Goal: Task Accomplishment & Management: Use online tool/utility

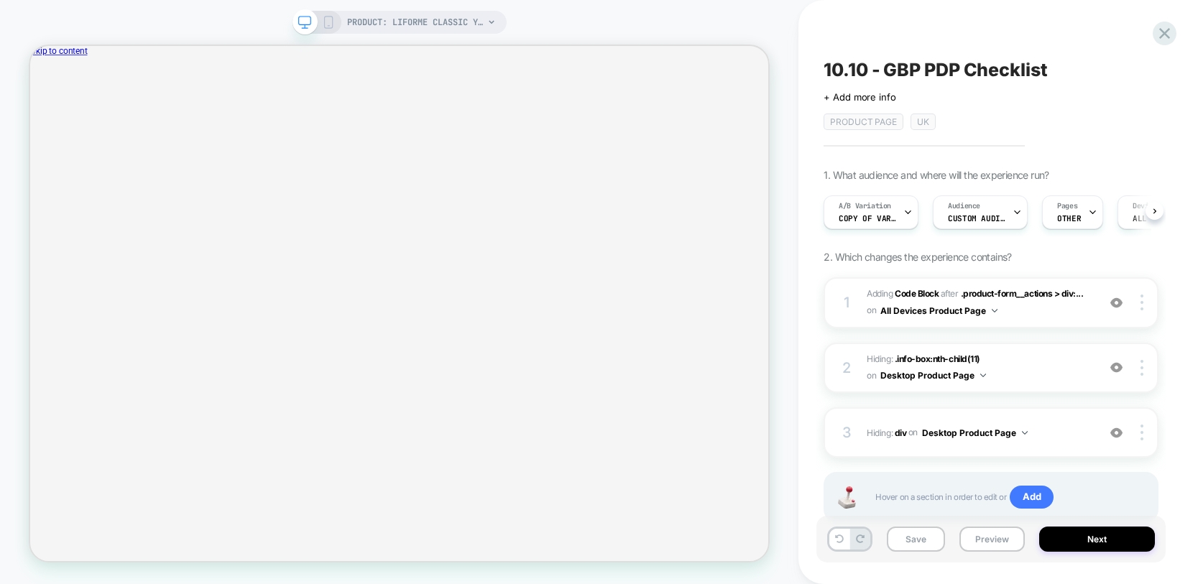
scroll to position [0, 1]
click at [1143, 433] on img at bounding box center [1142, 433] width 3 height 16
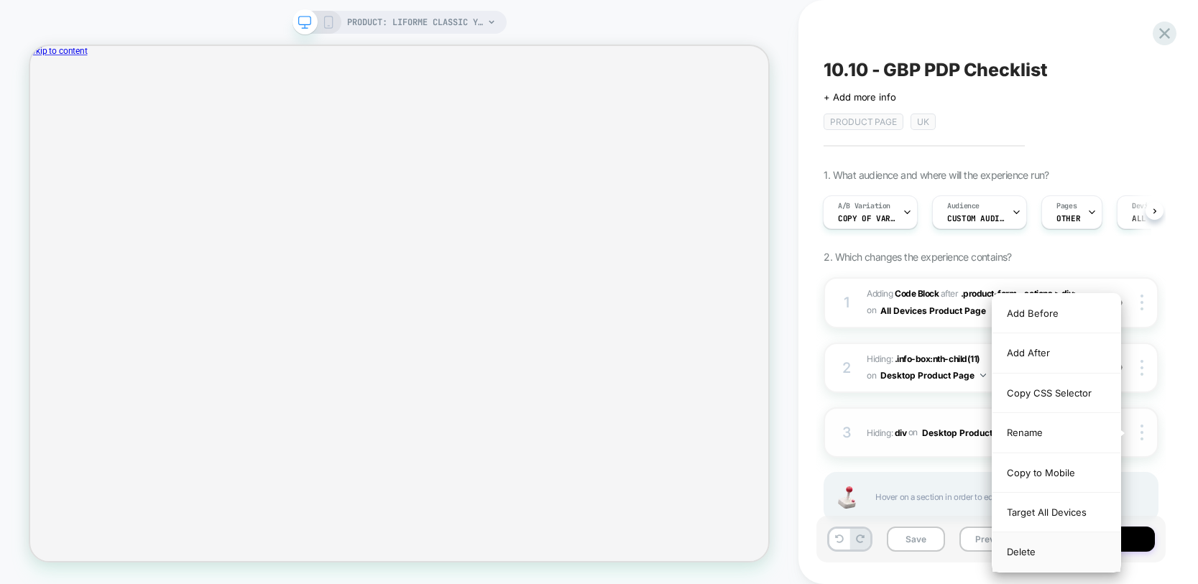
click at [1036, 548] on div "Delete" at bounding box center [1057, 552] width 128 height 39
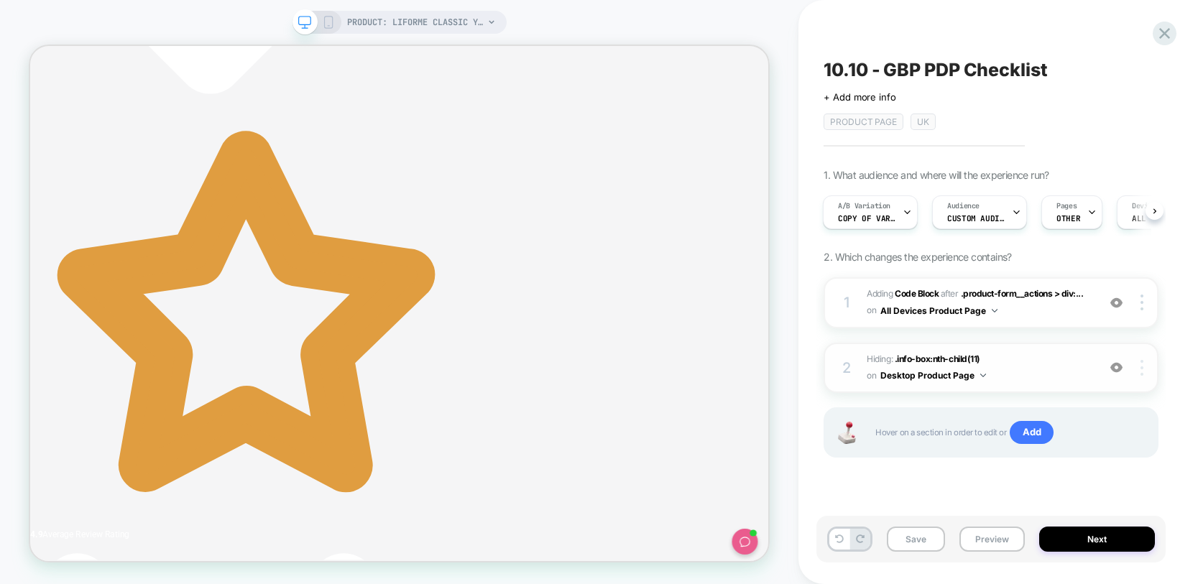
scroll to position [0, 0]
click at [1142, 364] on img at bounding box center [1142, 368] width 3 height 16
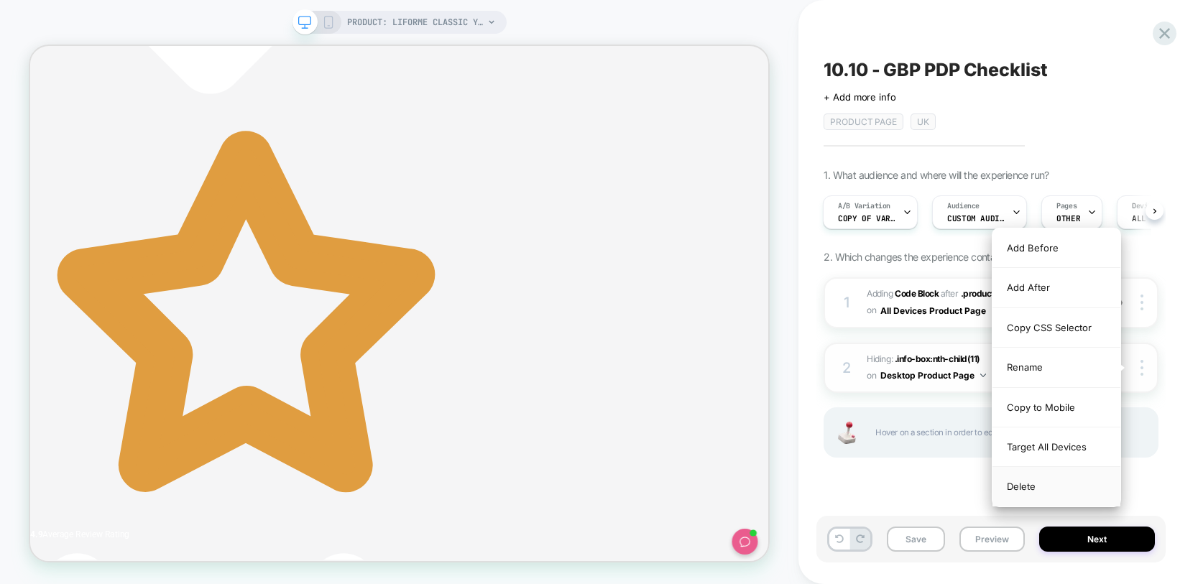
click at [1029, 484] on div "Delete" at bounding box center [1057, 486] width 128 height 39
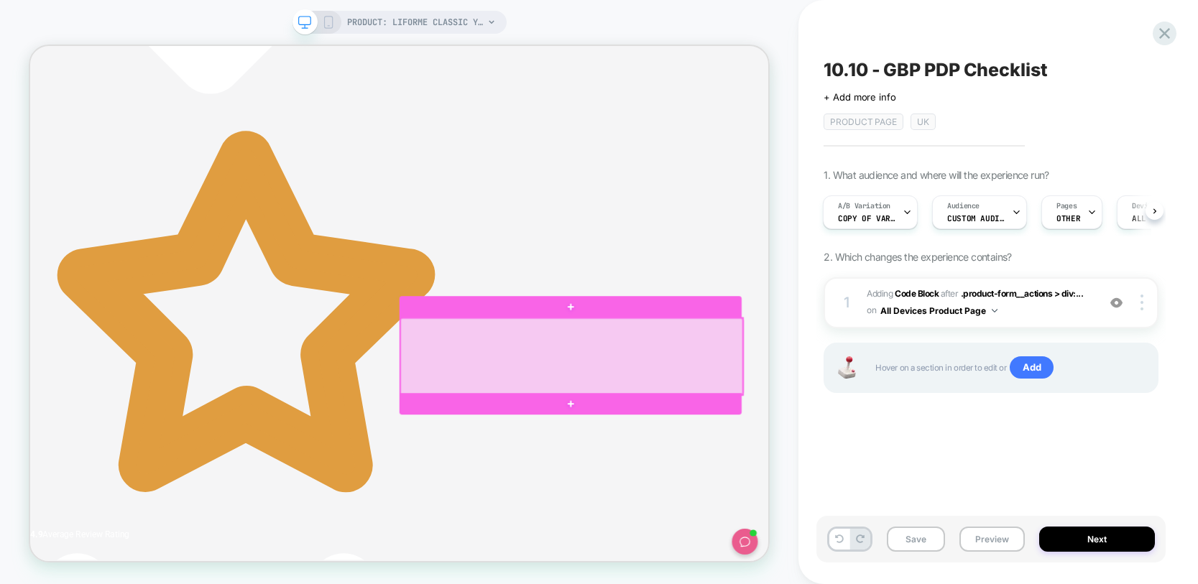
click at [955, 415] on div at bounding box center [752, 461] width 456 height 102
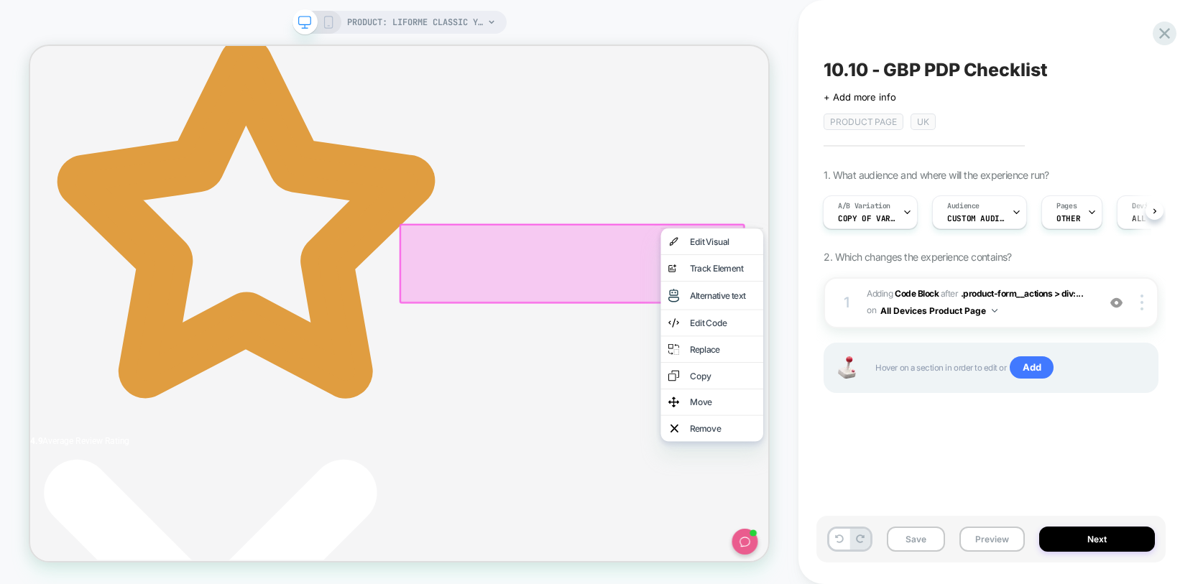
scroll to position [858, 0]
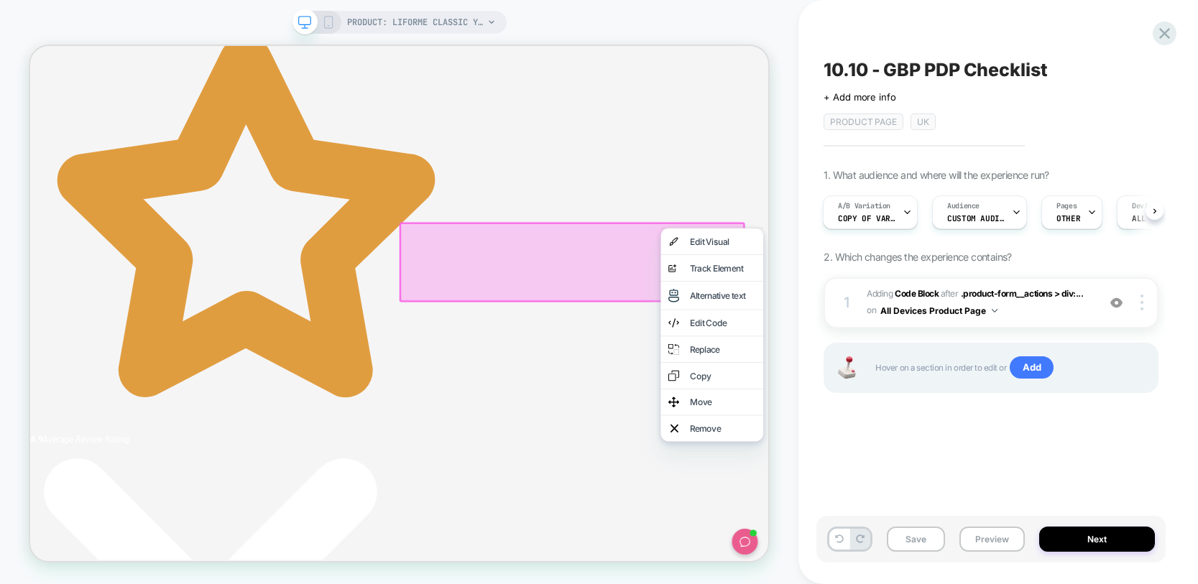
click at [914, 564] on div "Remove" at bounding box center [954, 556] width 88 height 14
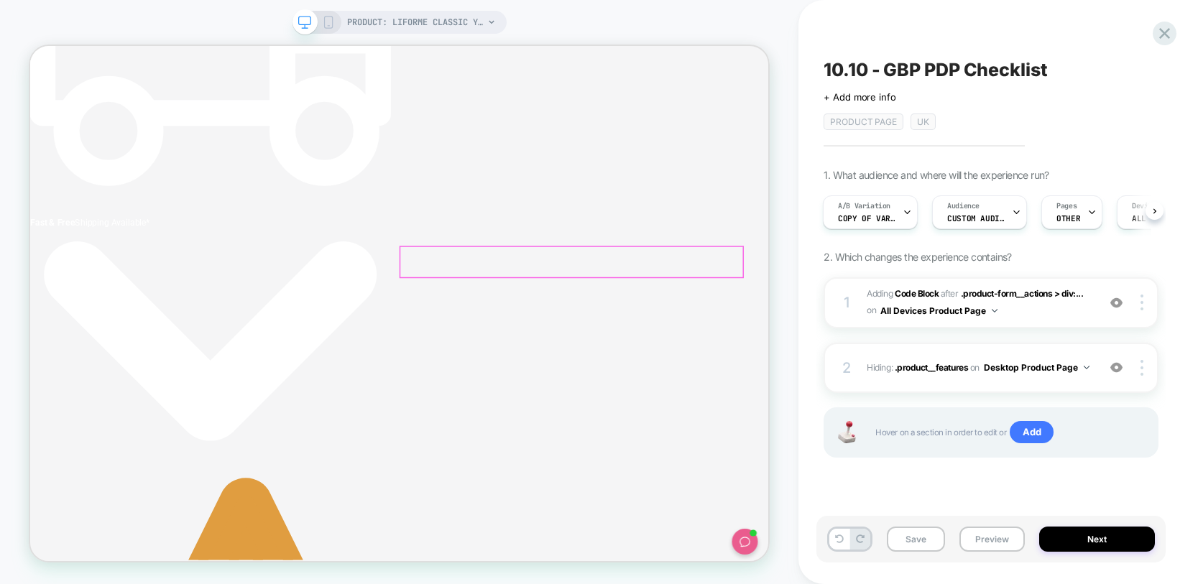
scroll to position [270, 0]
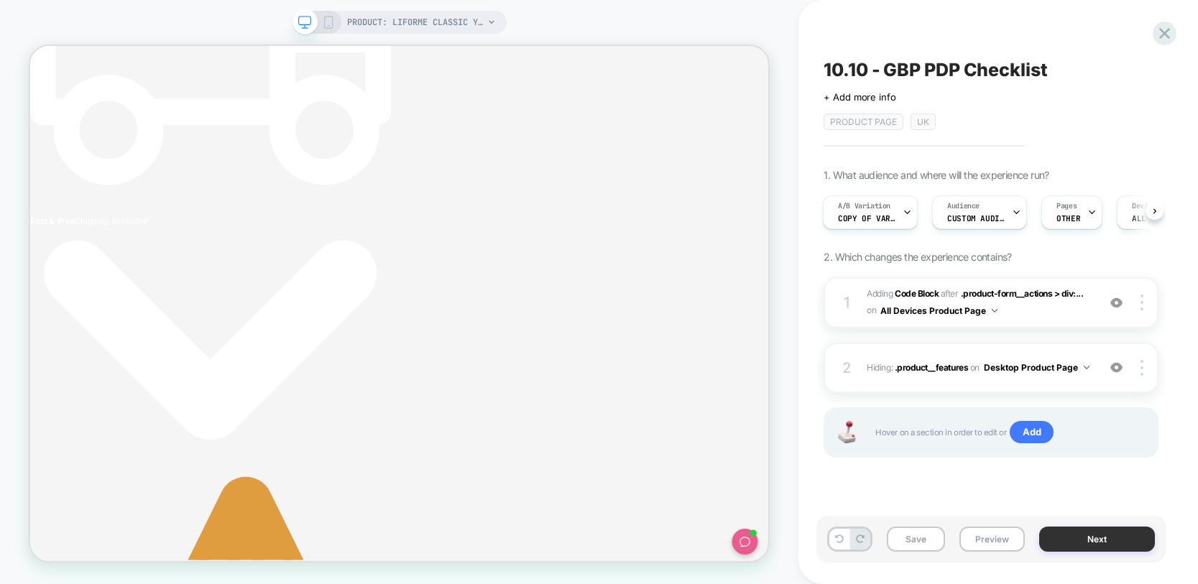
click at [1099, 533] on button "Next" at bounding box center [1097, 539] width 116 height 25
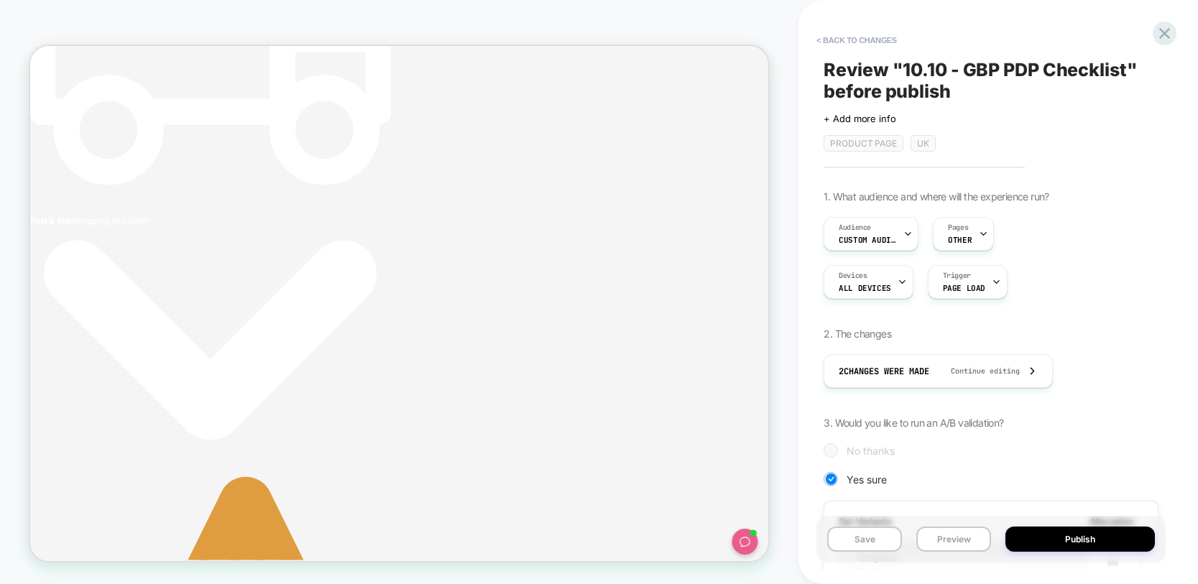
scroll to position [0, 1]
click at [880, 539] on button "Save" at bounding box center [864, 539] width 75 height 25
click at [836, 35] on button "< Back to changes" at bounding box center [856, 40] width 95 height 23
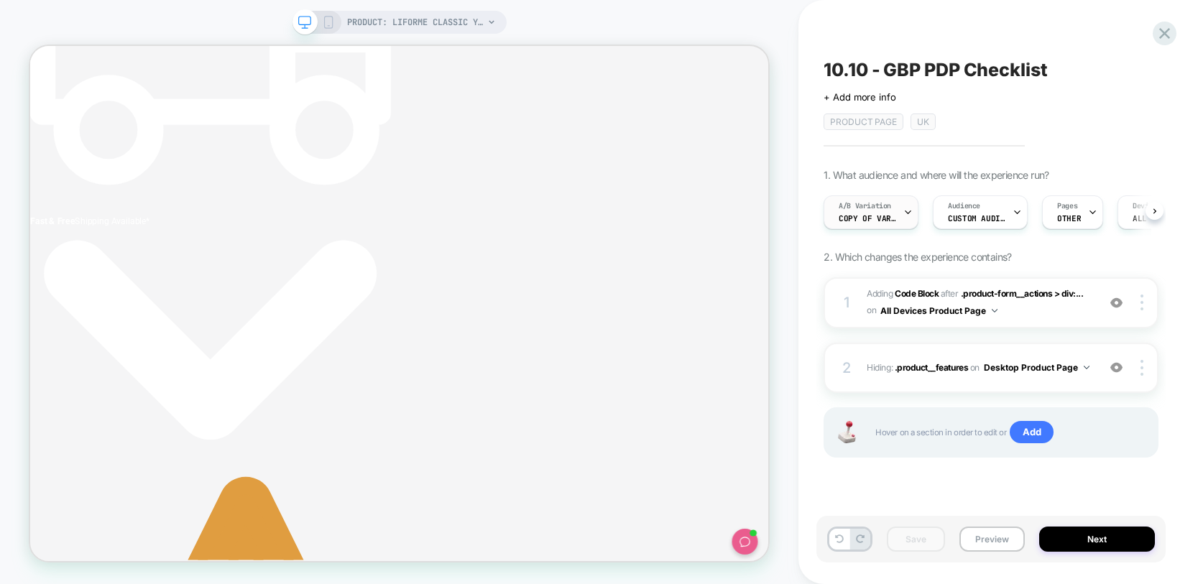
scroll to position [0, 1]
click at [868, 211] on div "A/B Variation Copy of Variation 1" at bounding box center [867, 212] width 86 height 32
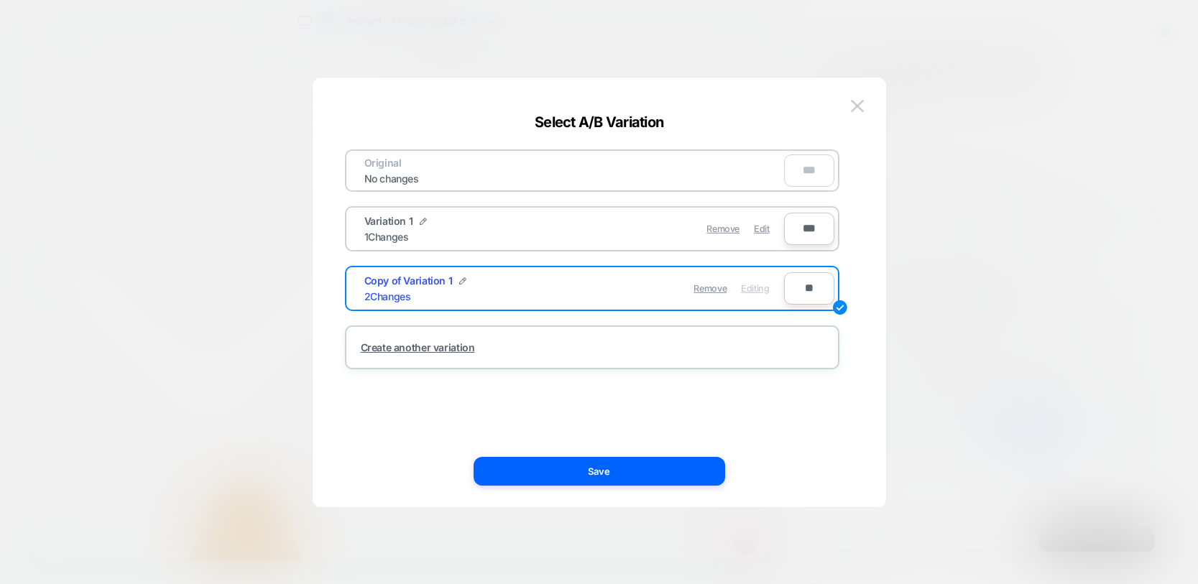
scroll to position [0, 0]
click at [459, 280] on img at bounding box center [462, 280] width 7 height 7
click at [408, 288] on input "**********" at bounding box center [416, 289] width 104 height 28
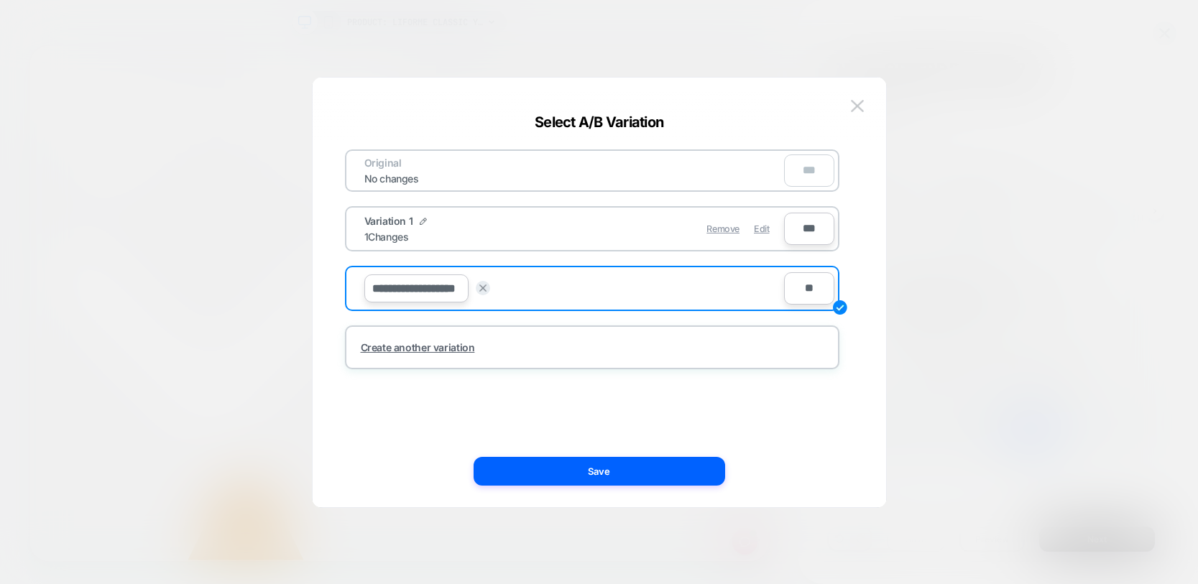
drag, startPoint x: 414, startPoint y: 288, endPoint x: 325, endPoint y: 286, distance: 89.1
click at [325, 286] on div "**********" at bounding box center [600, 299] width 574 height 415
type input "*"
type input "**********"
click at [395, 224] on span "Variation 1" at bounding box center [388, 221] width 49 height 12
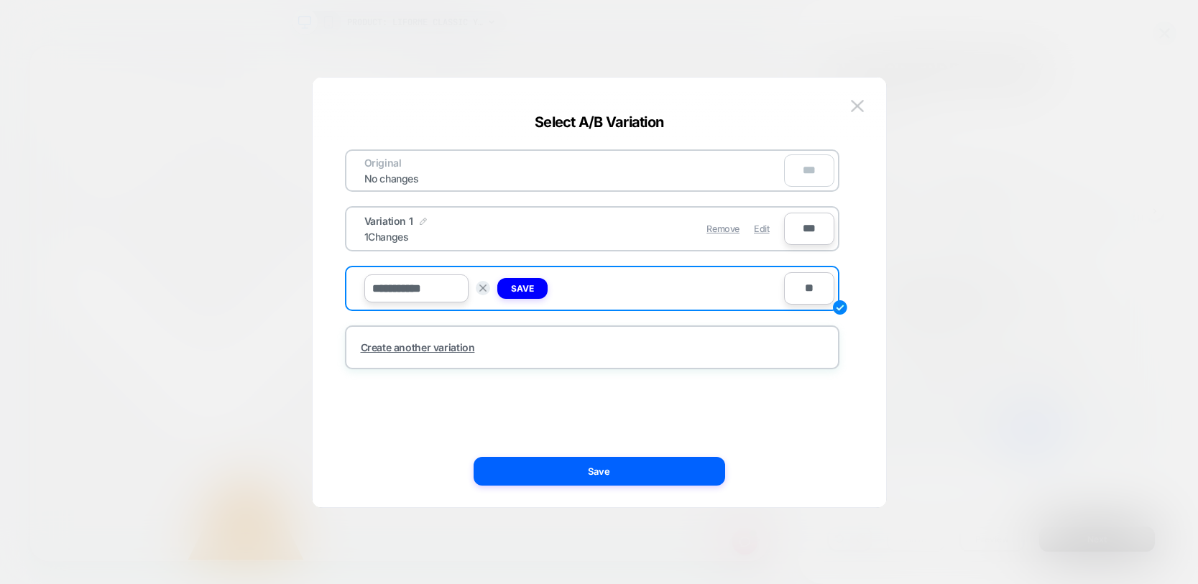
click at [421, 220] on img at bounding box center [423, 221] width 7 height 7
click at [409, 229] on input "**********" at bounding box center [416, 229] width 104 height 28
type input "*******"
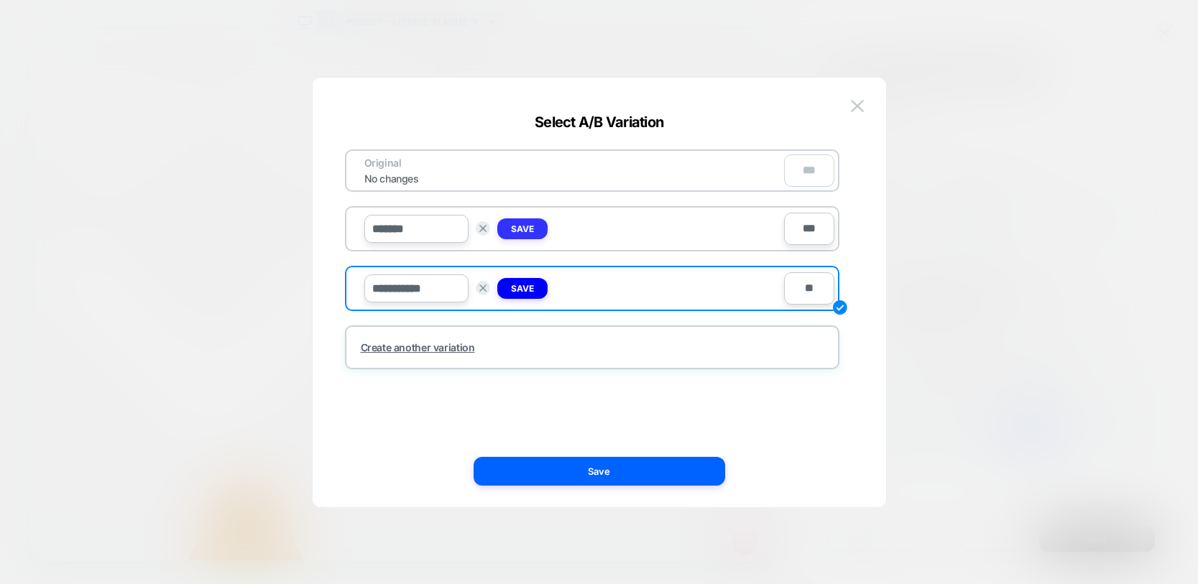
click at [532, 234] on button "Save" at bounding box center [522, 229] width 50 height 21
click at [522, 293] on strong "Save" at bounding box center [522, 288] width 23 height 11
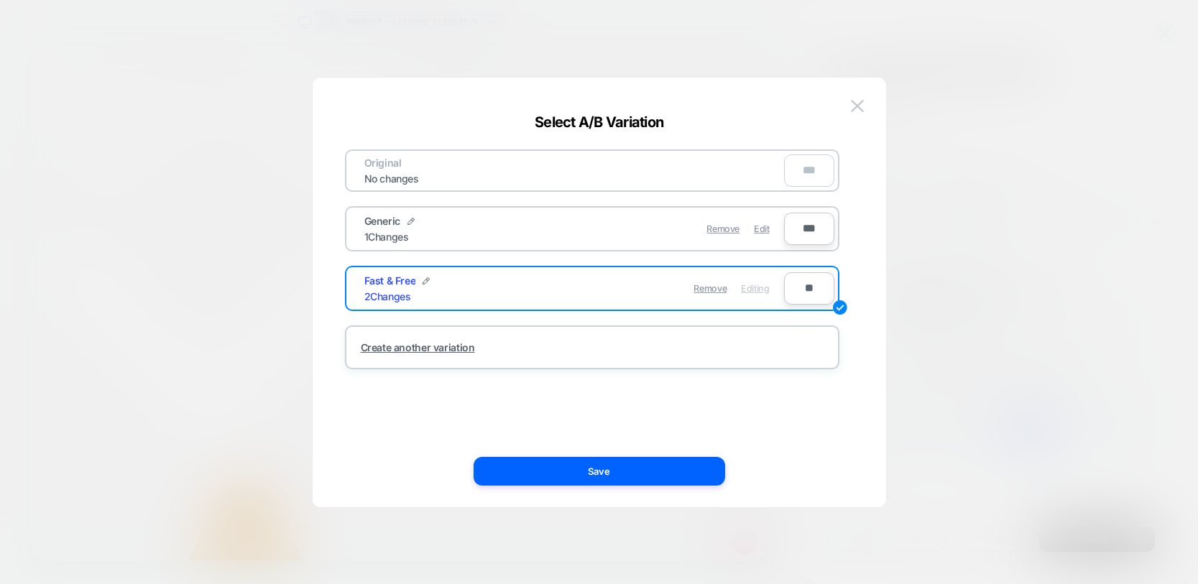
click at [801, 300] on input "**" at bounding box center [809, 288] width 50 height 32
click at [802, 289] on input "**" at bounding box center [809, 288] width 50 height 32
type input "**"
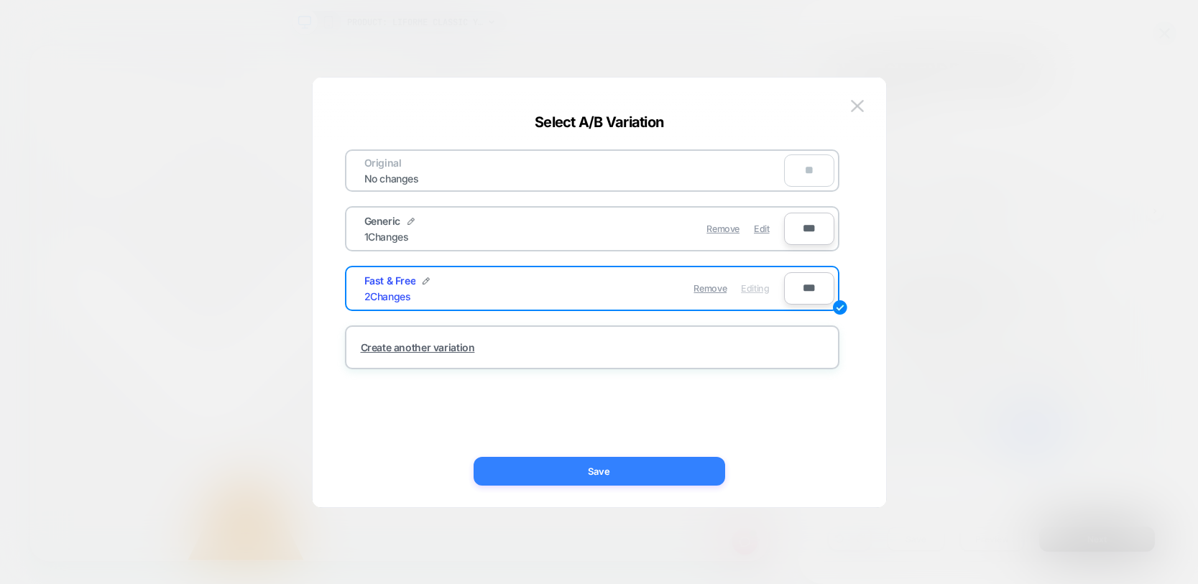
type input "***"
click at [576, 479] on button "Save" at bounding box center [600, 471] width 252 height 29
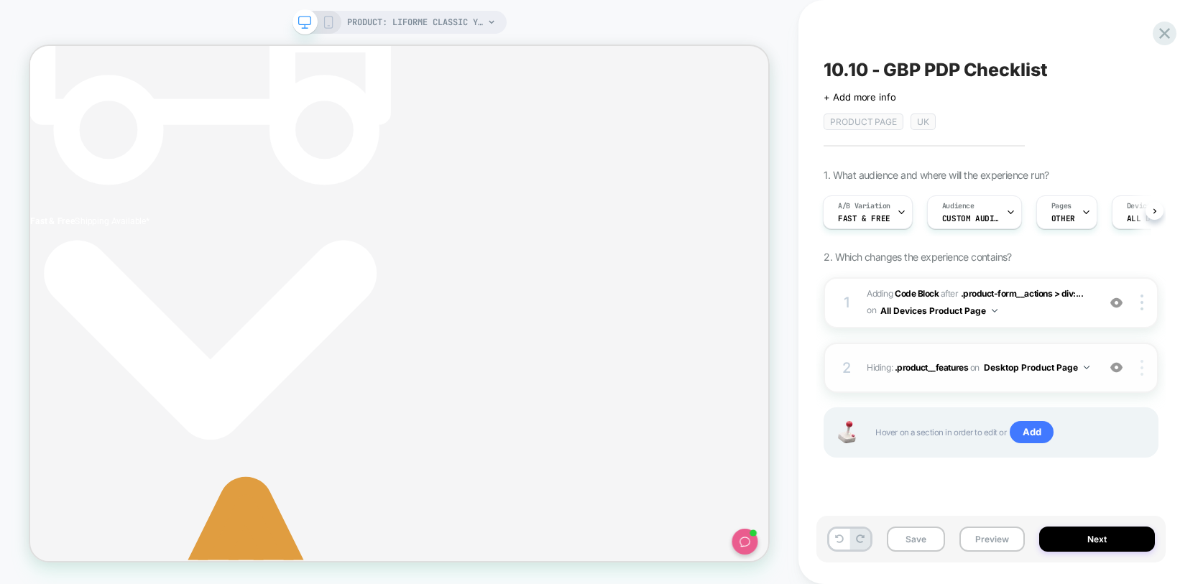
click at [1149, 367] on div at bounding box center [1144, 368] width 27 height 16
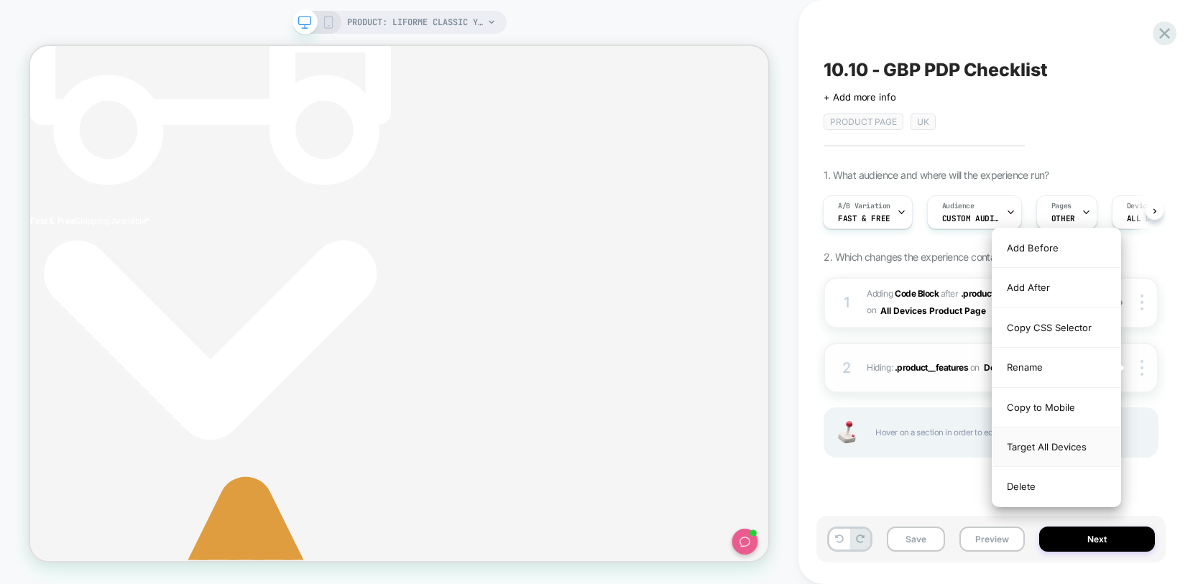
click at [1049, 447] on div "Target All Devices" at bounding box center [1057, 448] width 128 height 40
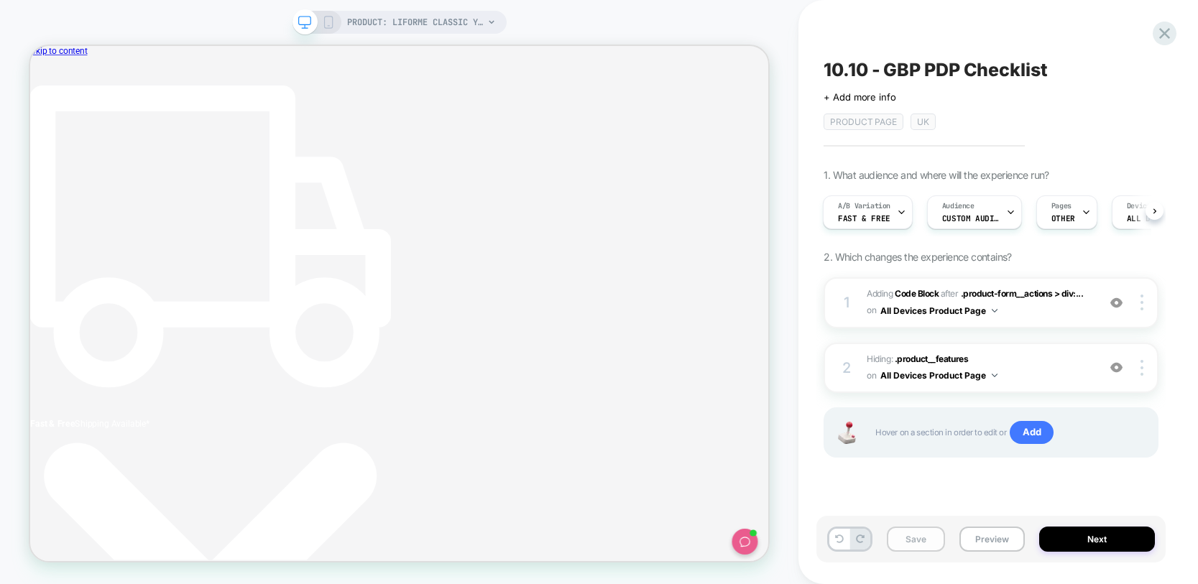
click at [919, 537] on button "Save" at bounding box center [916, 539] width 58 height 25
click at [865, 69] on span "10.10 - GBP PDP Checklist" at bounding box center [936, 70] width 224 height 22
click at [1126, 71] on icon at bounding box center [1128, 70] width 8 height 6
click at [1108, 533] on button "Next" at bounding box center [1097, 539] width 116 height 25
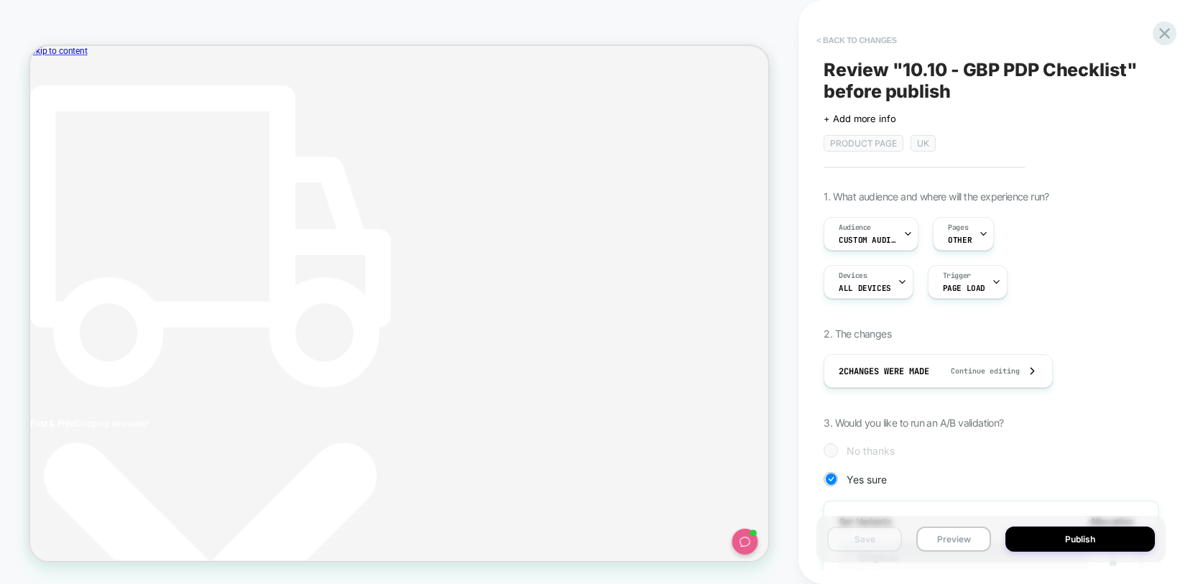
click at [858, 41] on button "< Back to changes" at bounding box center [856, 40] width 95 height 23
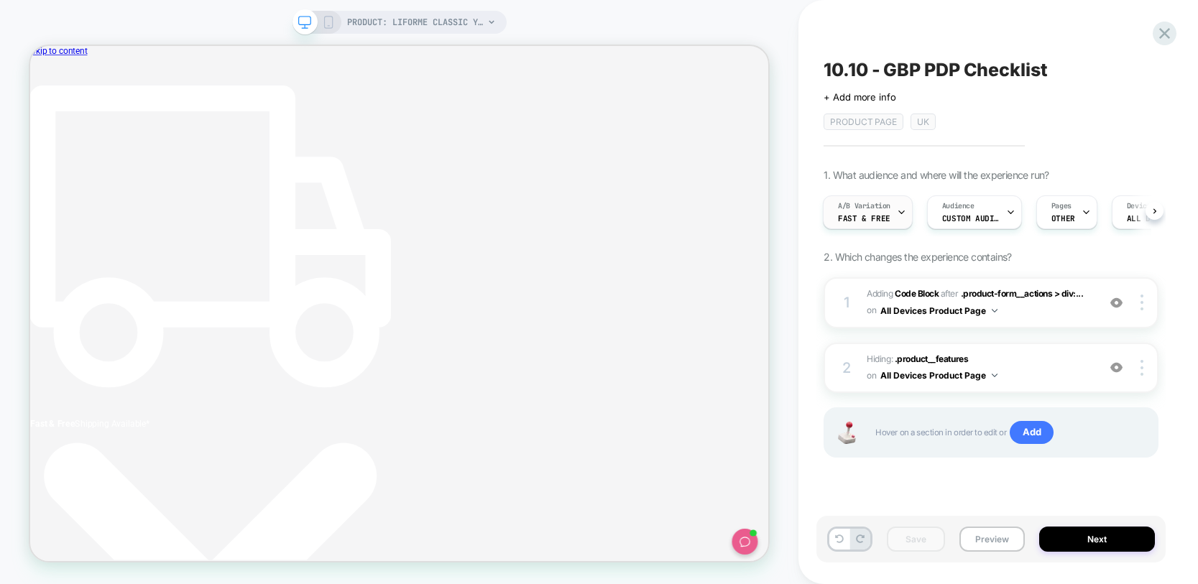
click at [889, 211] on div "A/B Variation Fast & Free" at bounding box center [864, 212] width 81 height 32
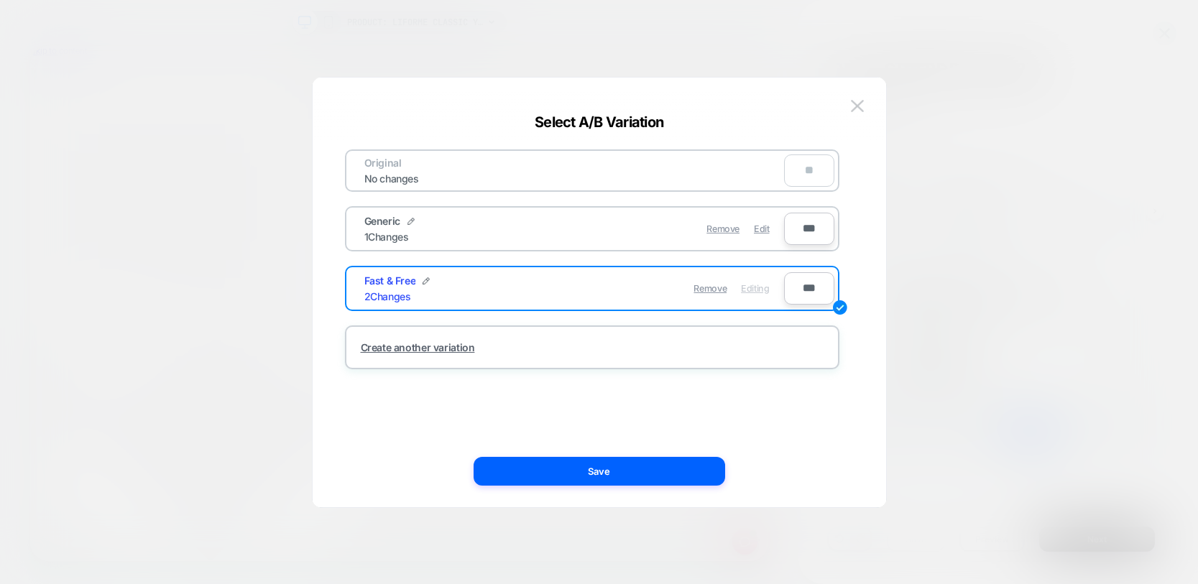
drag, startPoint x: 497, startPoint y: 222, endPoint x: 475, endPoint y: 223, distance: 21.6
click at [497, 222] on div "Generic 1 Changes" at bounding box center [469, 229] width 210 height 28
click at [411, 221] on img at bounding box center [411, 221] width 7 height 7
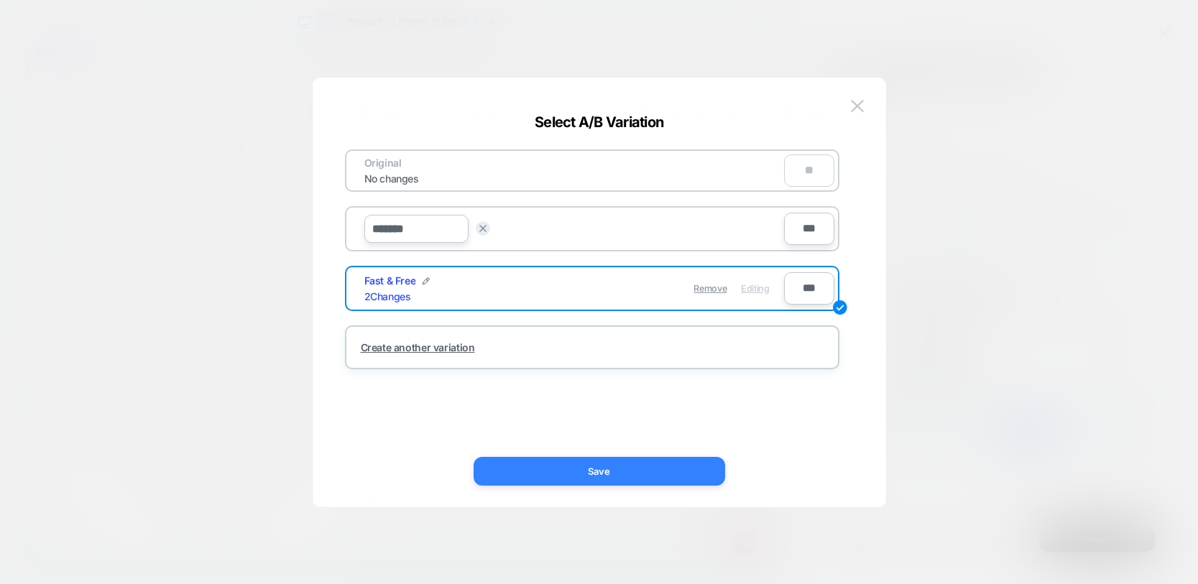
click at [615, 467] on button "Save" at bounding box center [600, 471] width 252 height 29
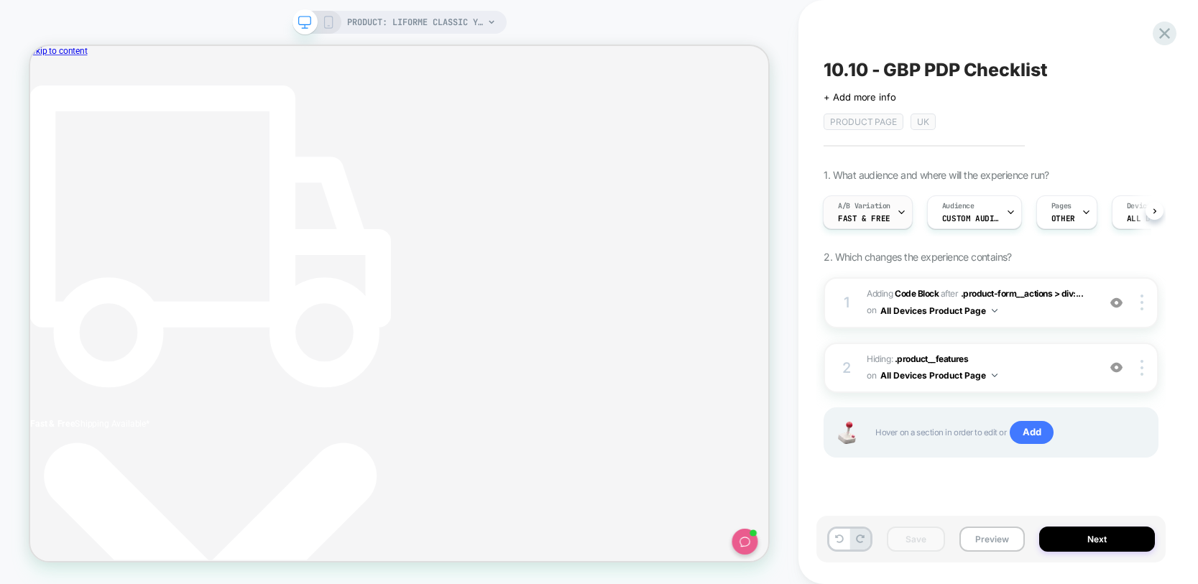
click at [899, 197] on div at bounding box center [901, 212] width 9 height 32
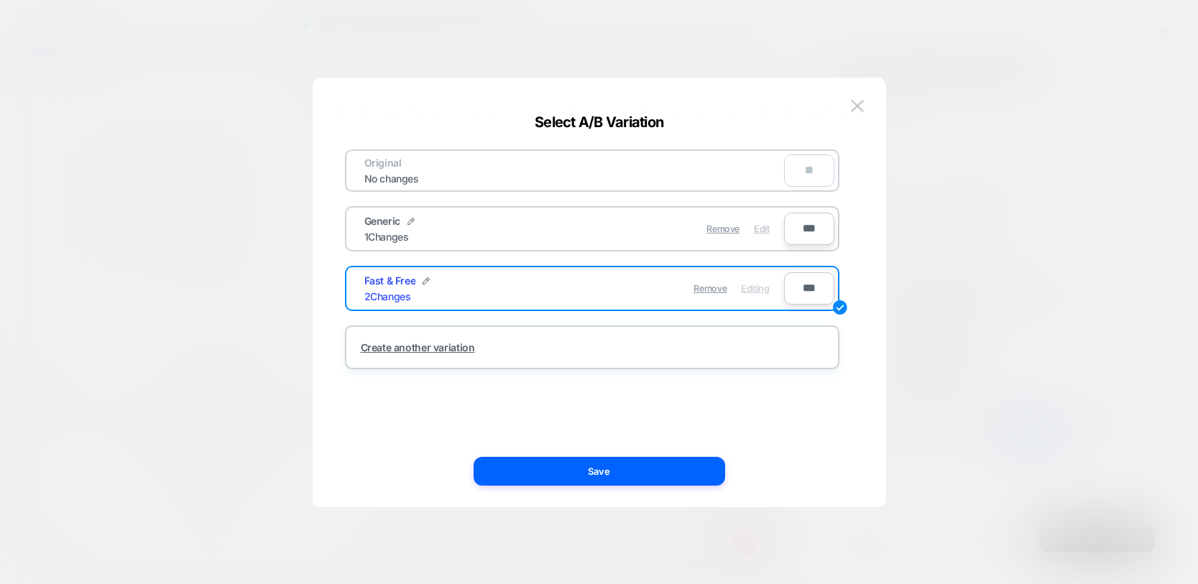
click at [756, 231] on span "Edit" at bounding box center [761, 229] width 15 height 11
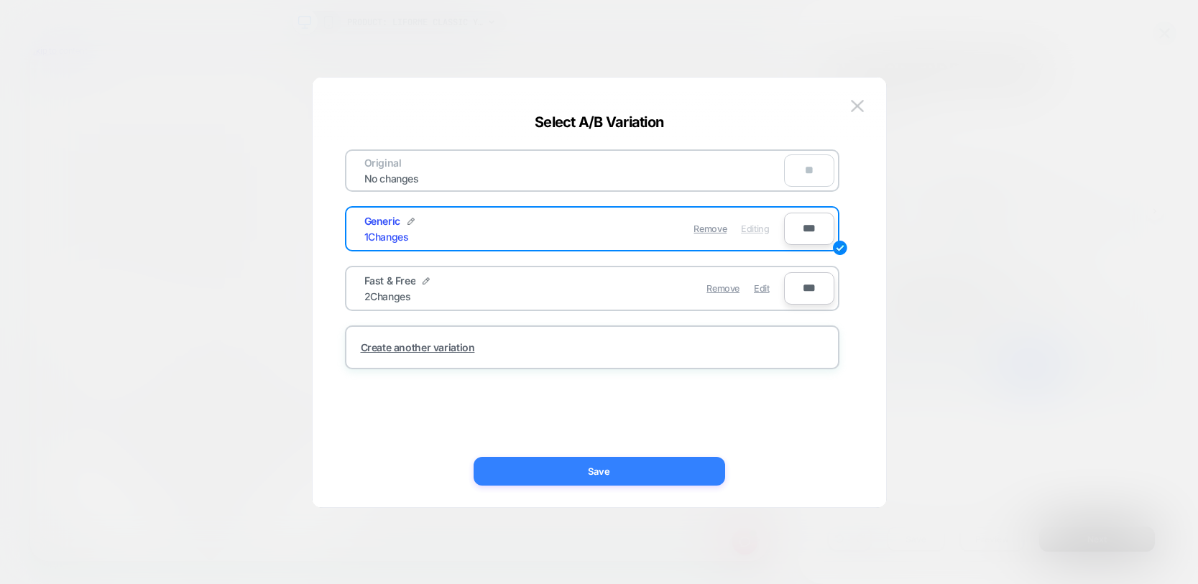
click at [644, 467] on button "Save" at bounding box center [600, 471] width 252 height 29
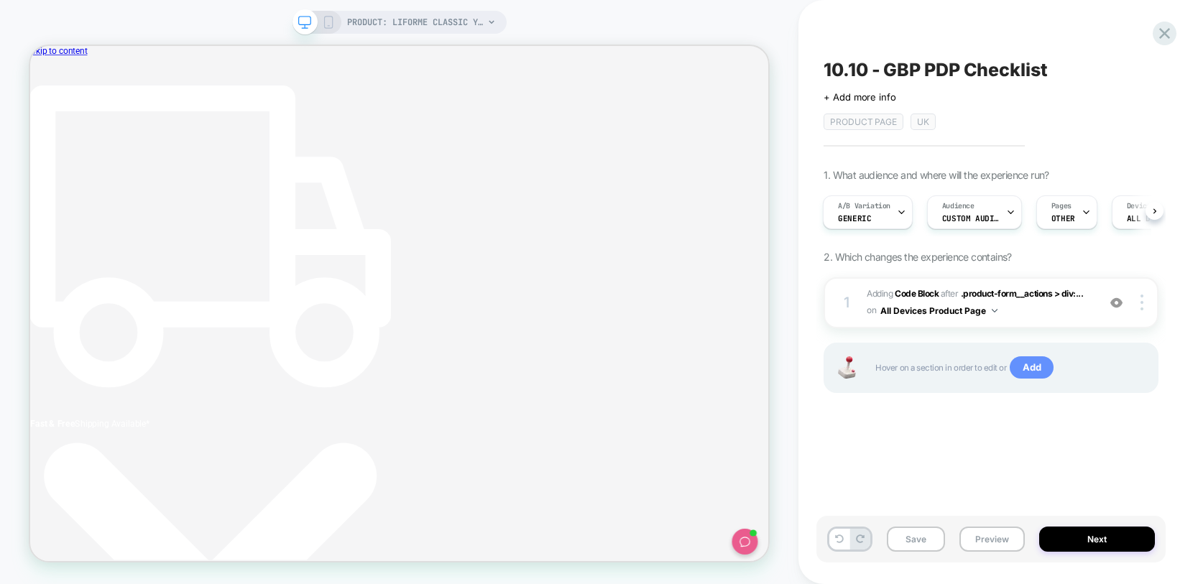
click at [1027, 375] on span "Add" at bounding box center [1032, 368] width 44 height 23
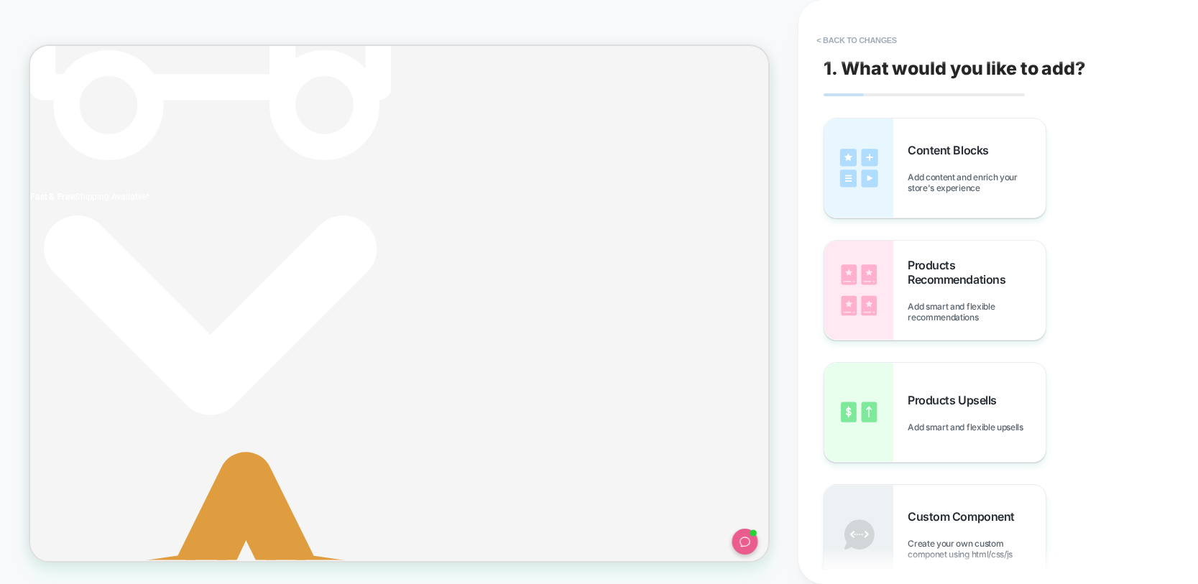
drag, startPoint x: 922, startPoint y: 406, endPoint x: 924, endPoint y: 425, distance: 18.8
click at [817, 40] on button "< Back to changes" at bounding box center [856, 40] width 95 height 23
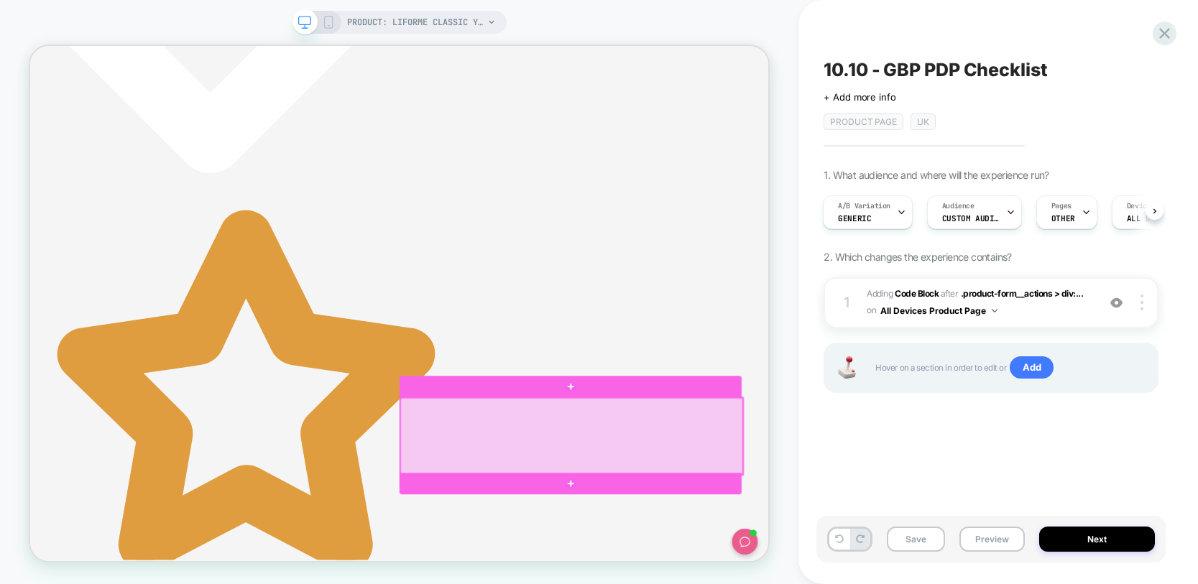
click at [882, 543] on div at bounding box center [752, 566] width 456 height 102
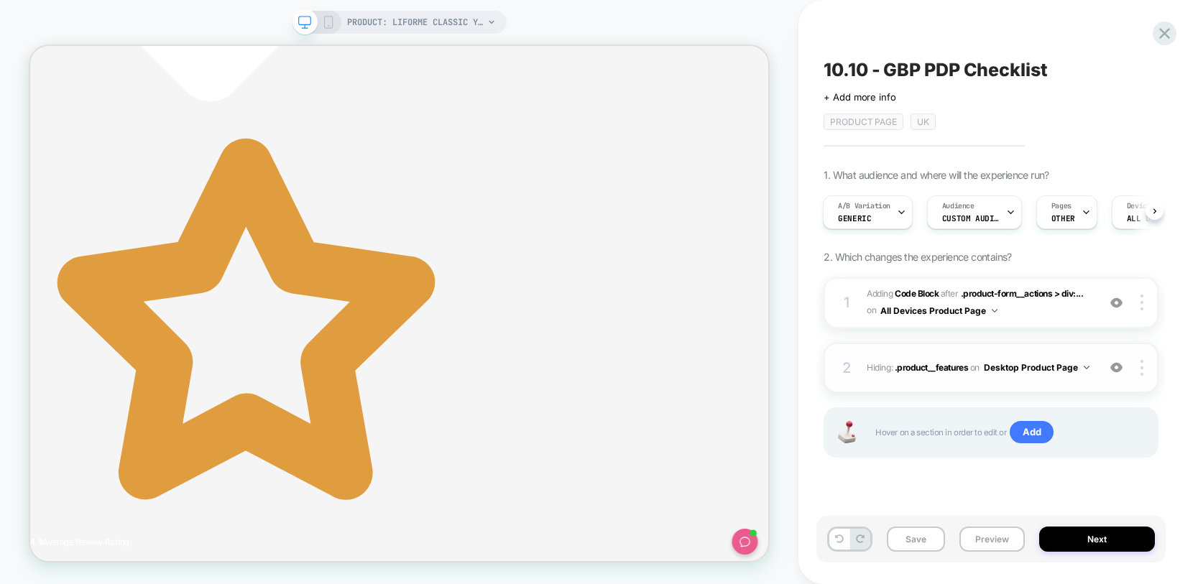
click at [1143, 357] on div "2 Hiding : .product__features .product__features on Desktop Product Page Add Be…" at bounding box center [991, 368] width 335 height 50
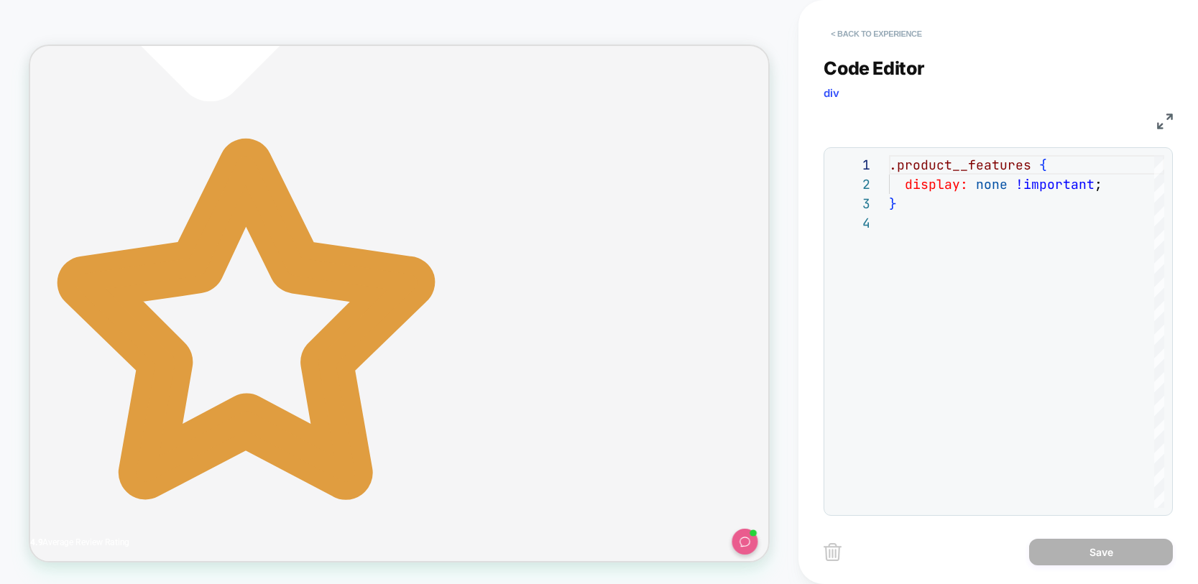
click at [835, 31] on button "< Back to experience" at bounding box center [876, 33] width 105 height 23
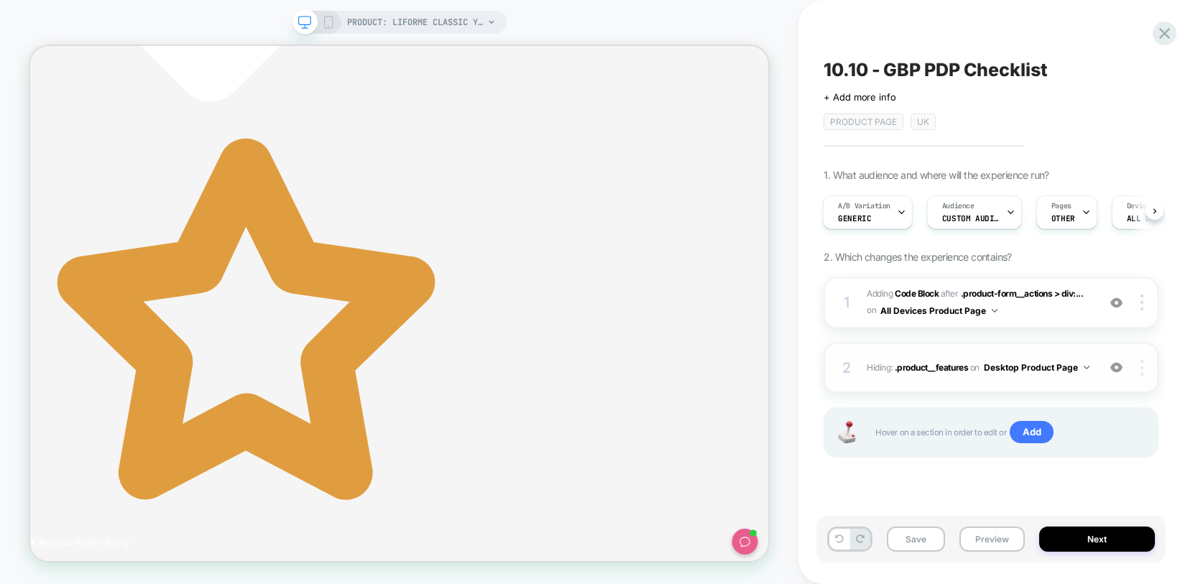
click at [1139, 369] on div at bounding box center [1144, 368] width 27 height 16
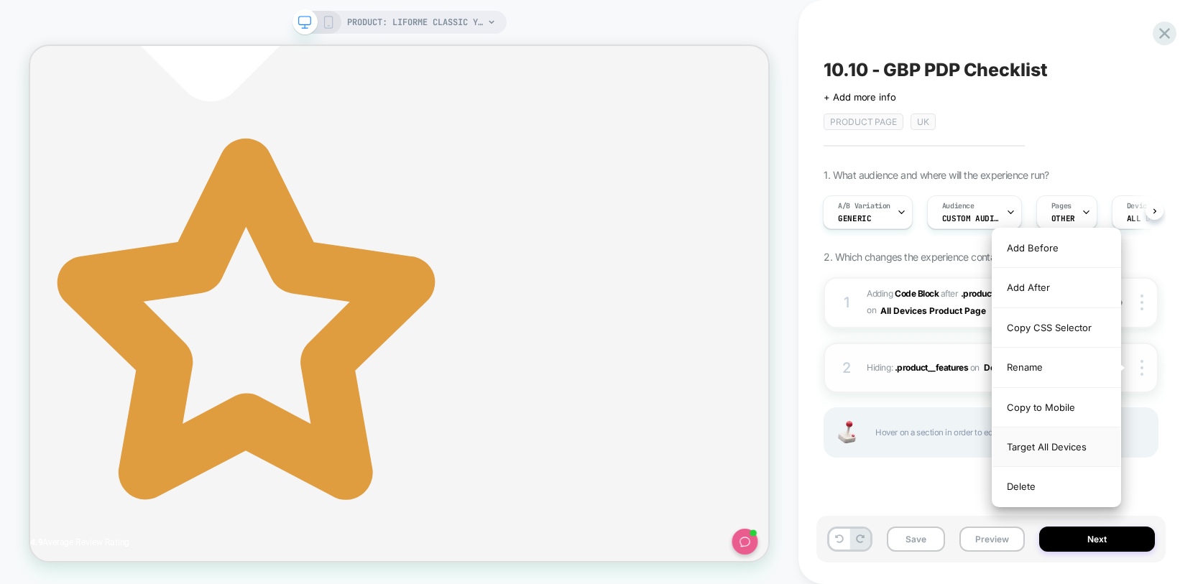
click at [1057, 444] on div "Target All Devices" at bounding box center [1057, 448] width 128 height 40
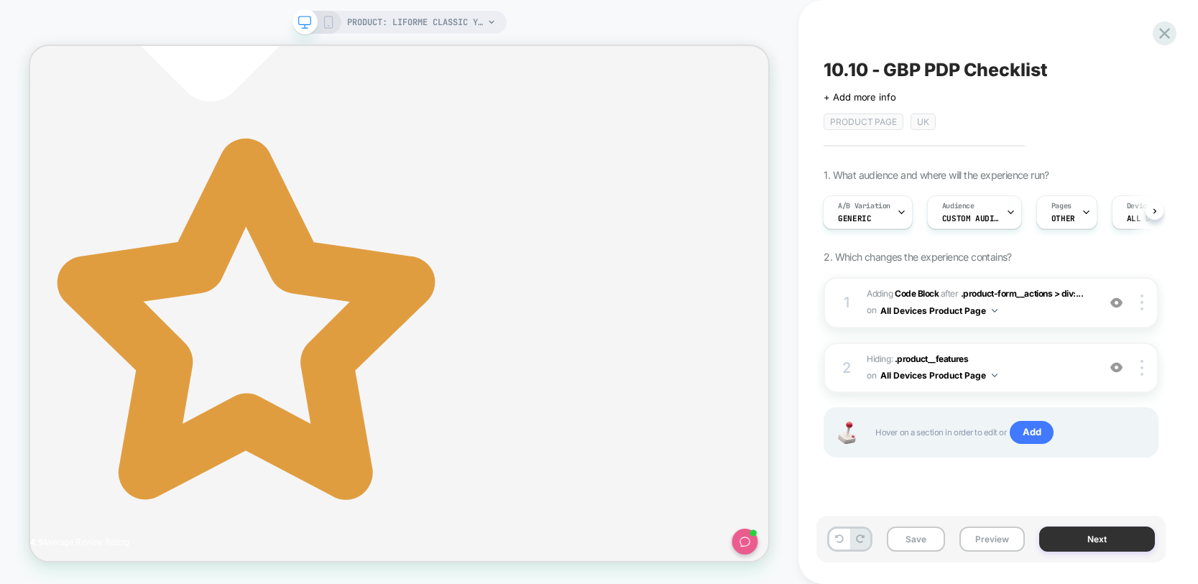
click at [1079, 539] on button "Next" at bounding box center [1097, 539] width 116 height 25
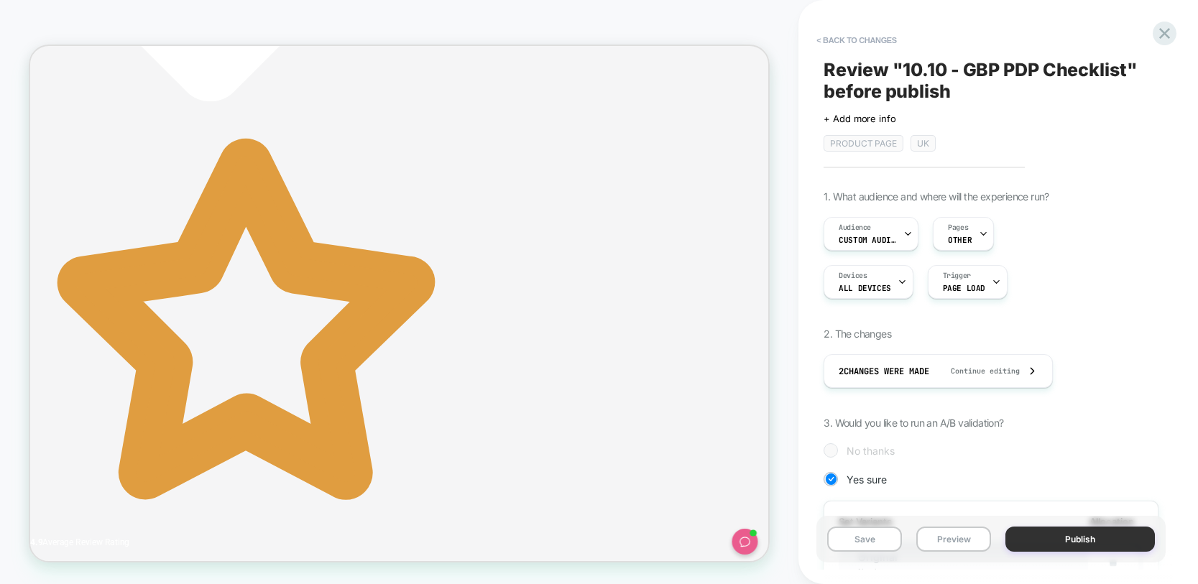
click at [1062, 542] on button "Publish" at bounding box center [1081, 539] width 150 height 25
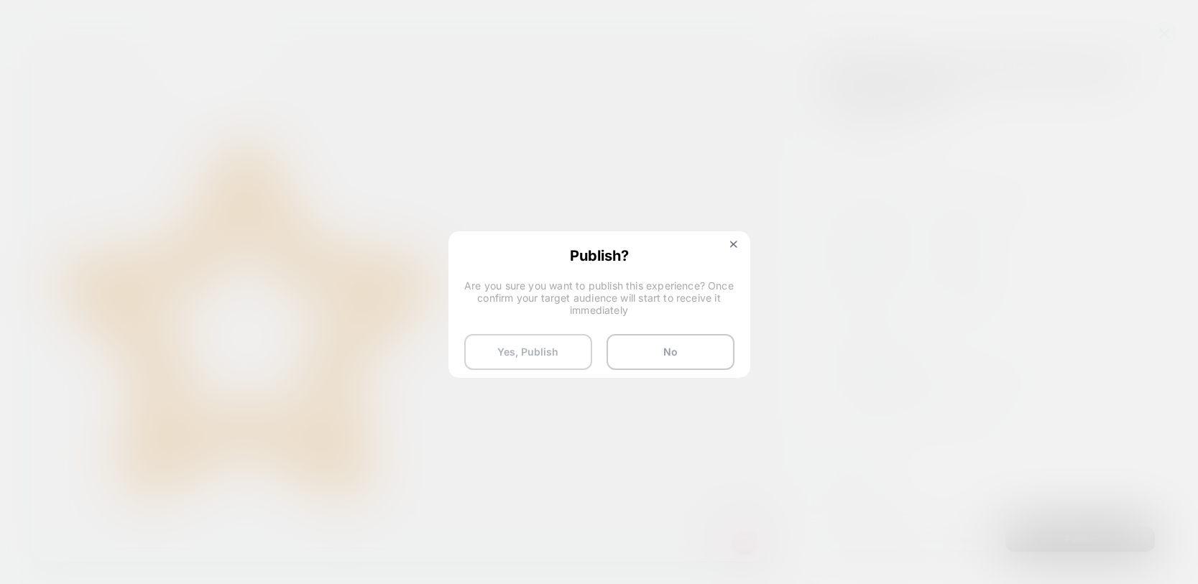
click at [529, 364] on button "Yes, Publish" at bounding box center [528, 352] width 128 height 36
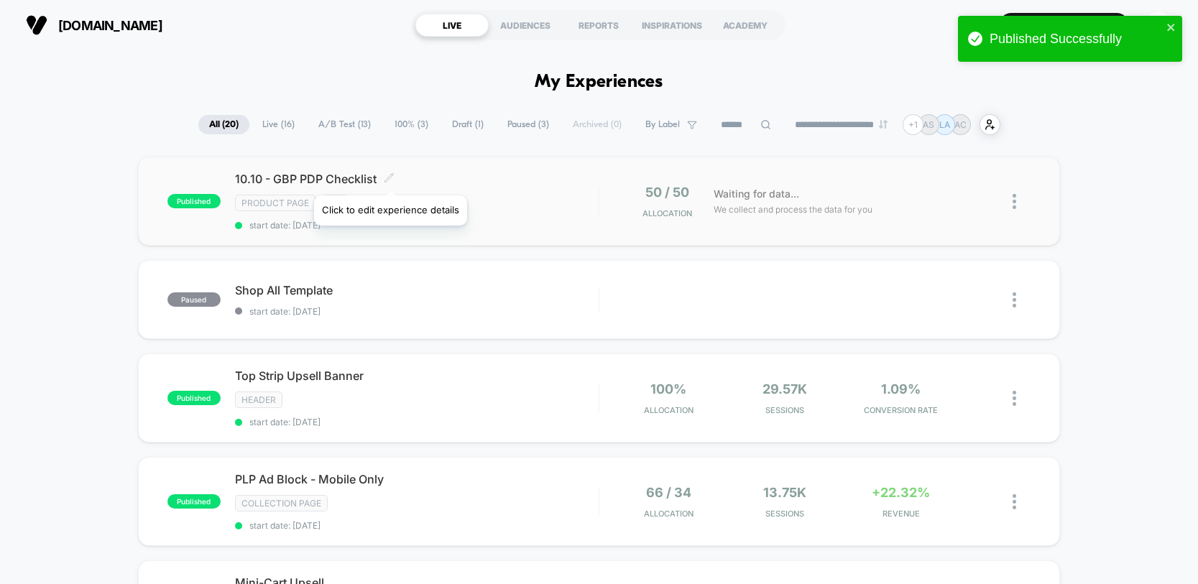
click at [390, 178] on icon at bounding box center [389, 178] width 11 height 11
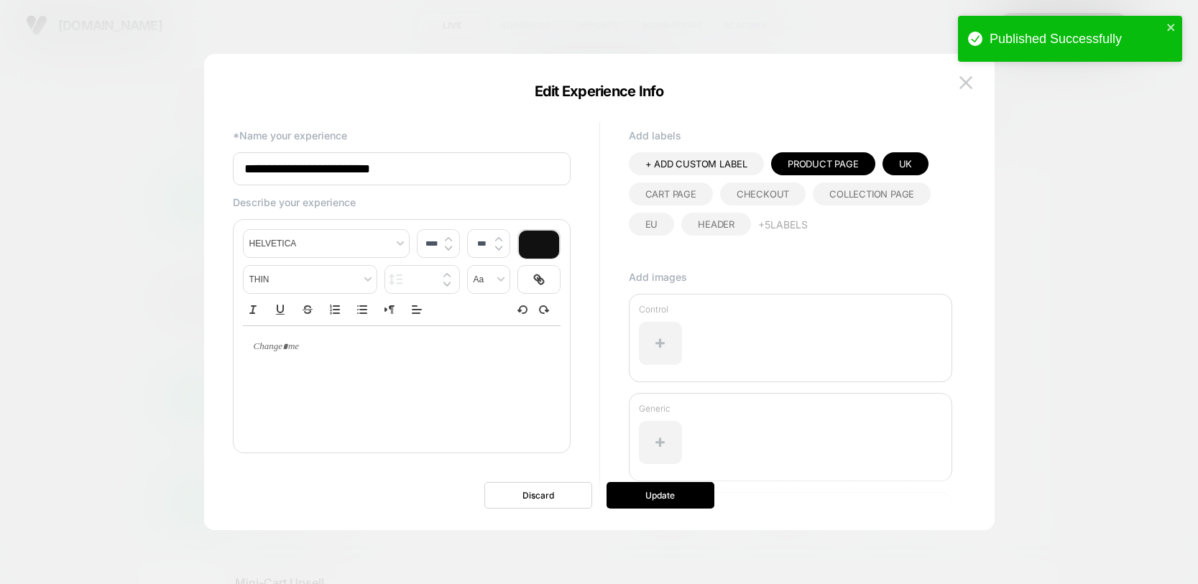
click at [250, 165] on input "**********" at bounding box center [402, 168] width 338 height 33
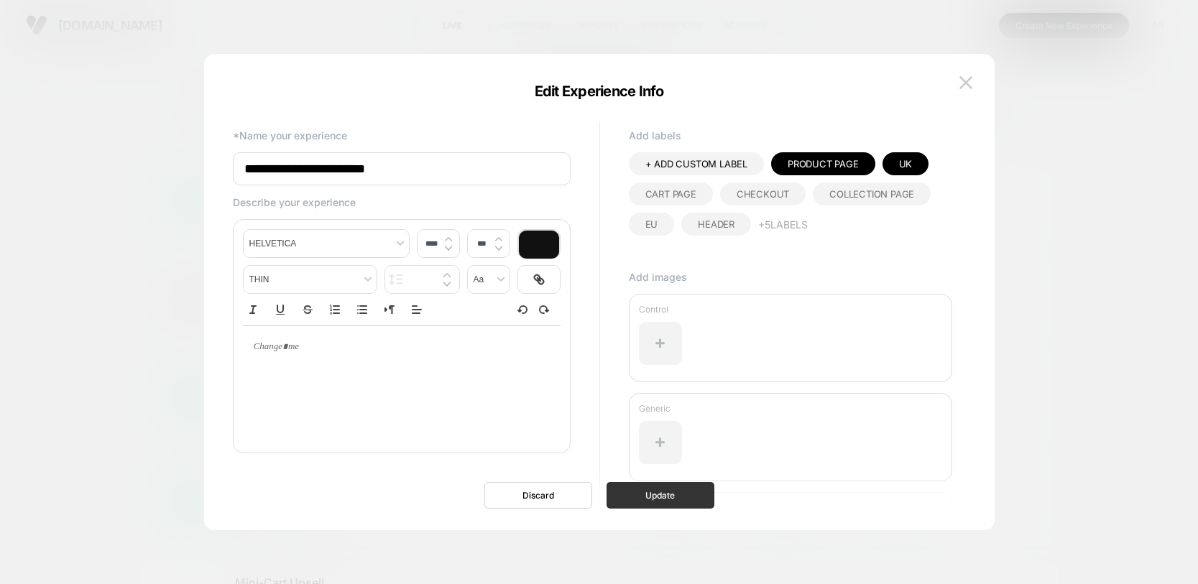
type input "**********"
click at [661, 496] on button "Update" at bounding box center [661, 495] width 108 height 27
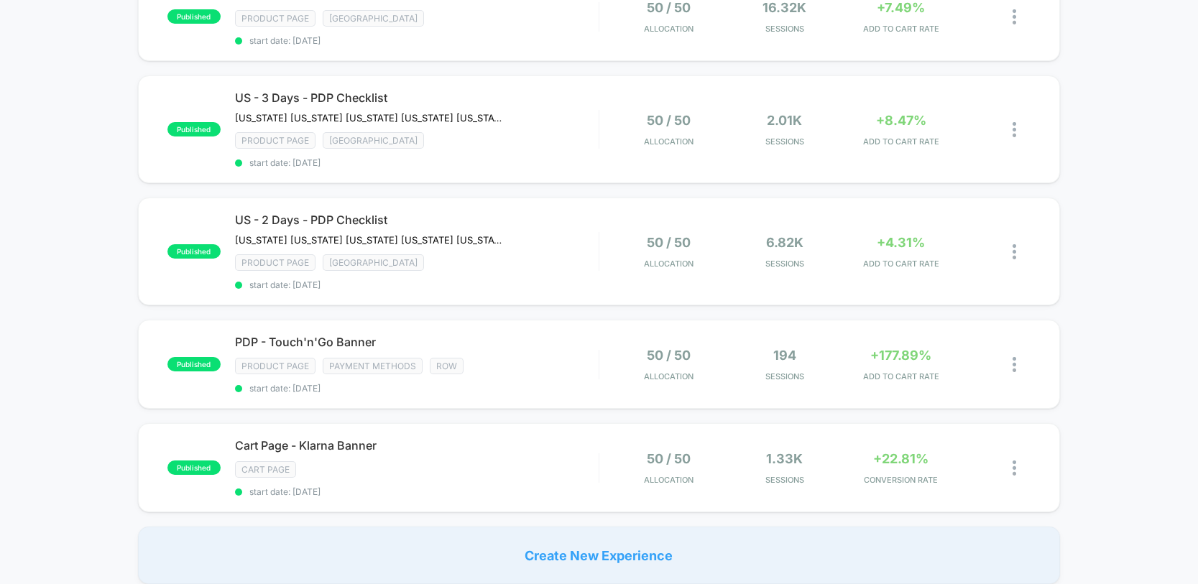
scroll to position [1035, 0]
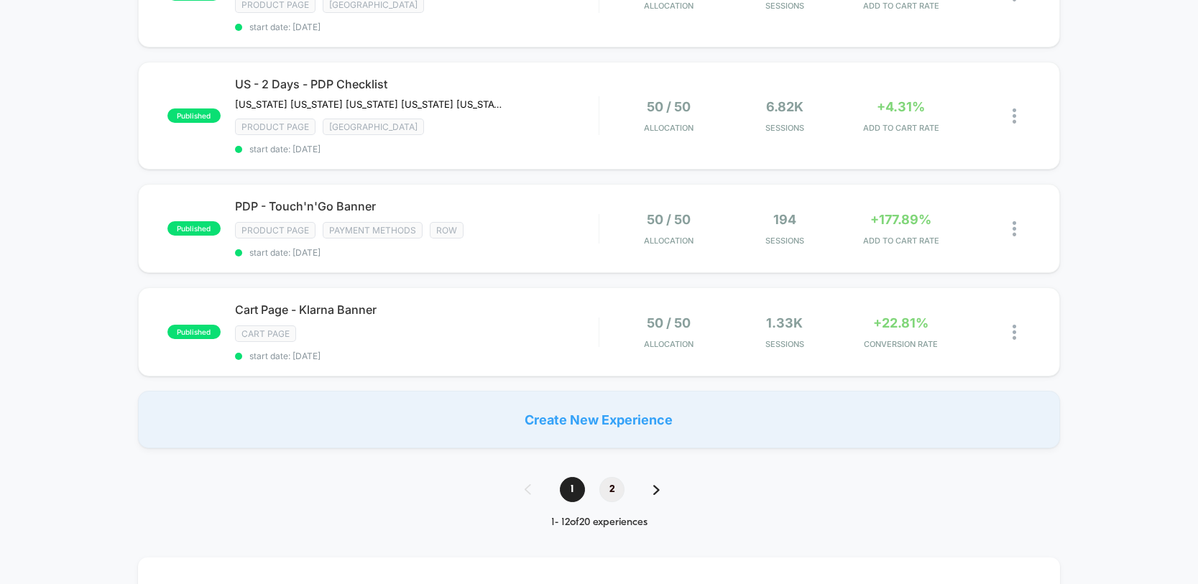
click at [615, 482] on span "2" at bounding box center [612, 489] width 25 height 25
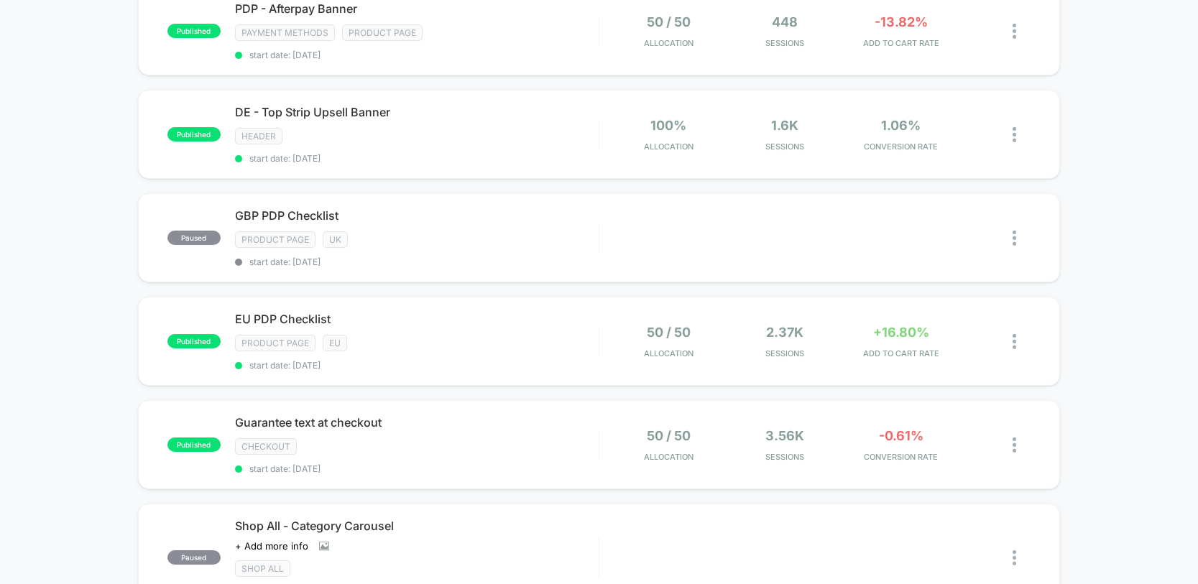
scroll to position [190, 0]
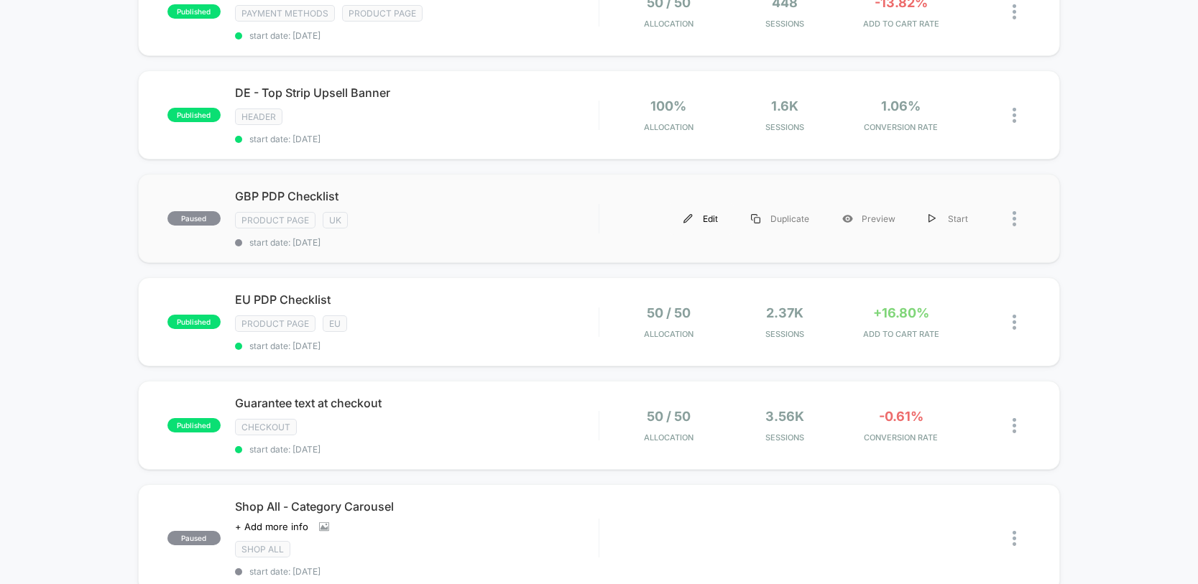
click at [696, 219] on div "Edit" at bounding box center [701, 219] width 68 height 32
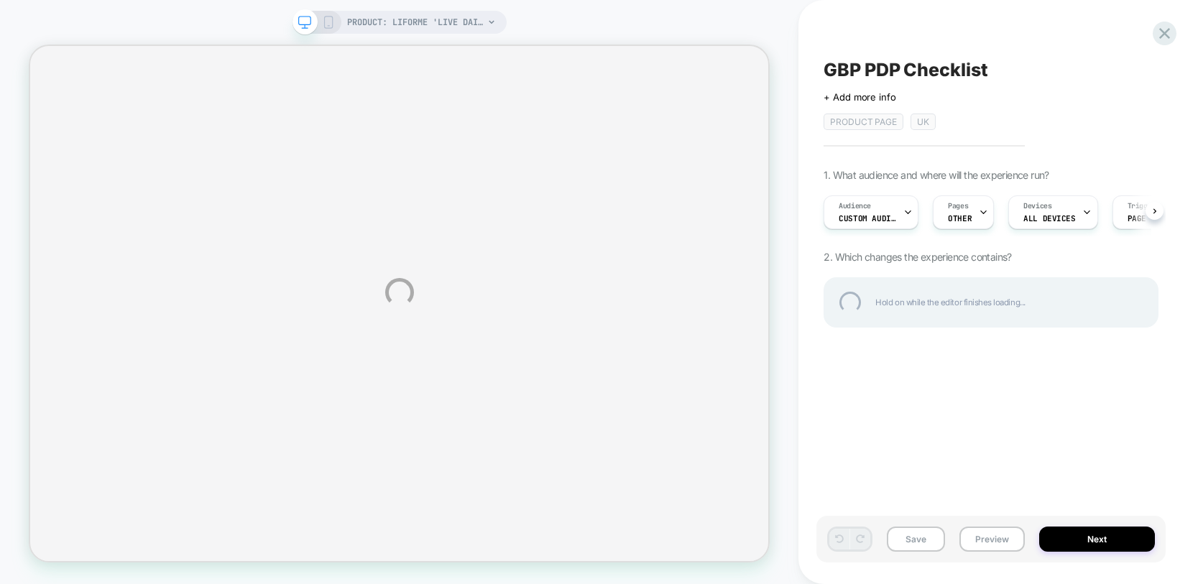
click at [869, 214] on div "PRODUCT: Liforme 'LIVE DAILY' Yoga Mat PRODUCT: Liforme 'LIVE DAILY' Yoga Mat G…" at bounding box center [599, 292] width 1198 height 584
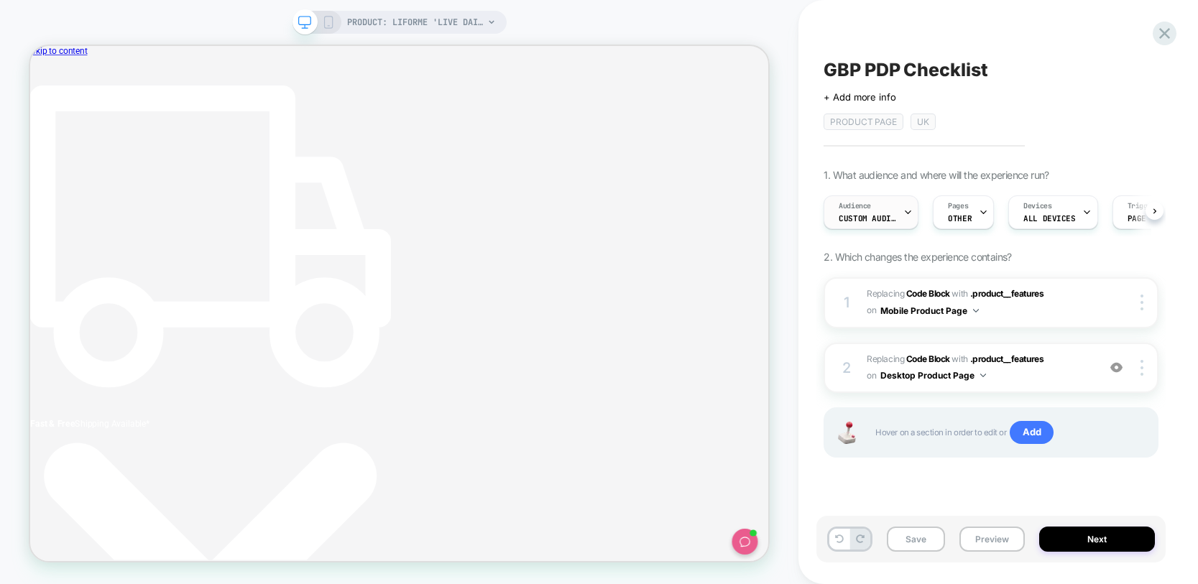
scroll to position [0, 1]
click at [882, 211] on div "Audience Custom Audience" at bounding box center [867, 212] width 86 height 32
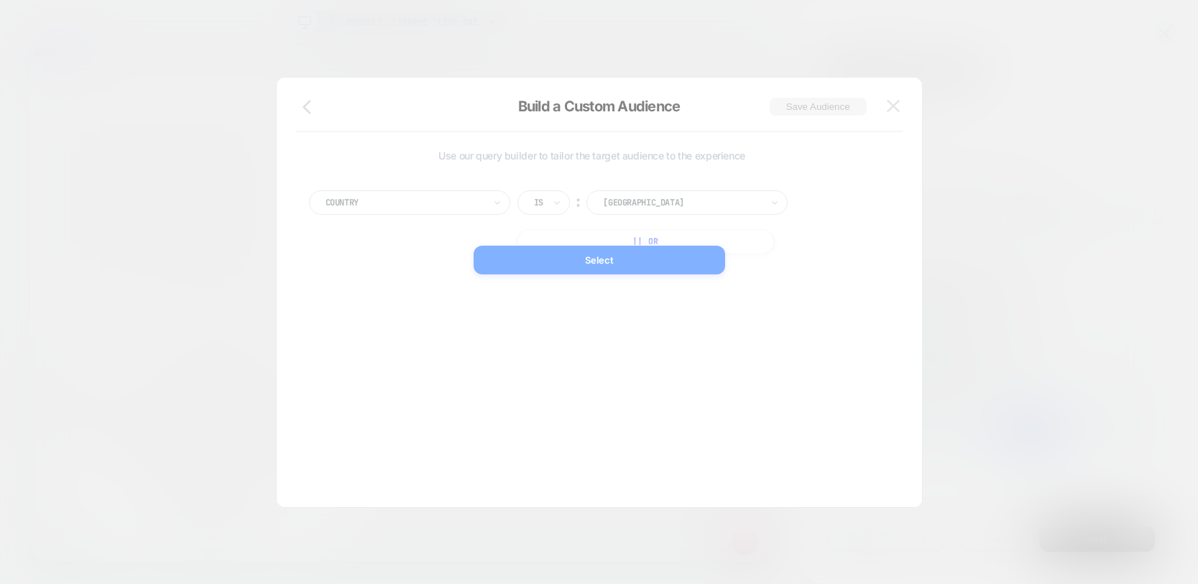
scroll to position [0, 464]
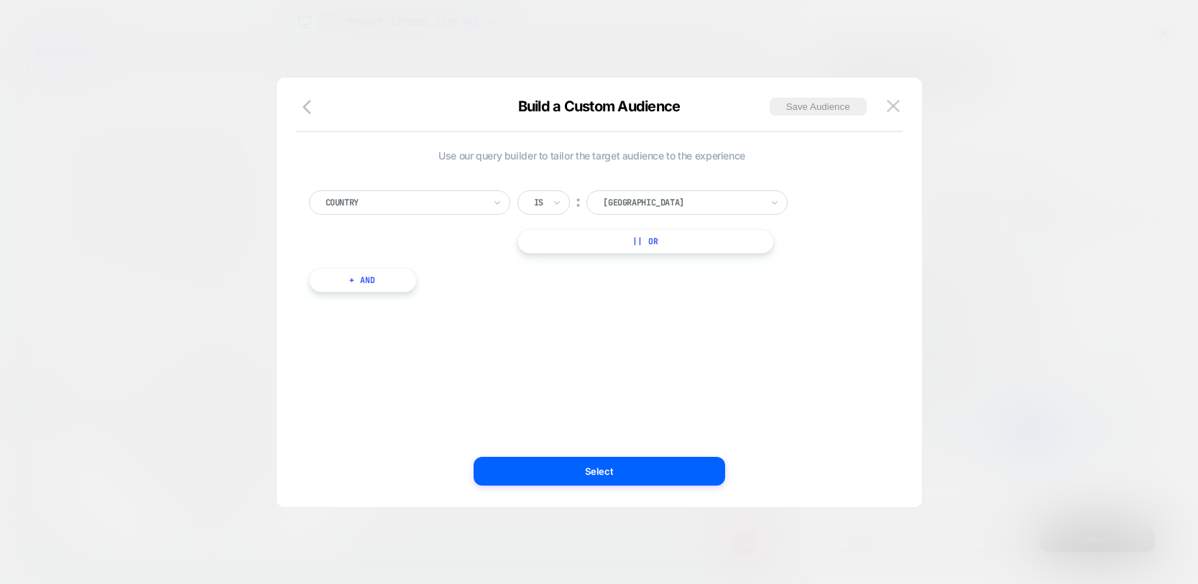
click at [395, 272] on button "+ And" at bounding box center [363, 280] width 108 height 24
click at [429, 293] on div at bounding box center [441, 294] width 158 height 13
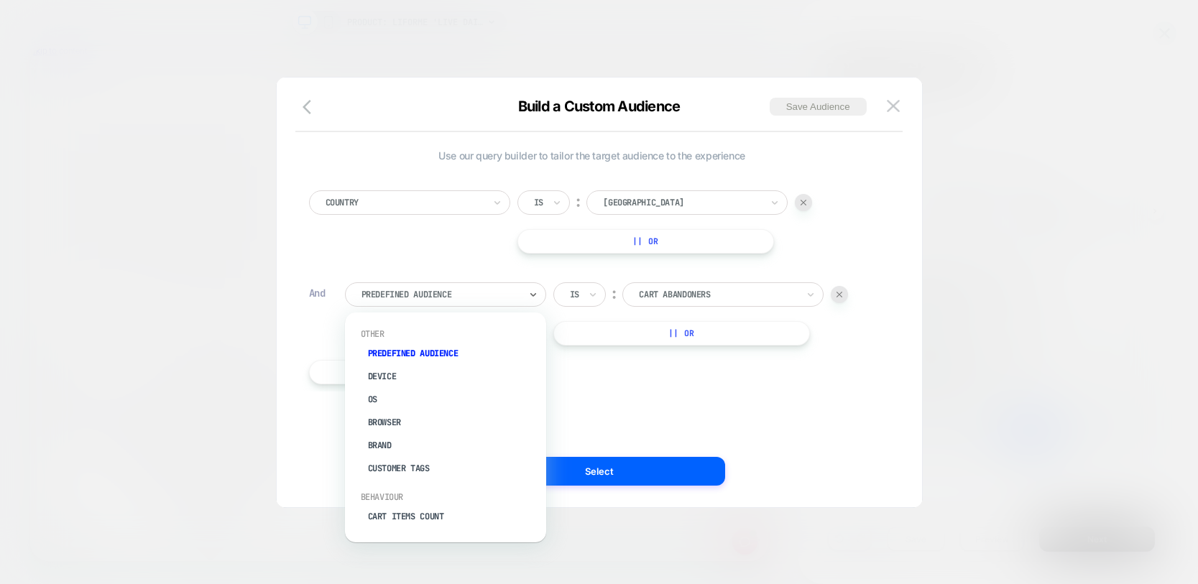
scroll to position [0, 464]
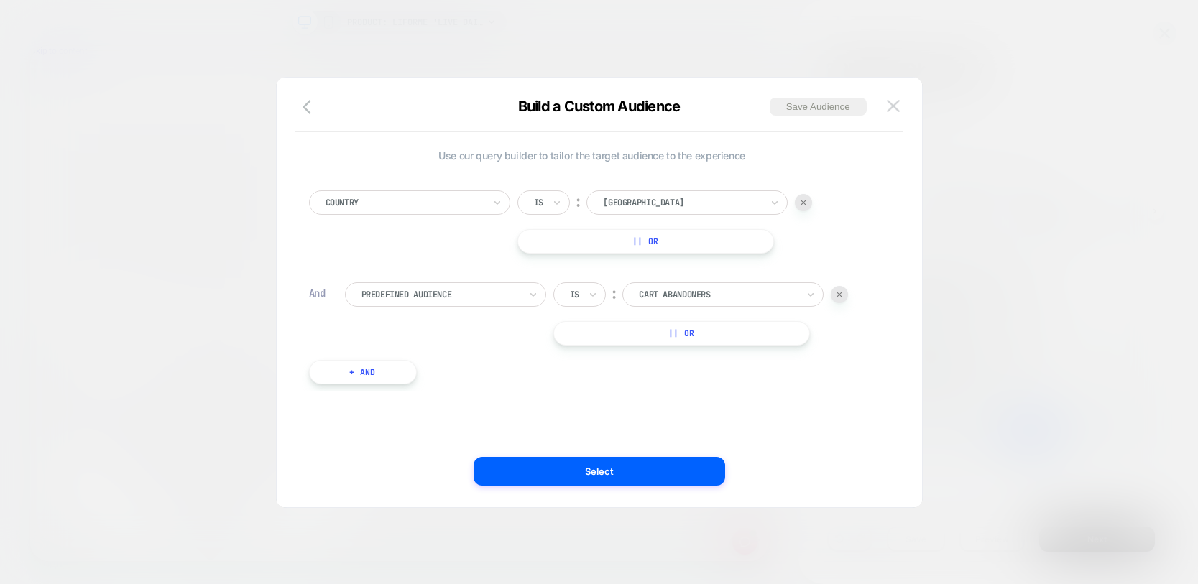
drag, startPoint x: 916, startPoint y: 123, endPoint x: 891, endPoint y: 102, distance: 32.7
click at [911, 118] on div "Build a Custom Audience Save Audience" at bounding box center [600, 115] width 646 height 35
click at [891, 102] on img at bounding box center [893, 106] width 13 height 12
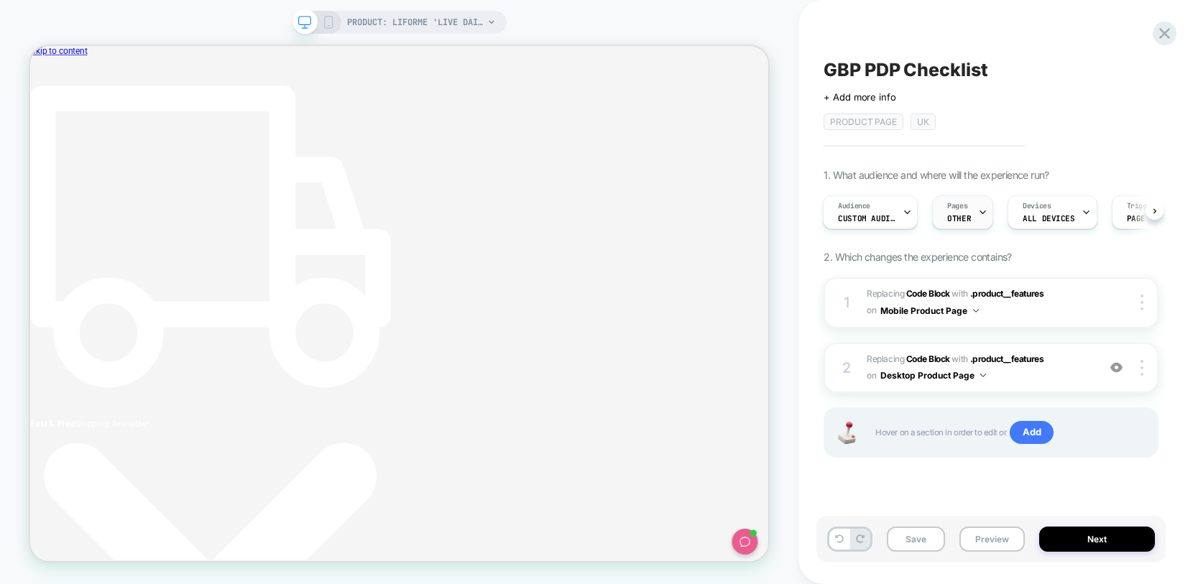
scroll to position [0, 0]
click at [981, 208] on icon at bounding box center [982, 212] width 9 height 9
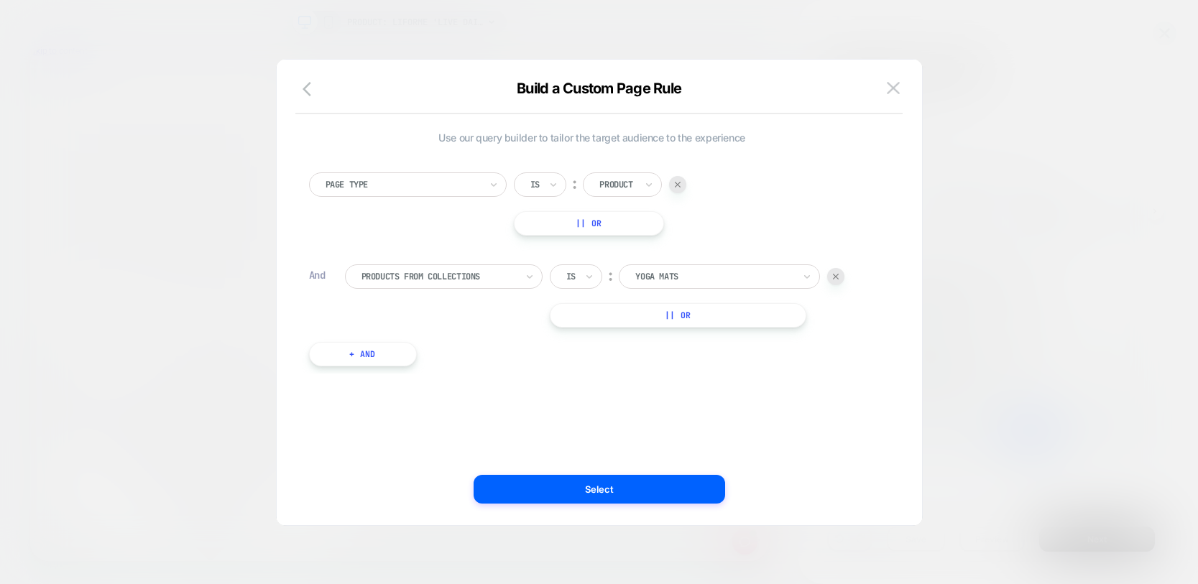
click at [681, 272] on div at bounding box center [714, 276] width 158 height 13
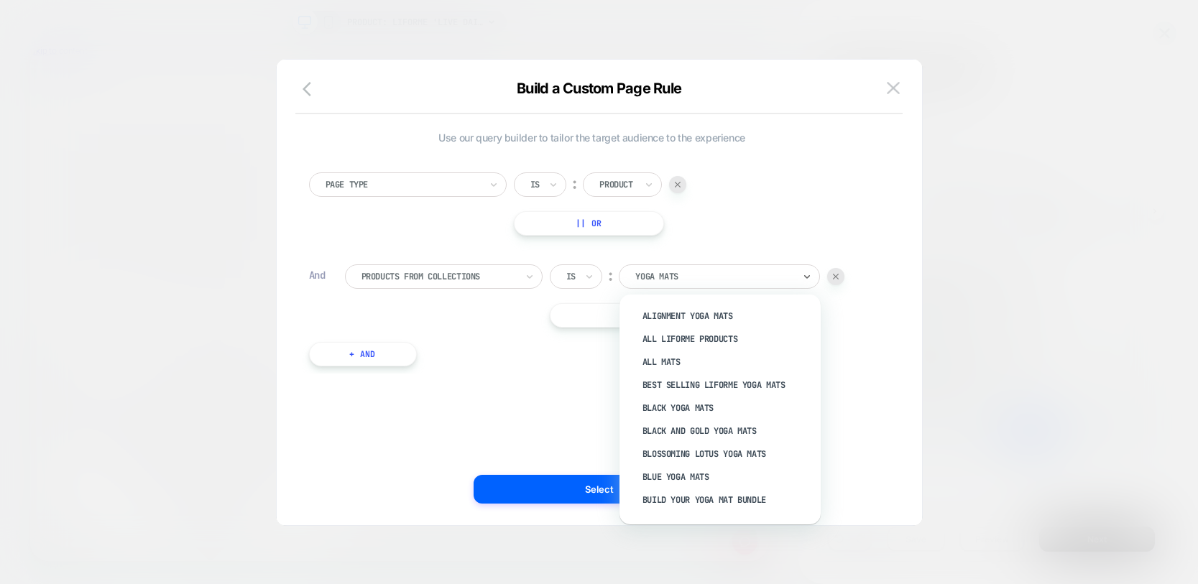
scroll to position [0, 464]
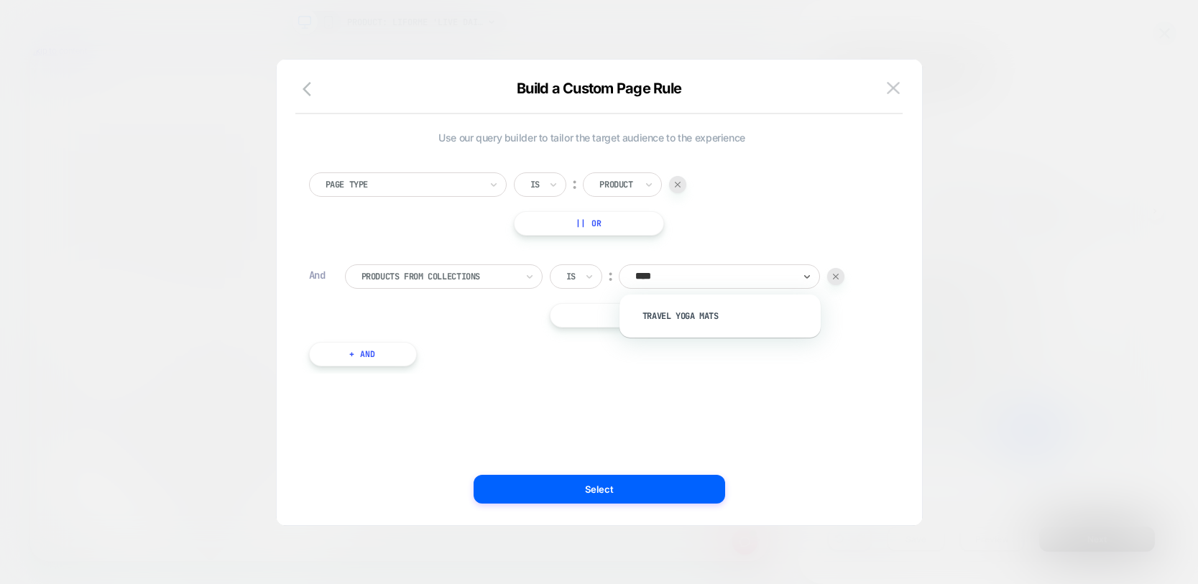
type input "*****"
click at [686, 311] on div "Travel Yoga Mats" at bounding box center [727, 316] width 187 height 23
click at [612, 317] on button "|| Or" at bounding box center [678, 315] width 257 height 24
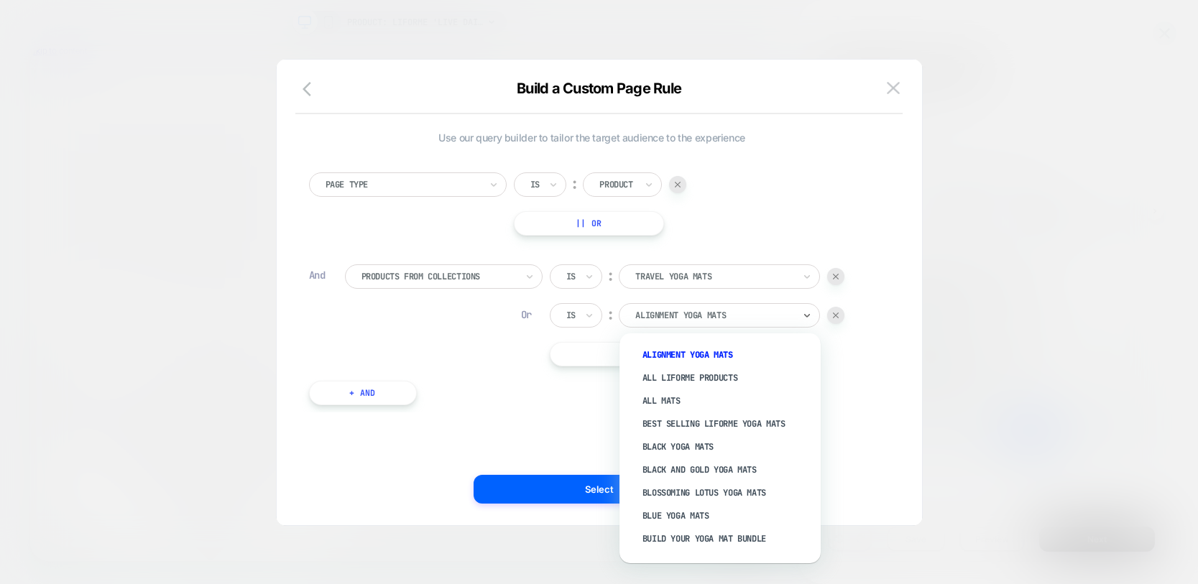
click at [669, 311] on div at bounding box center [714, 315] width 158 height 13
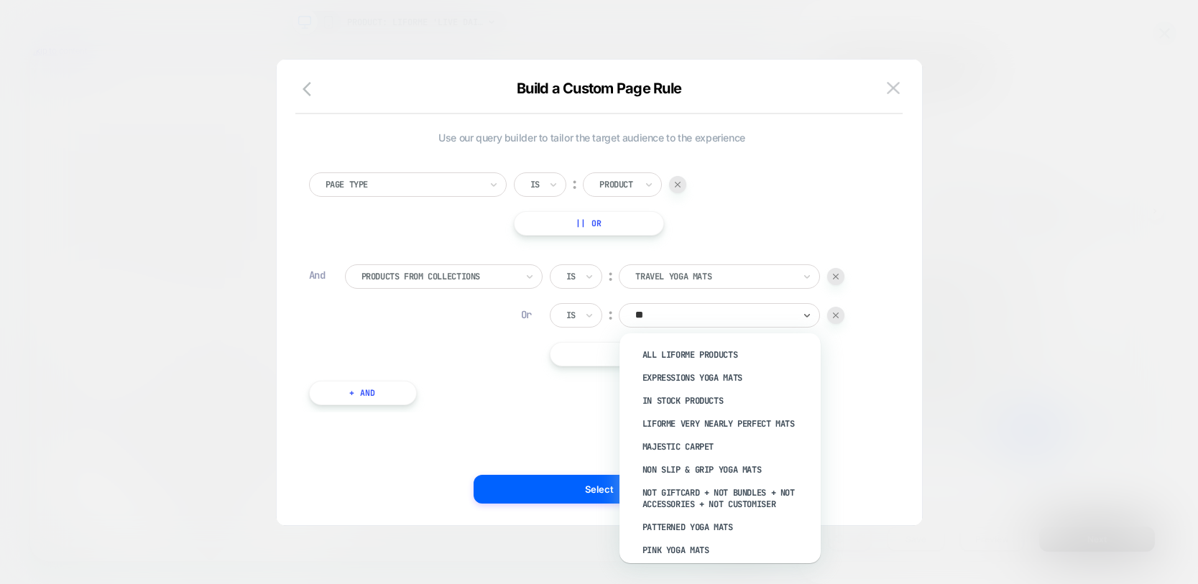
type input "***"
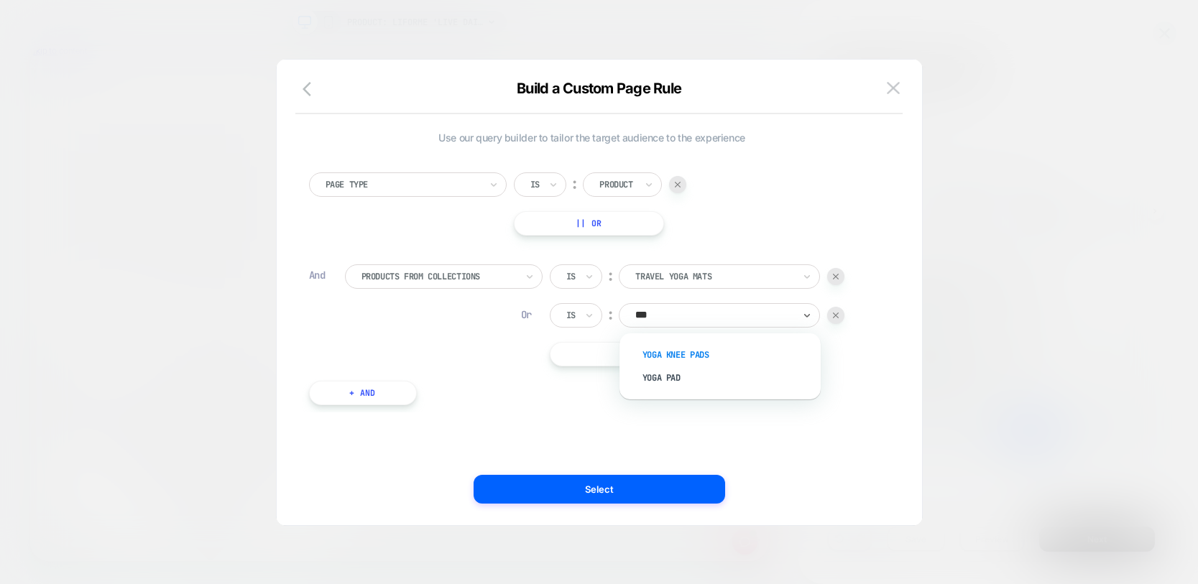
scroll to position [0, 464]
click at [900, 85] on button at bounding box center [894, 89] width 22 height 22
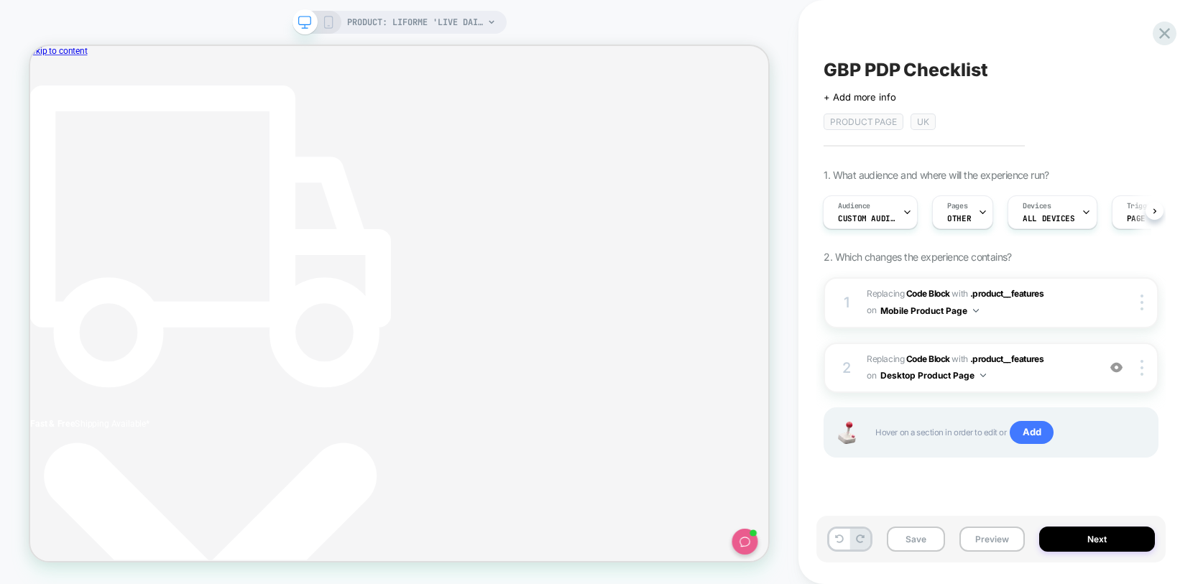
scroll to position [0, 0]
click at [1165, 27] on icon at bounding box center [1164, 33] width 19 height 19
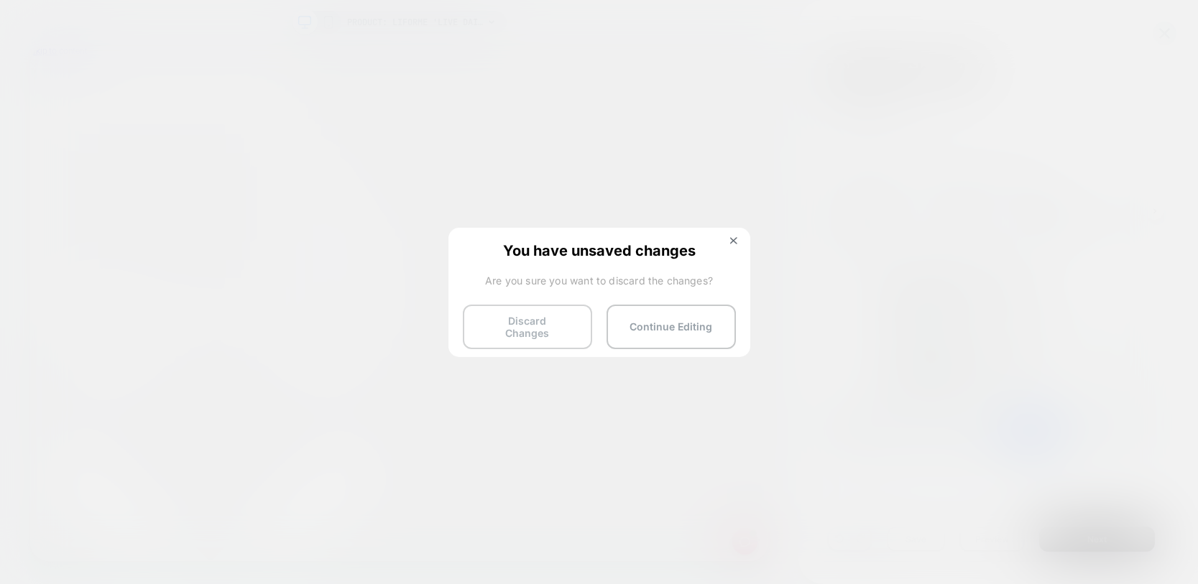
click at [536, 327] on button "Discard Changes" at bounding box center [527, 327] width 129 height 45
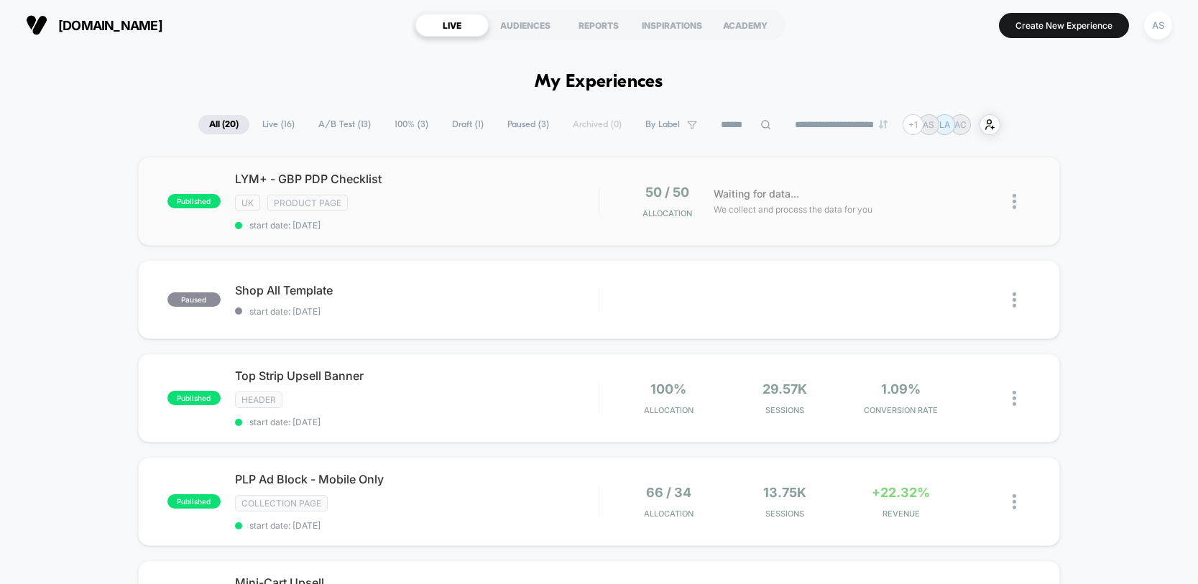
click at [1014, 200] on img at bounding box center [1015, 201] width 4 height 15
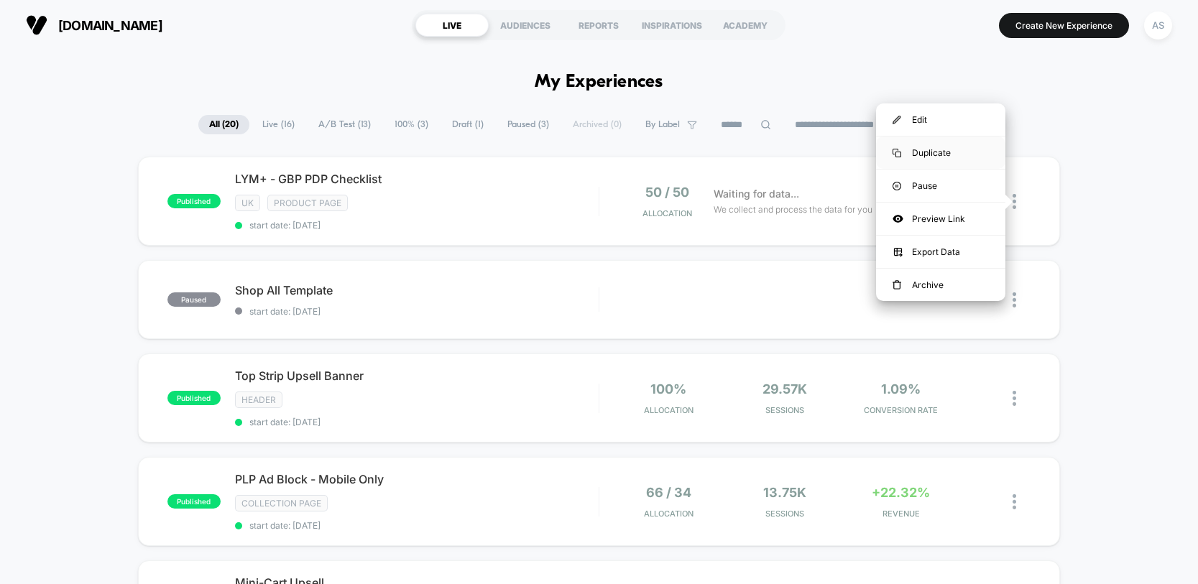
click at [937, 151] on div "Duplicate" at bounding box center [940, 153] width 129 height 32
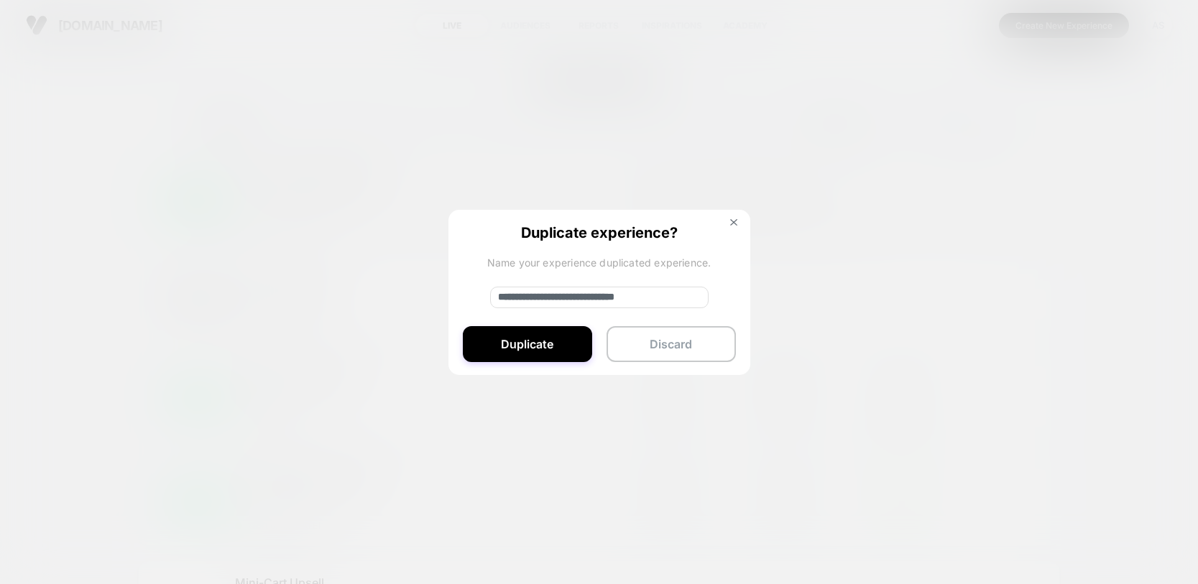
click at [548, 295] on input "**********" at bounding box center [599, 298] width 219 height 22
drag, startPoint x: 545, startPoint y: 295, endPoint x: 432, endPoint y: 288, distance: 113.1
click at [1013, 219] on div "**********" at bounding box center [1022, 202] width 18 height 34
type input "**********"
click at [546, 341] on button "Duplicate" at bounding box center [527, 344] width 129 height 36
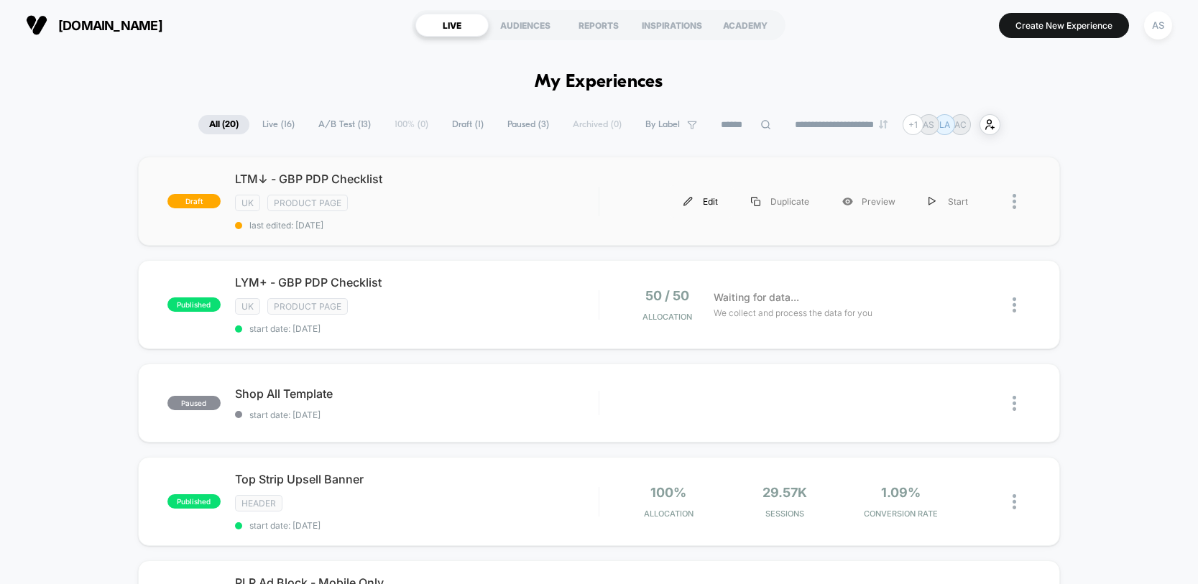
click at [715, 201] on div "Edit" at bounding box center [701, 201] width 68 height 32
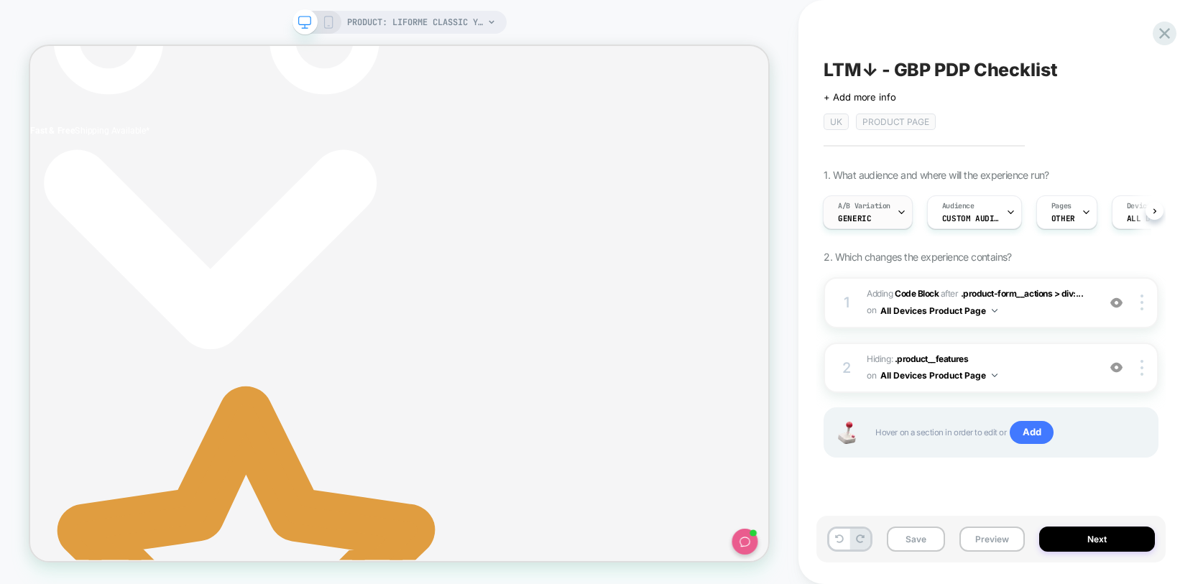
click at [867, 216] on span "Generic" at bounding box center [854, 218] width 33 height 10
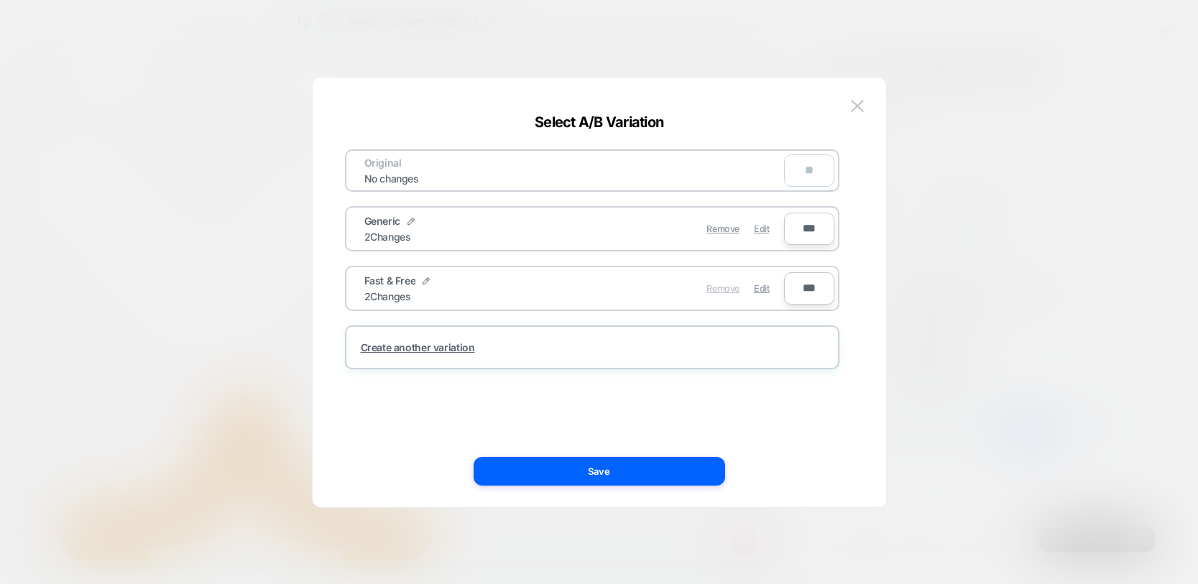
scroll to position [0, 464]
click at [720, 288] on span "Remove" at bounding box center [723, 288] width 33 height 11
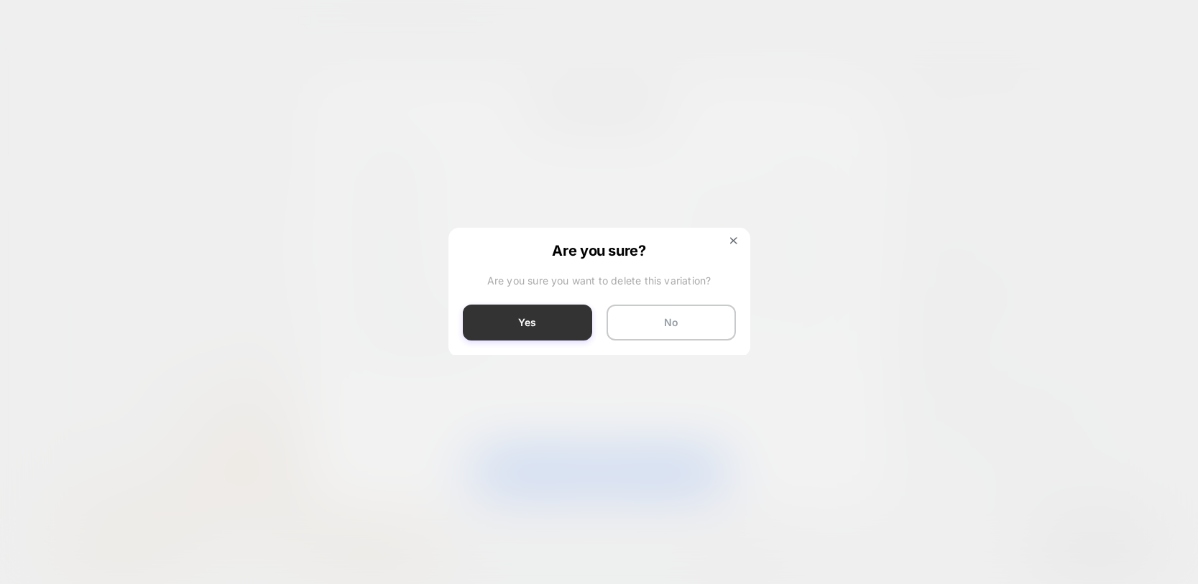
click at [500, 329] on button "Yes" at bounding box center [527, 323] width 129 height 36
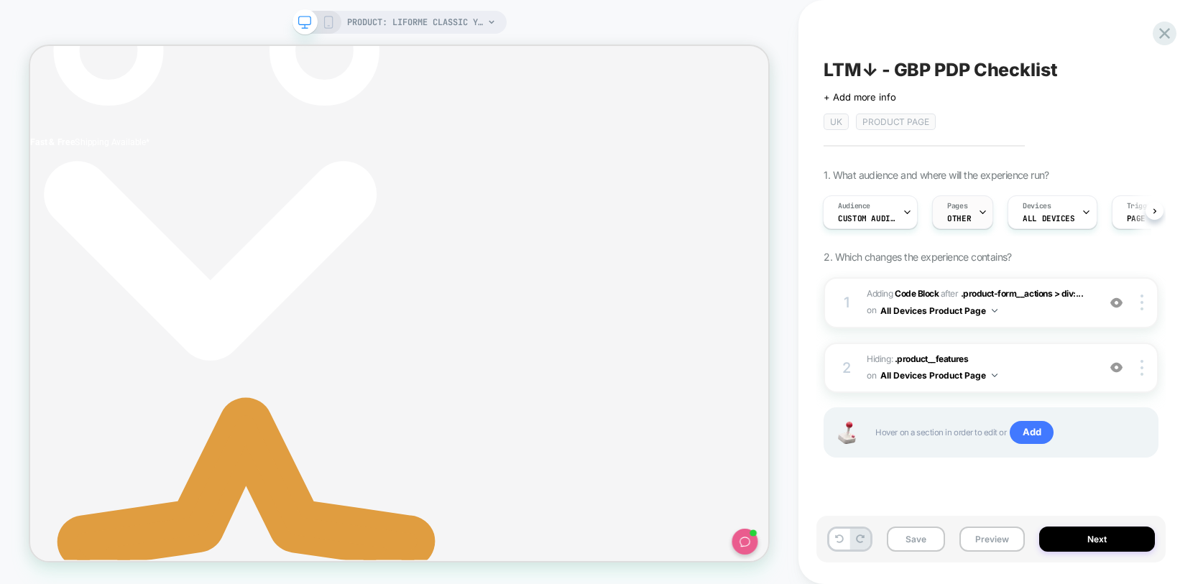
click at [948, 209] on span "Pages" at bounding box center [957, 206] width 20 height 10
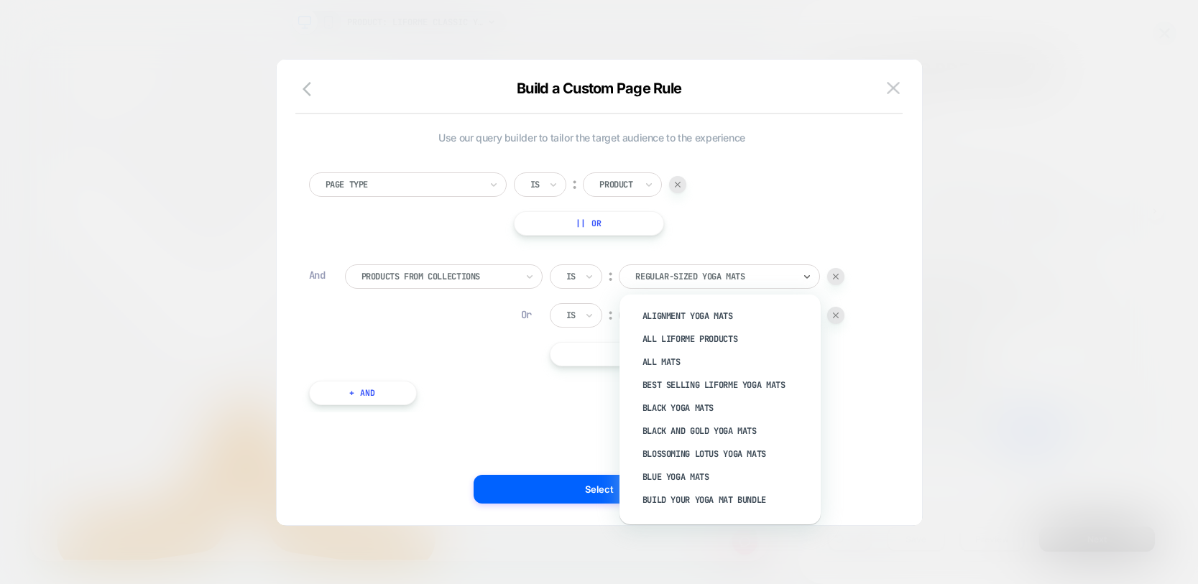
click at [763, 270] on div at bounding box center [714, 276] width 158 height 13
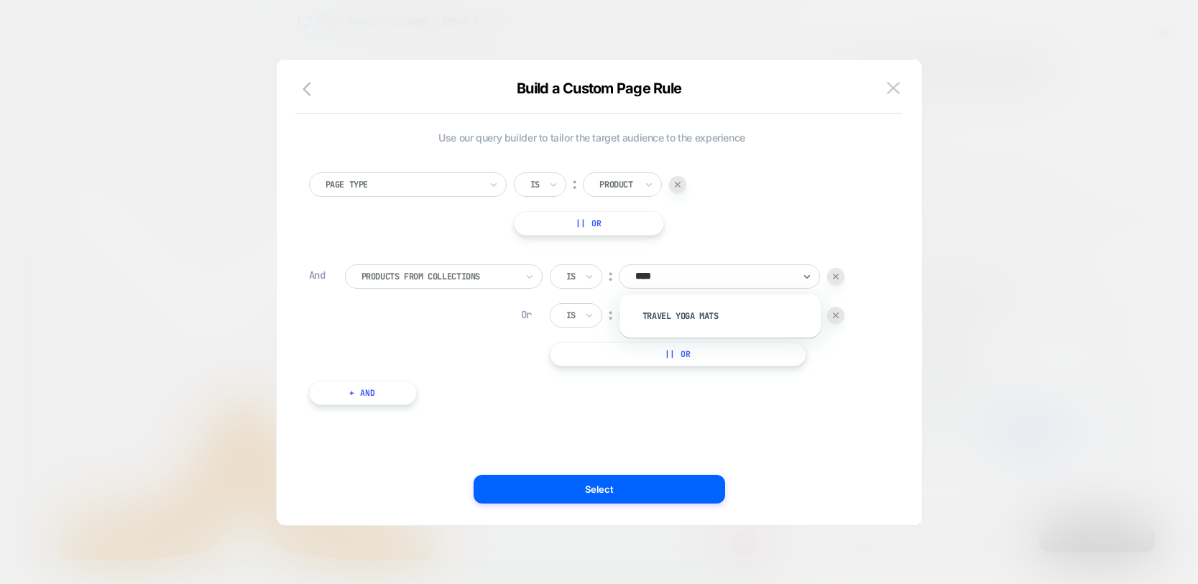
type input "*****"
click at [701, 323] on div "Travel Yoga Mats" at bounding box center [727, 316] width 187 height 23
click at [700, 308] on div "Extra Large Yoga Mats" at bounding box center [714, 316] width 161 height 16
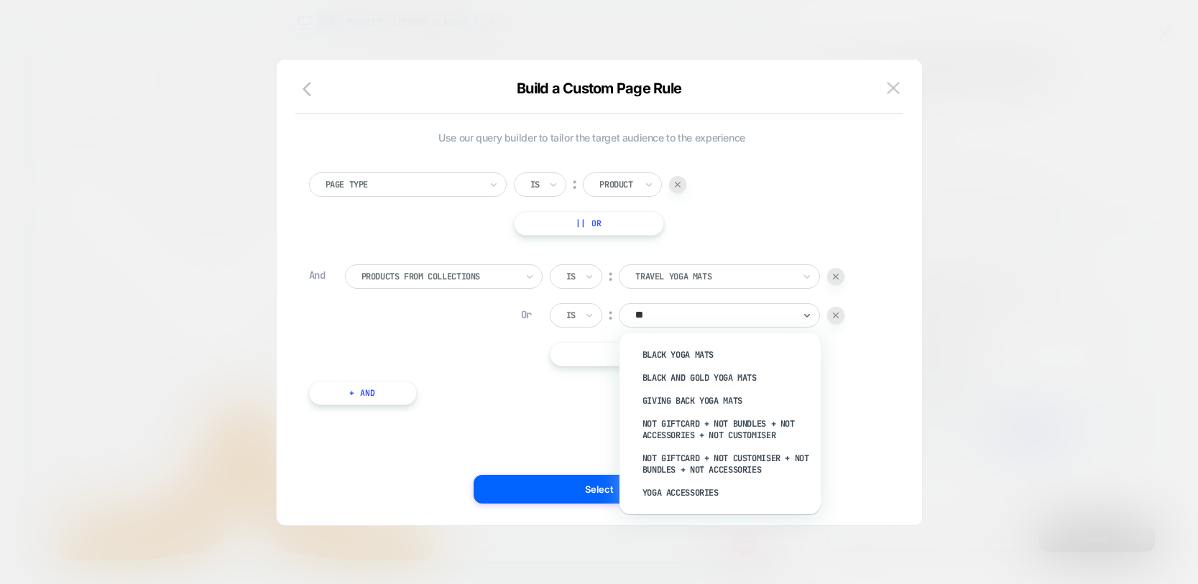
type input "***"
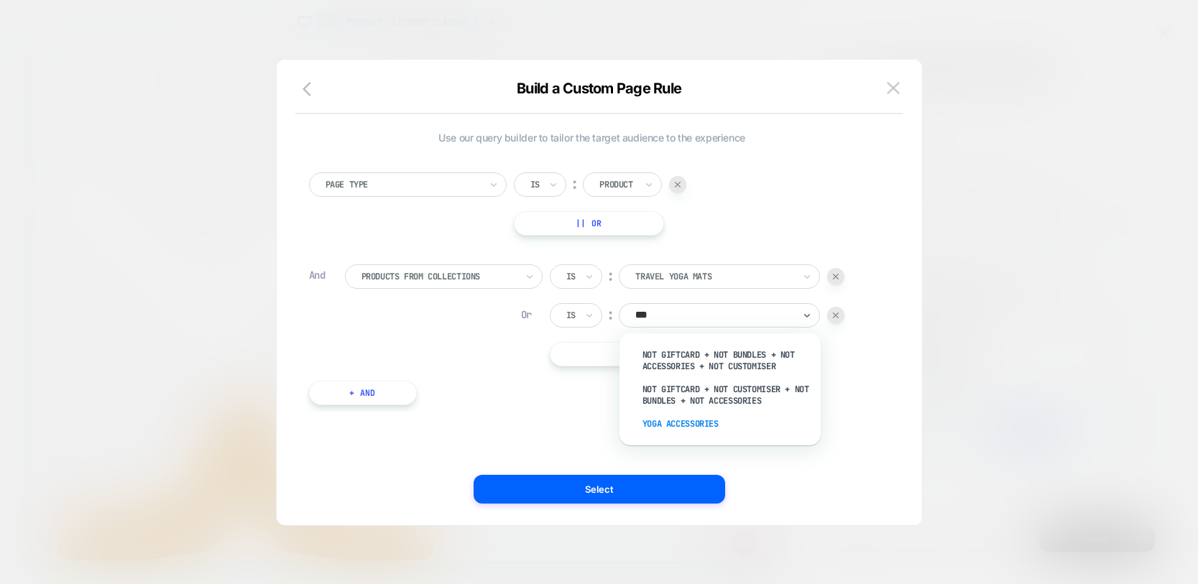
click at [684, 428] on div "Yoga Accessories" at bounding box center [727, 424] width 187 height 23
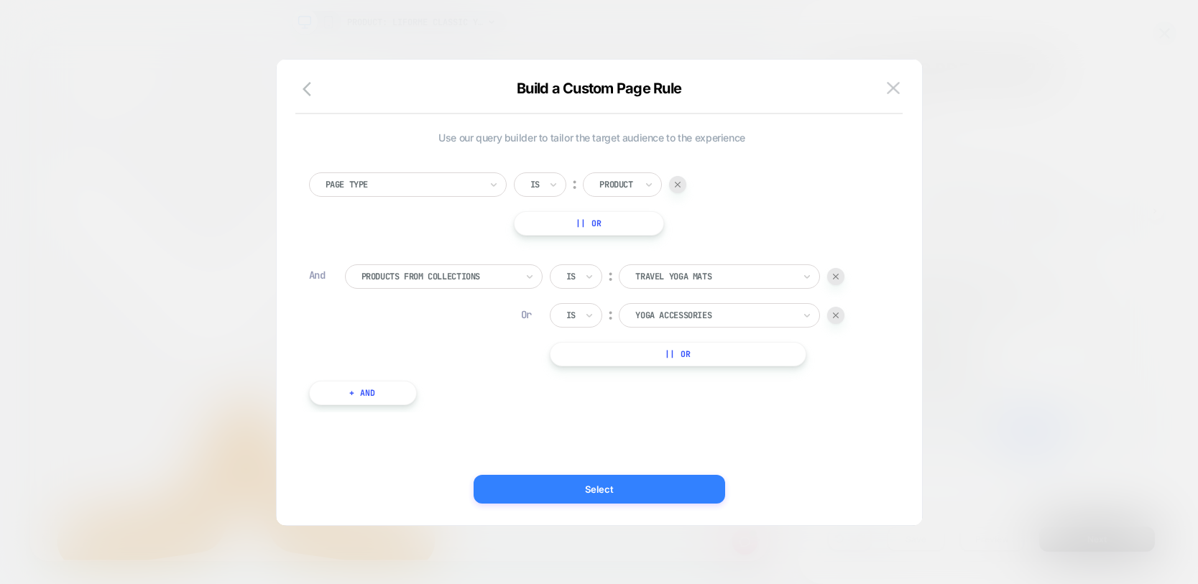
click at [597, 494] on button "Select" at bounding box center [600, 489] width 252 height 29
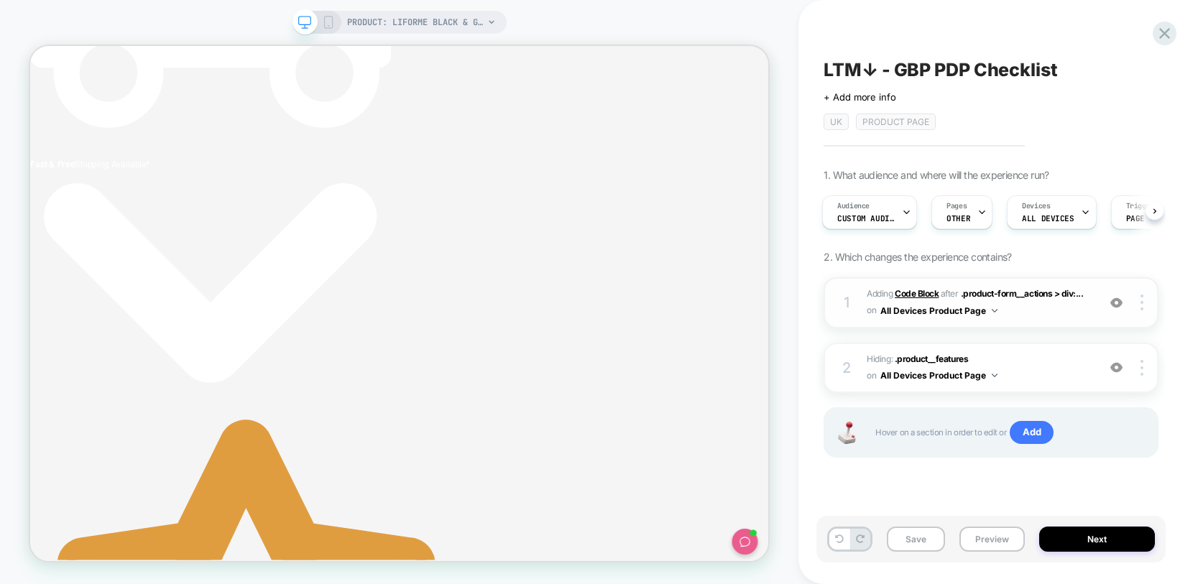
click at [914, 290] on b "Code Block" at bounding box center [917, 293] width 44 height 11
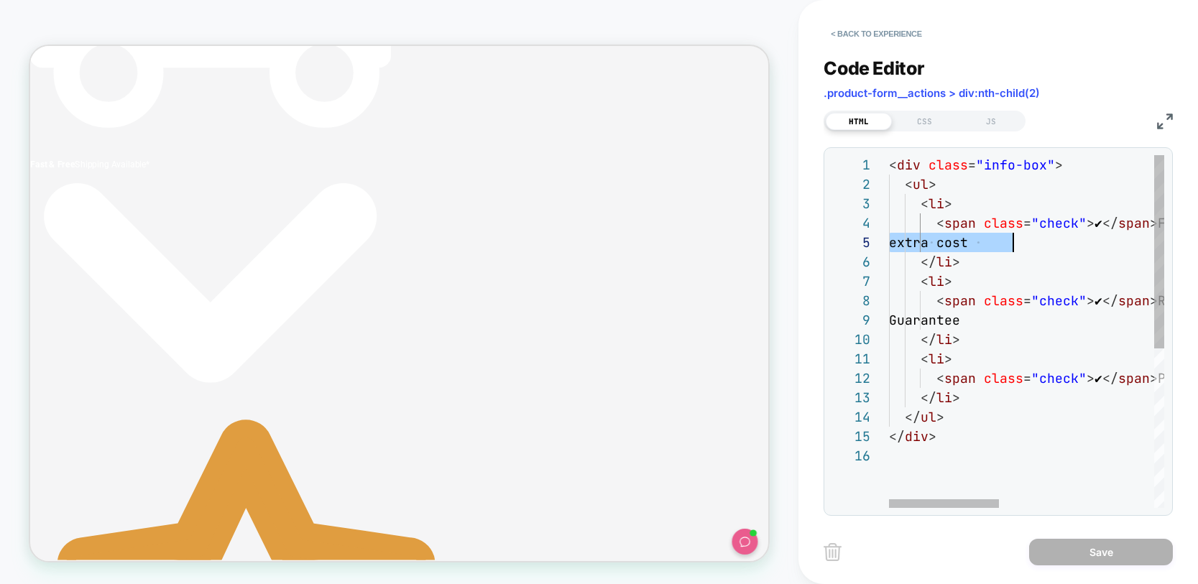
drag, startPoint x: 1106, startPoint y: 223, endPoint x: 1019, endPoint y: 236, distance: 88.0
click at [1019, 236] on div "< div class = "info-box" > < ul > < li > < span class = "check" > ✔ </ span > F…" at bounding box center [1220, 477] width 662 height 644
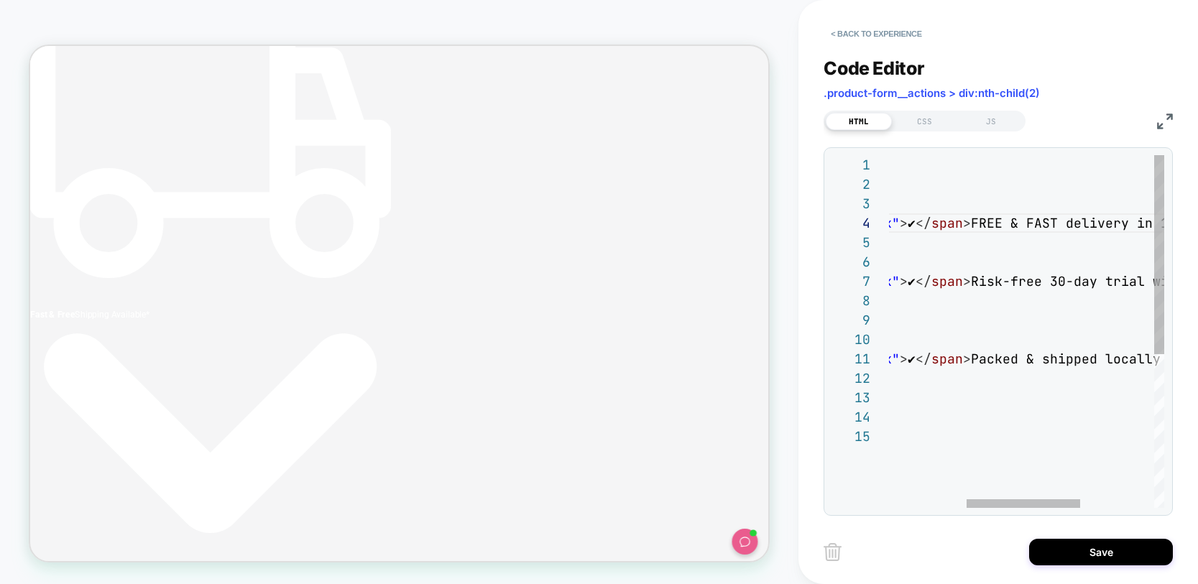
click at [1002, 224] on div "< div class = "info-box" > < ul > < li > < span class = "check" > ✔ </ span > F…" at bounding box center [1021, 467] width 639 height 625
click at [1003, 224] on div "< div class = "info-box" > < ul > < li > < span class = "check" > ✔ </ span > F…" at bounding box center [1021, 467] width 639 height 625
drag, startPoint x: 975, startPoint y: 279, endPoint x: 1042, endPoint y: 275, distance: 67.0
click at [1042, 275] on span "Risk-free 30-day trial with our Money-back" at bounding box center [1137, 281] width 332 height 17
click at [969, 283] on div "< div class = "info-box" > < ul > < li > < span class = "check" > ✔ </ span > F…" at bounding box center [883, 467] width 615 height 625
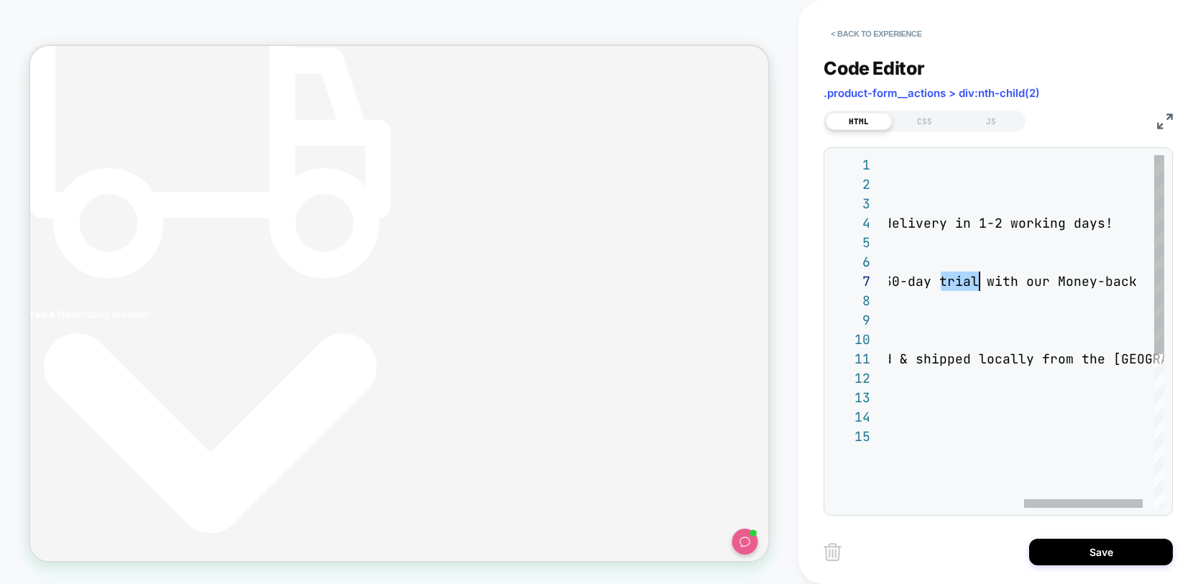
click at [969, 283] on div "< div class = "info-box" > < ul > < li > < span class = "check" > ✔ </ span > F…" at bounding box center [883, 467] width 615 height 625
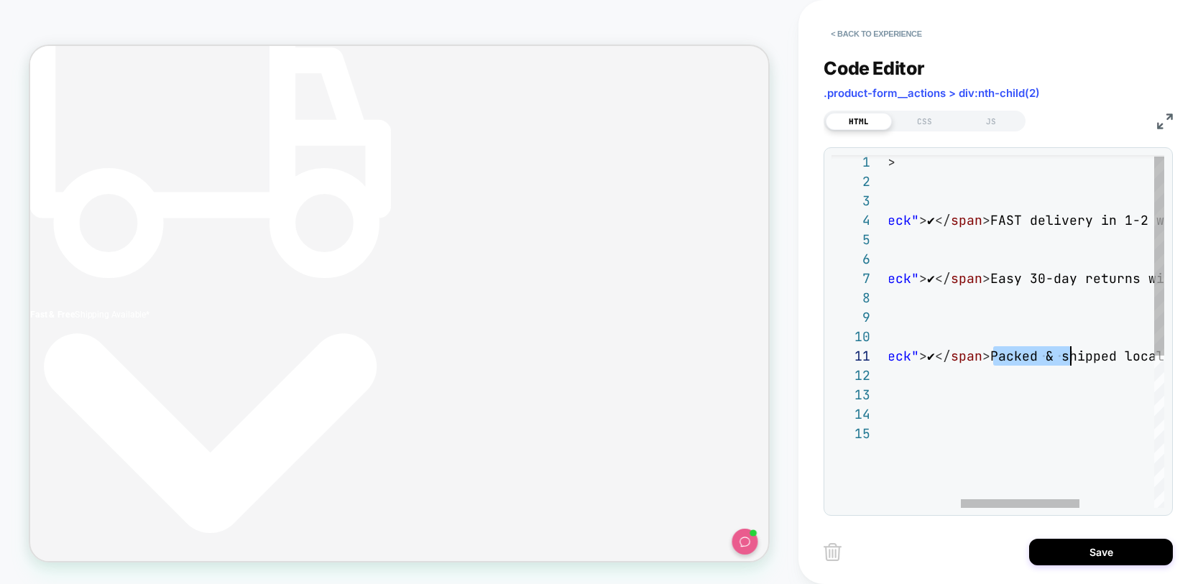
drag, startPoint x: 993, startPoint y: 355, endPoint x: 1070, endPoint y: 354, distance: 76.2
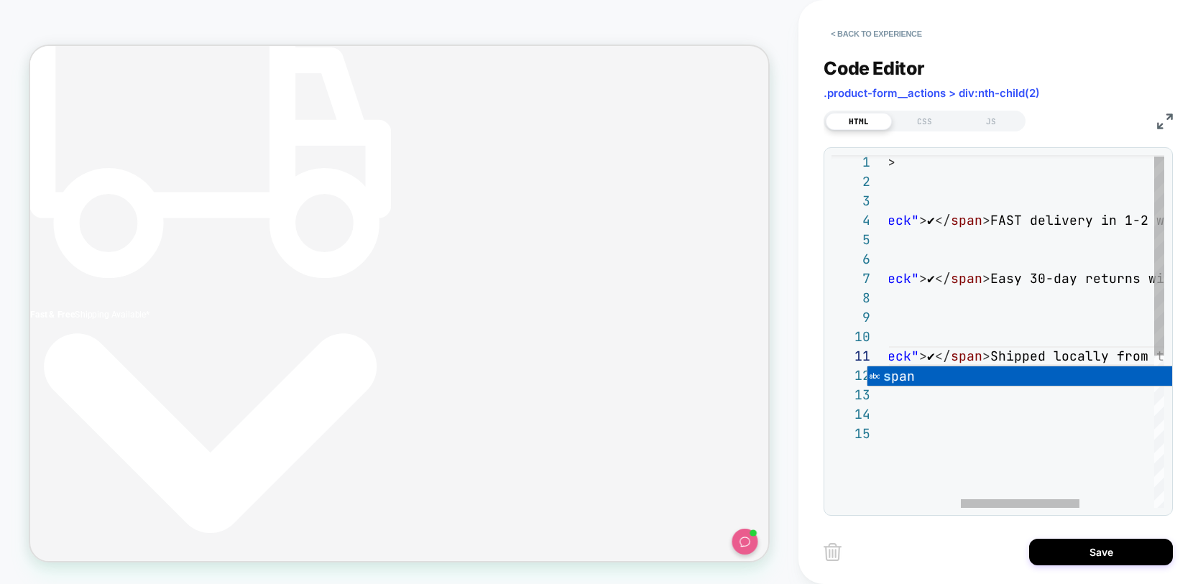
click at [1008, 360] on div "< div class = "info-box" > < ul > < li > < span class = "check" > ✔ </ span > F…" at bounding box center [1029, 464] width 615 height 625
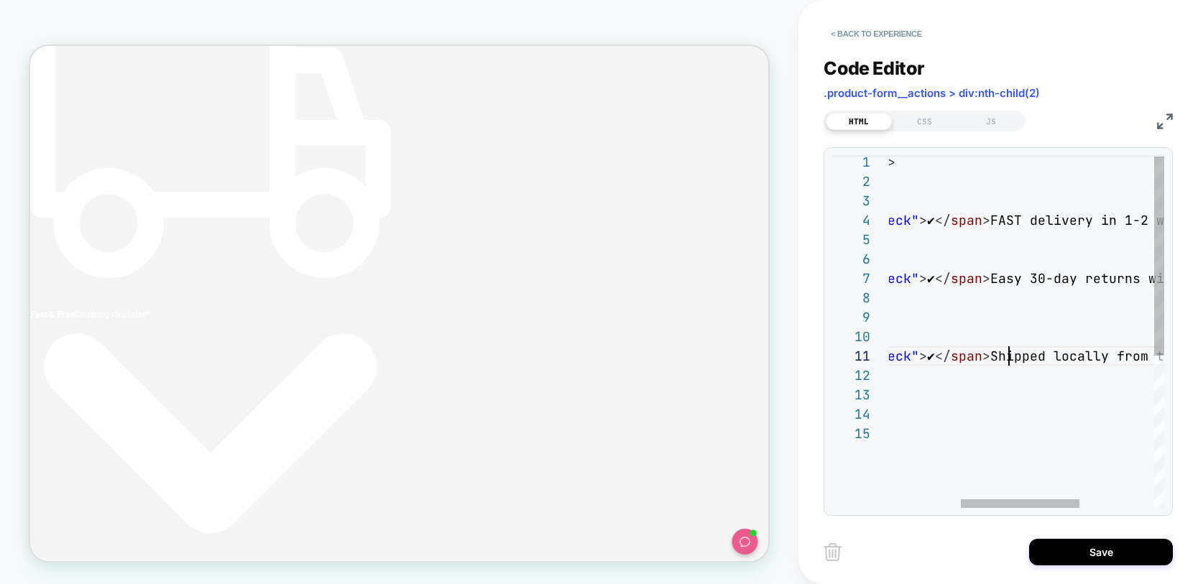
click at [997, 361] on div "< div class = "info-box" > < ul > < li > < span class = "check" > ✔ </ span > F…" at bounding box center [1029, 464] width 615 height 625
click at [996, 282] on div "< div class = "info-box" > < ul > < li > < span class = "check" > ✔ </ span > F…" at bounding box center [1029, 464] width 615 height 625
click at [996, 216] on div "< div class = "info-box" > < ul > < li > < span class = "check" > ✔ </ span > F…" at bounding box center [1026, 464] width 608 height 625
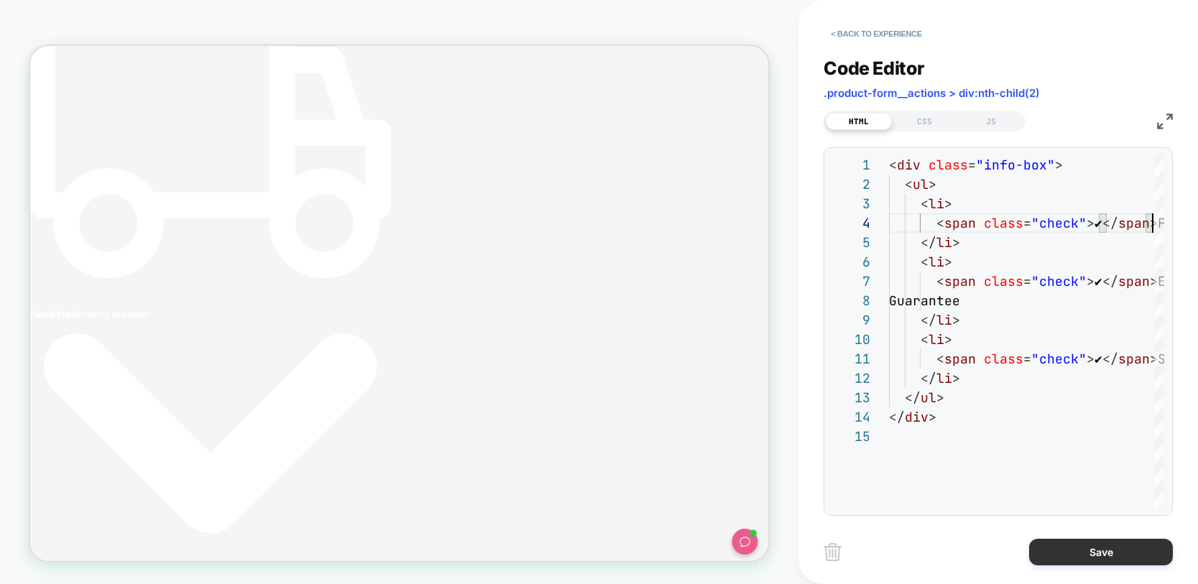
type textarea "**********"
click at [1109, 546] on button "Save" at bounding box center [1101, 552] width 144 height 27
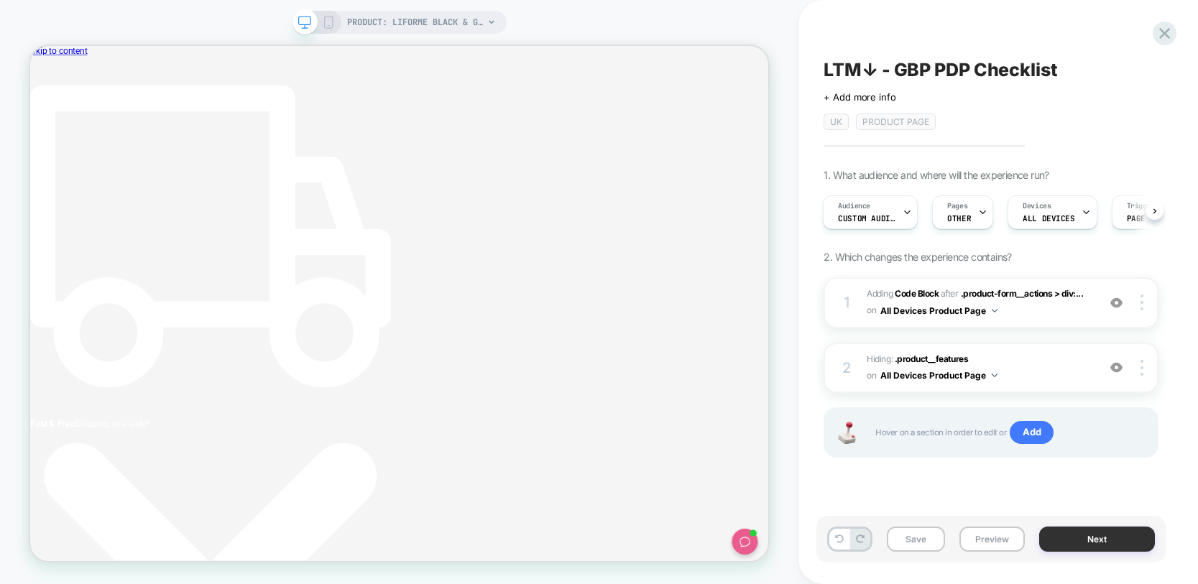
click at [1091, 543] on button "Next" at bounding box center [1097, 539] width 116 height 25
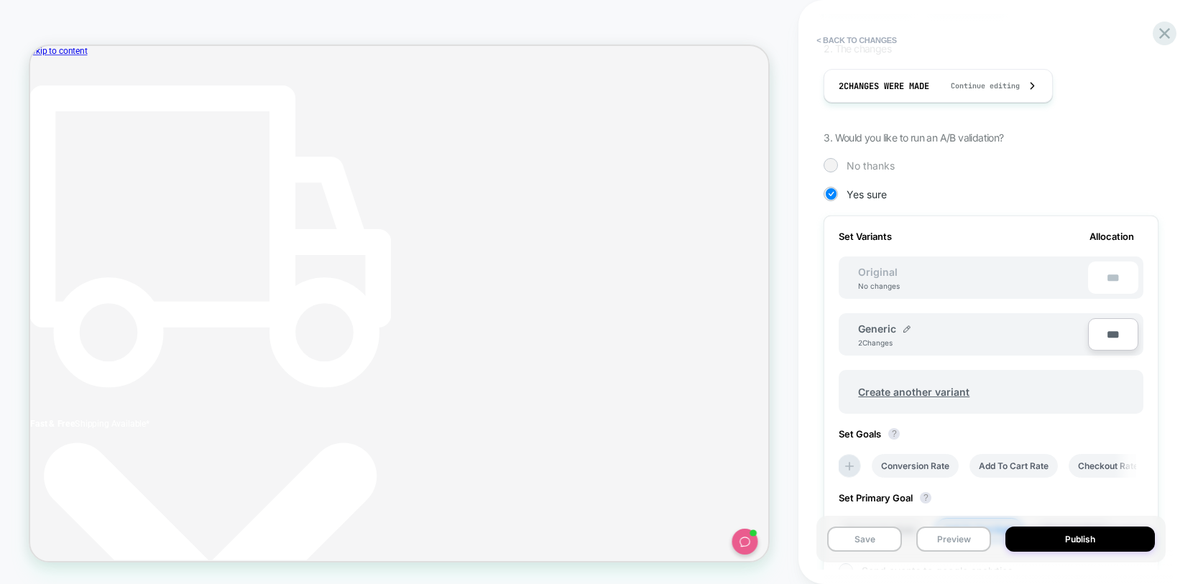
click at [860, 170] on span "No thanks" at bounding box center [871, 166] width 48 height 12
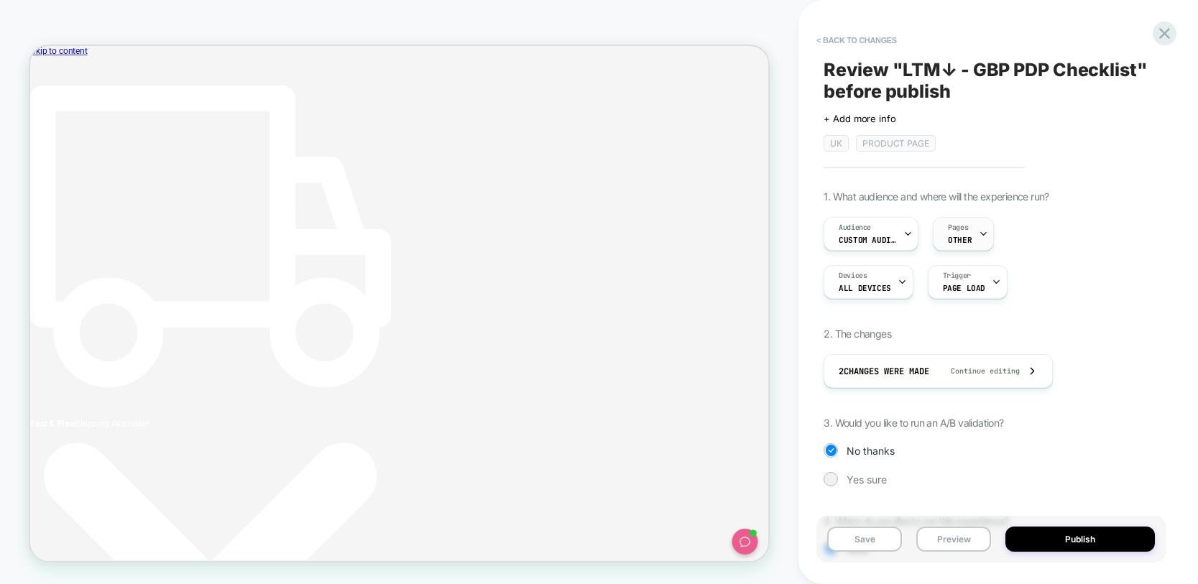
click at [954, 239] on span "OTHER" at bounding box center [960, 240] width 24 height 10
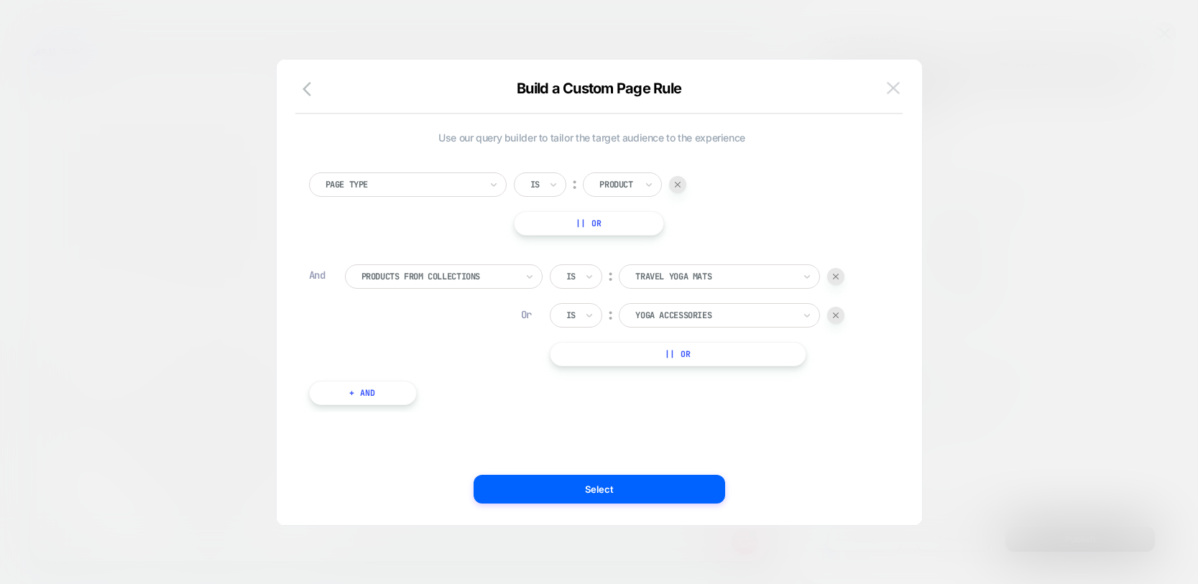
click at [884, 86] on button at bounding box center [894, 89] width 22 height 22
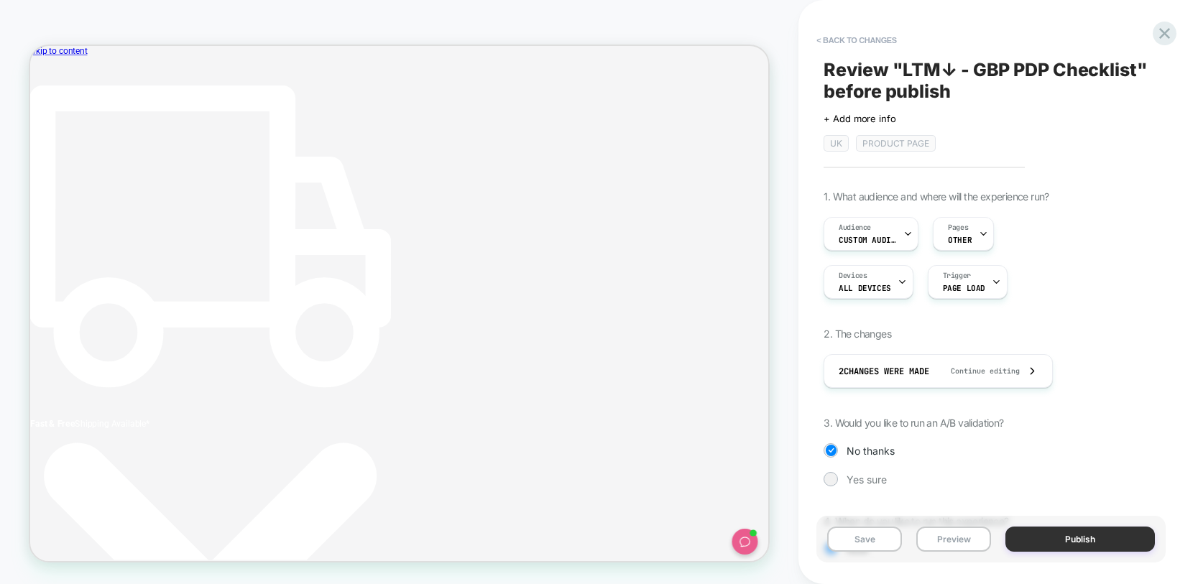
click at [1093, 536] on button "Publish" at bounding box center [1081, 539] width 150 height 25
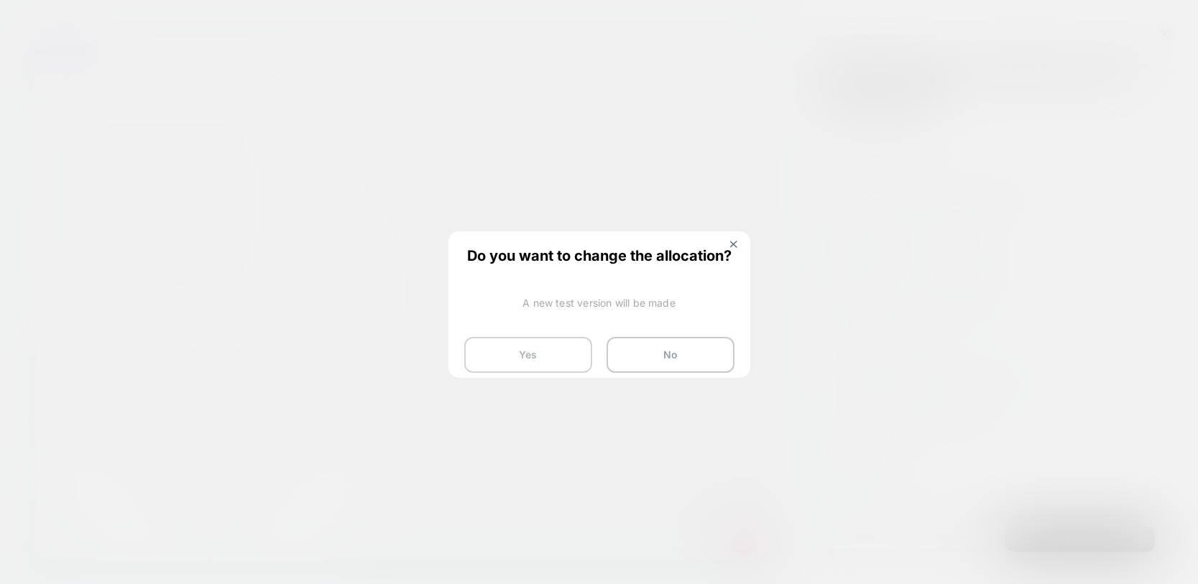
click at [512, 352] on button "Yes" at bounding box center [528, 355] width 128 height 36
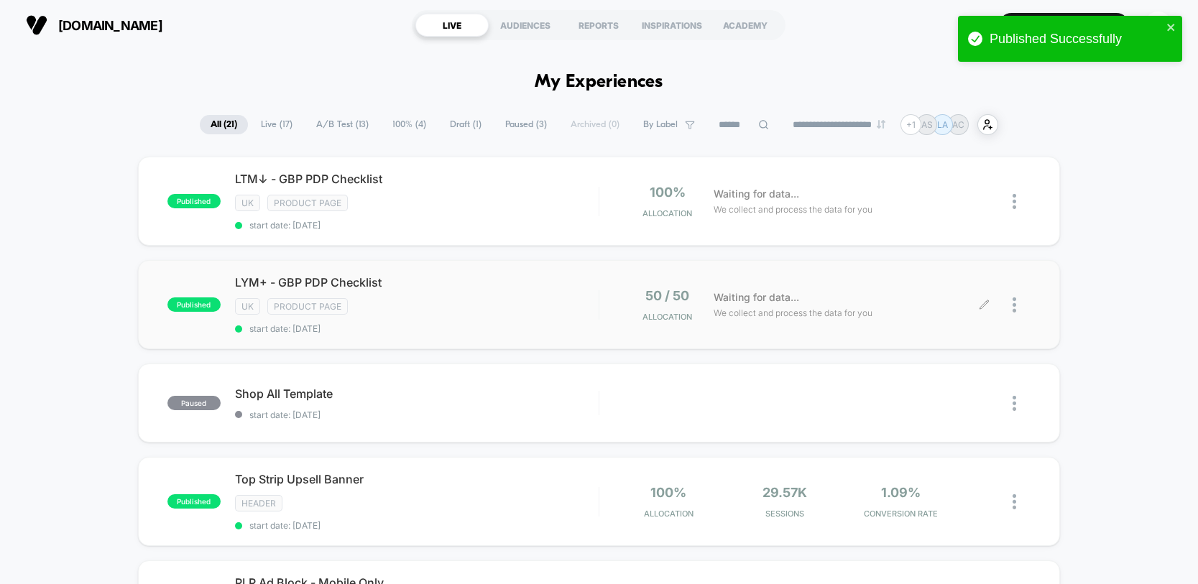
click at [988, 306] on icon at bounding box center [984, 305] width 11 height 11
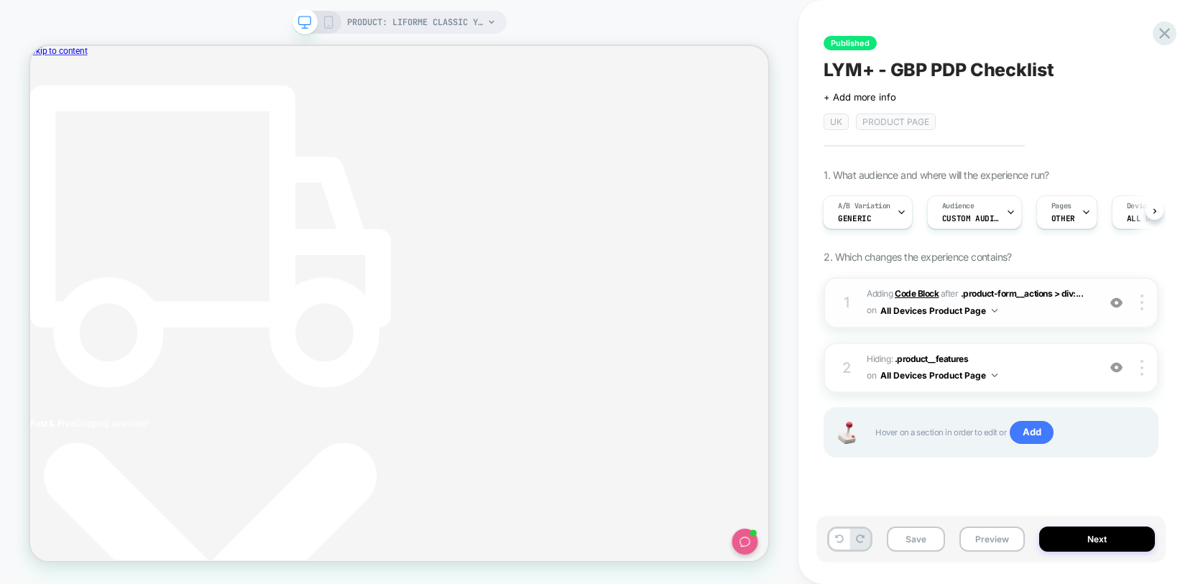
click at [929, 293] on b "Code Block" at bounding box center [917, 293] width 44 height 11
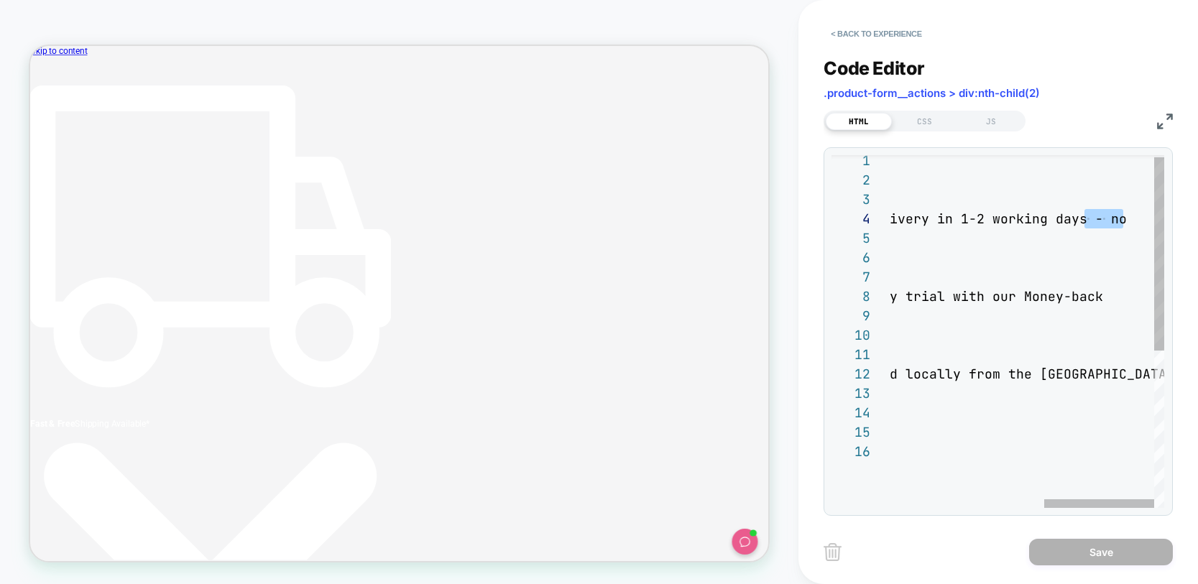
drag, startPoint x: 1112, startPoint y: 219, endPoint x: 1157, endPoint y: 228, distance: 45.4
click at [1157, 228] on div "< div class = "info-box" > < ul > < li > < span class = "check" > ✔ </ span > F…" at bounding box center [833, 473] width 662 height 644
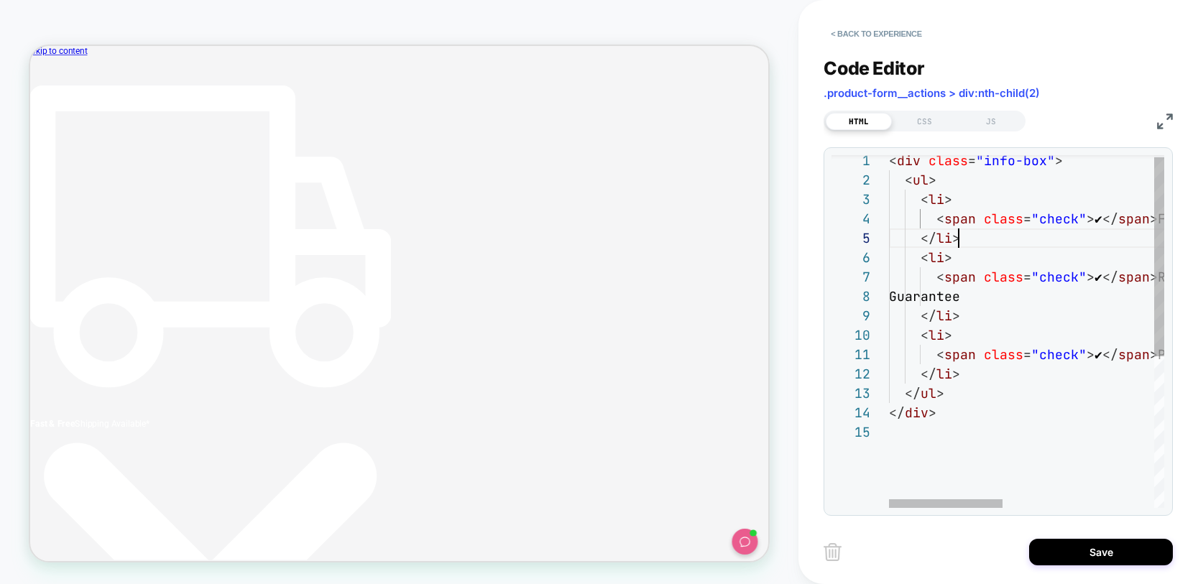
click at [1038, 237] on div "< div class = "info-box" > < ul > < li > < span class = "check" > ✔ </ span > F…" at bounding box center [1208, 463] width 639 height 625
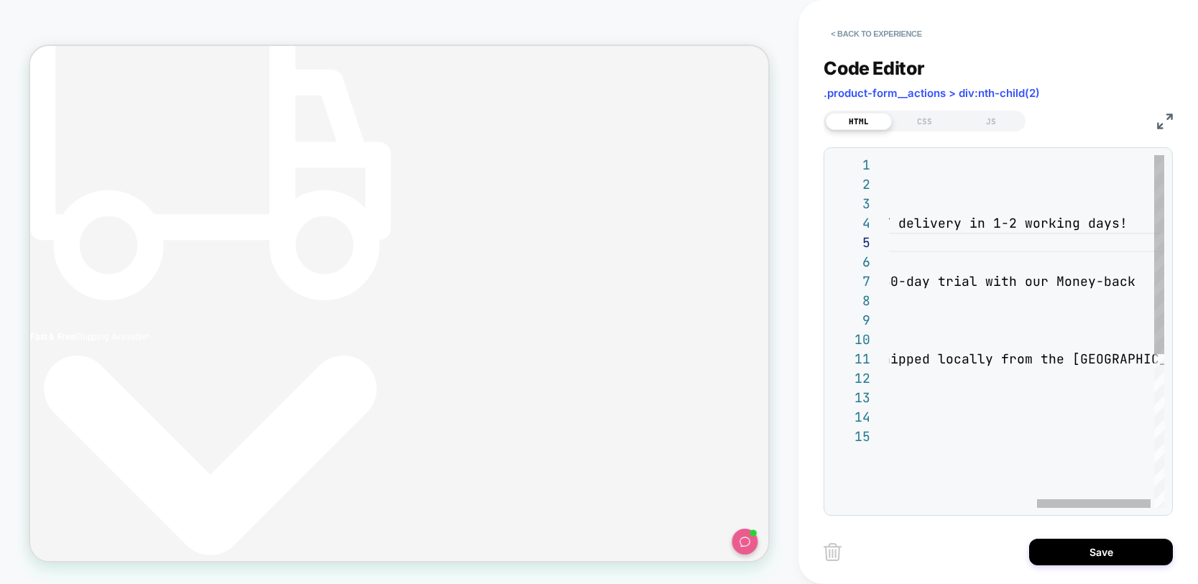
click at [1058, 393] on div "< div class = "info-box" > < ul > < li > < span class = "check" > ✔ </ span > F…" at bounding box center [854, 467] width 639 height 625
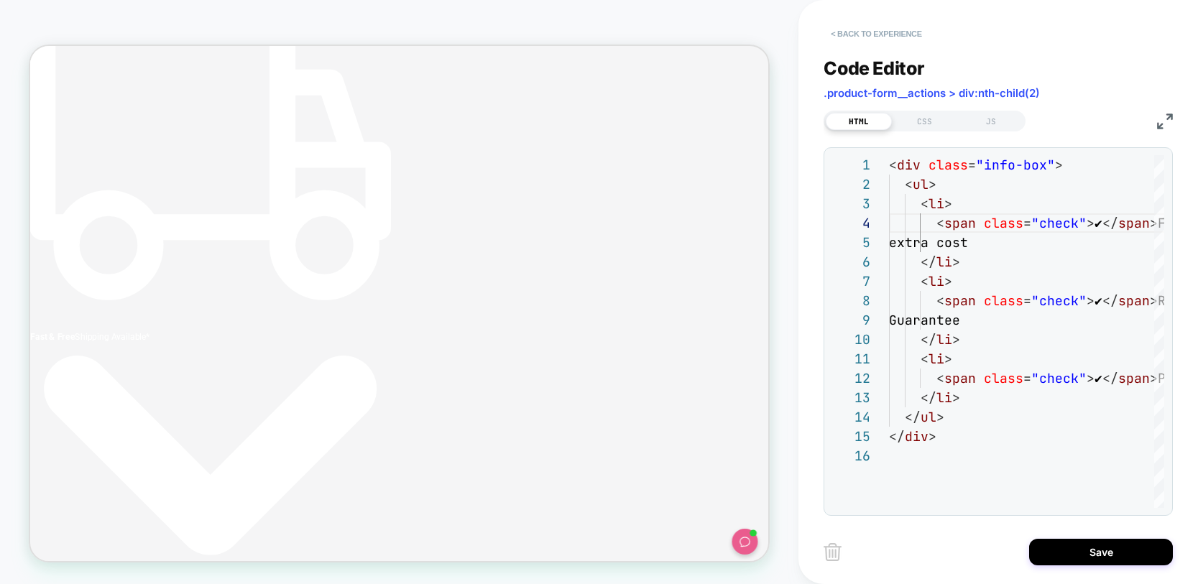
type textarea "**********"
click at [871, 36] on button "< Back to experience" at bounding box center [876, 33] width 105 height 23
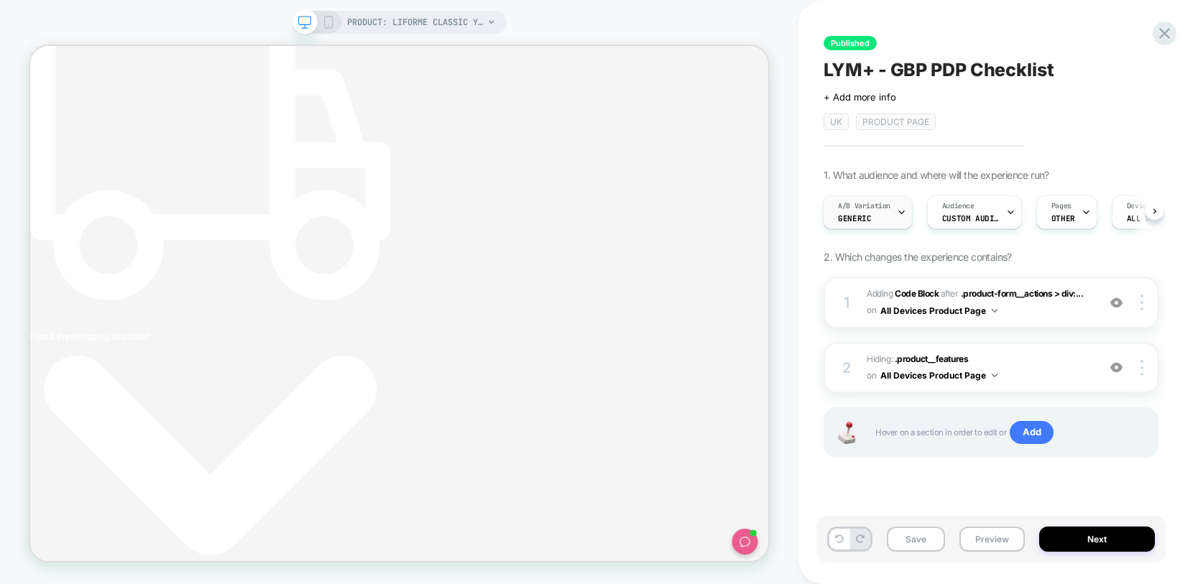
click at [871, 217] on div "A/B Variation Generic" at bounding box center [864, 212] width 81 height 32
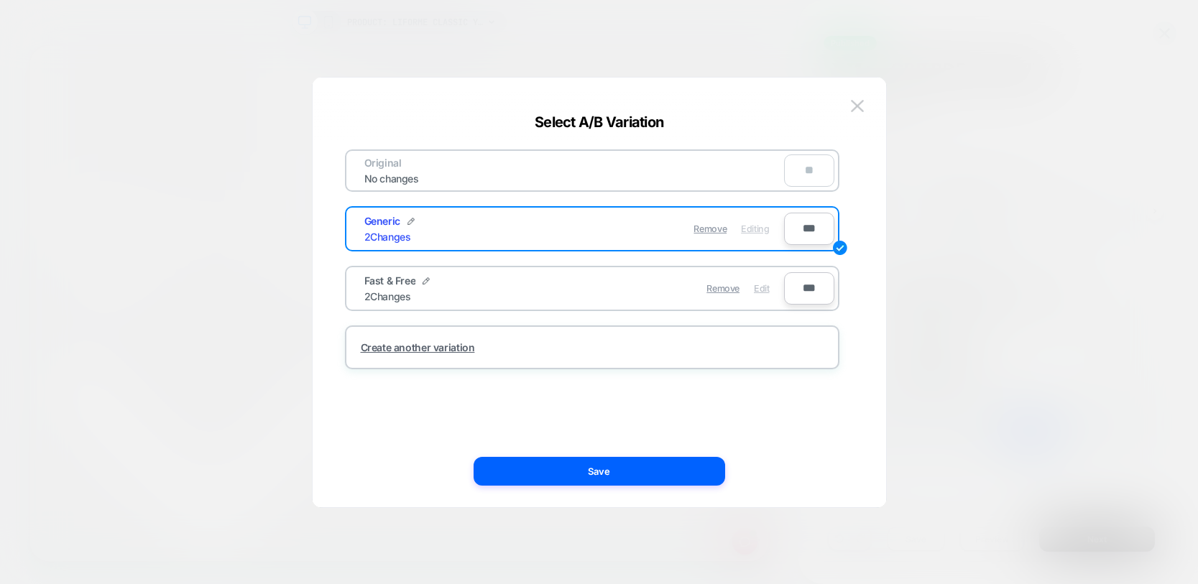
click at [759, 286] on span "Edit" at bounding box center [761, 288] width 15 height 11
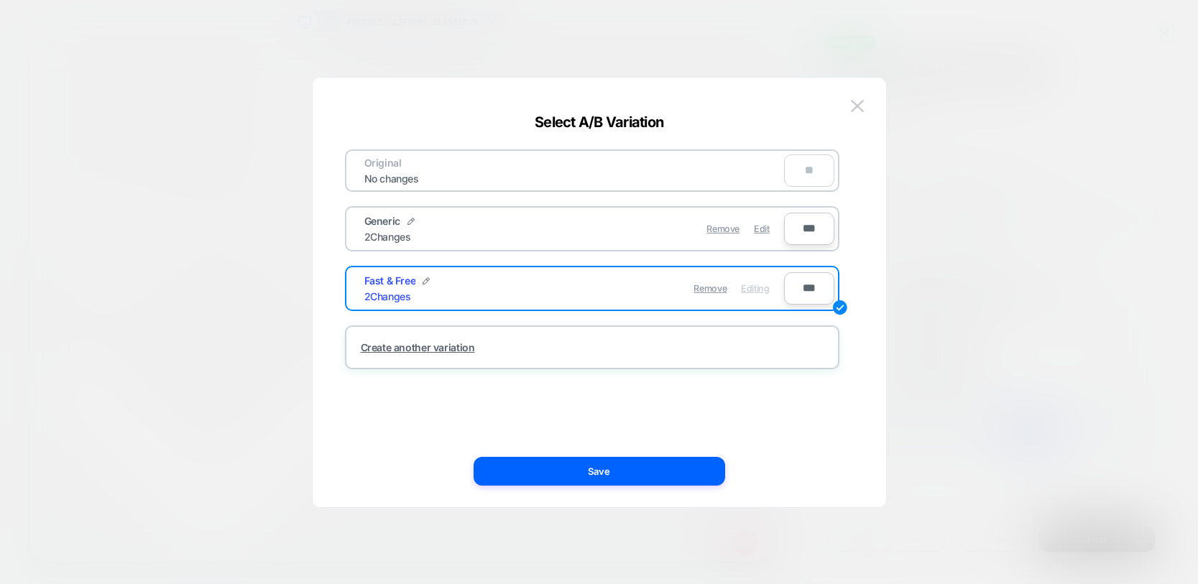
click at [760, 288] on span "Editing" at bounding box center [755, 288] width 28 height 11
click at [856, 102] on img at bounding box center [857, 106] width 13 height 12
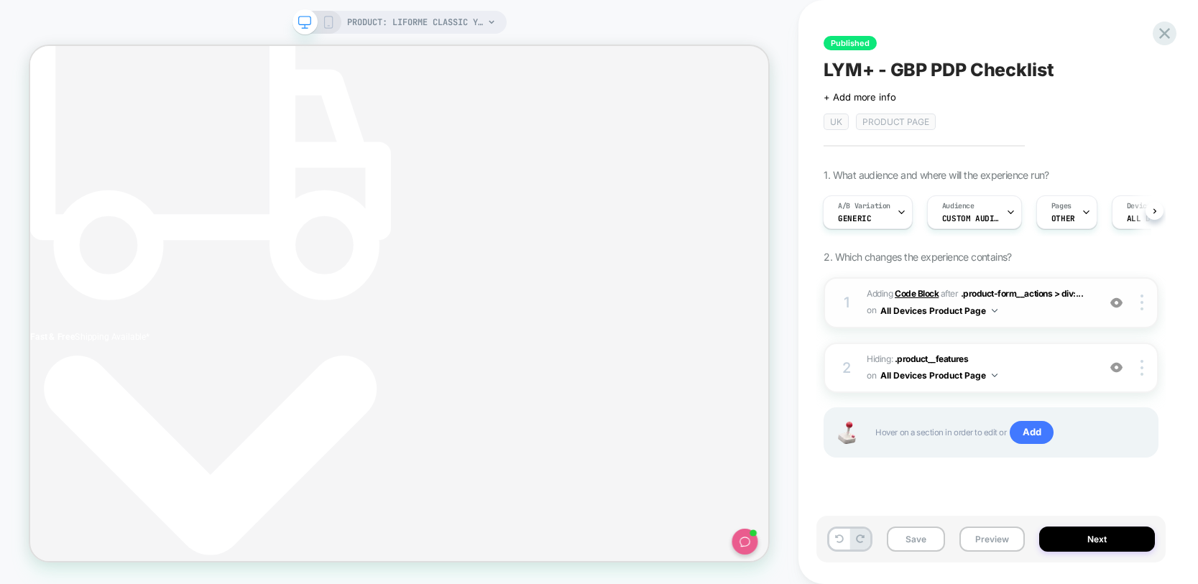
click at [928, 291] on b "Code Block" at bounding box center [917, 293] width 44 height 11
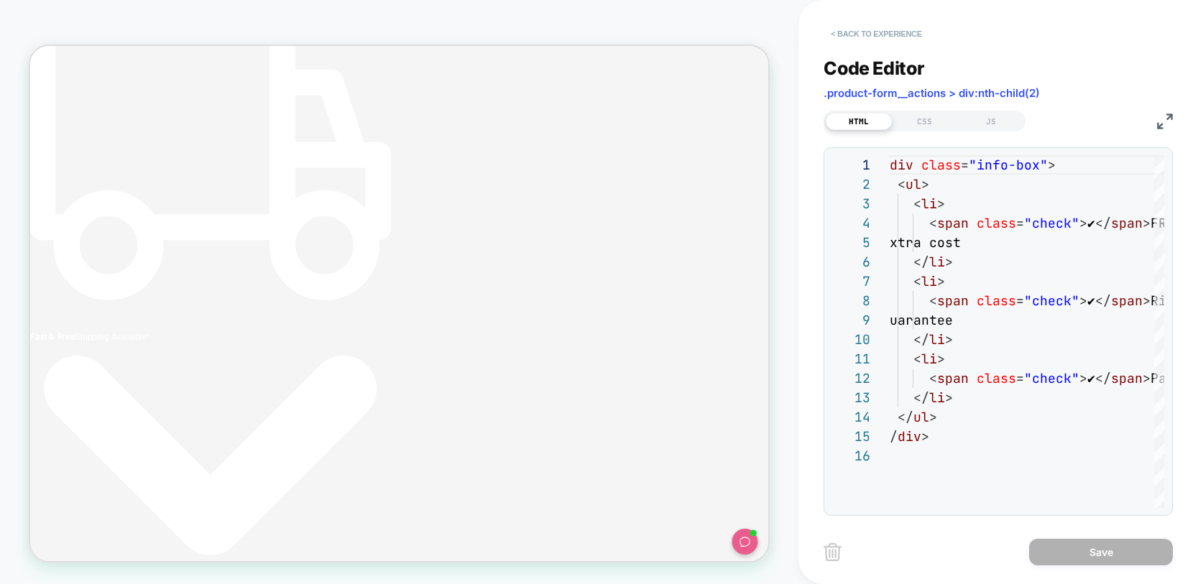
click at [868, 41] on button "< Back to experience" at bounding box center [876, 33] width 105 height 23
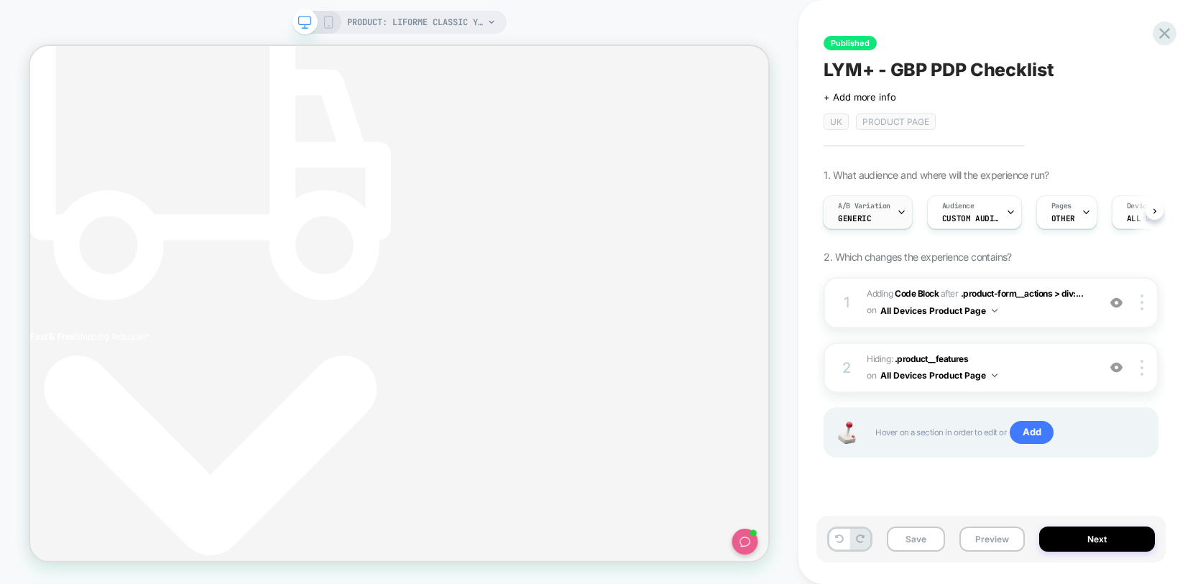
click at [884, 212] on div "A/B Variation Generic" at bounding box center [864, 212] width 81 height 32
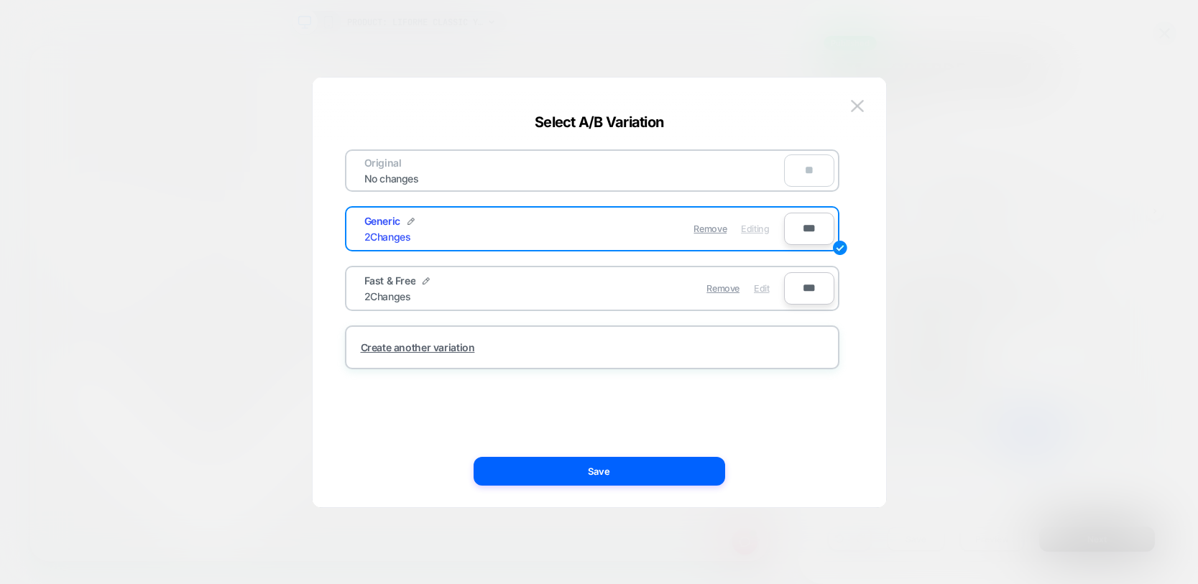
click at [763, 290] on span "Edit" at bounding box center [761, 288] width 15 height 11
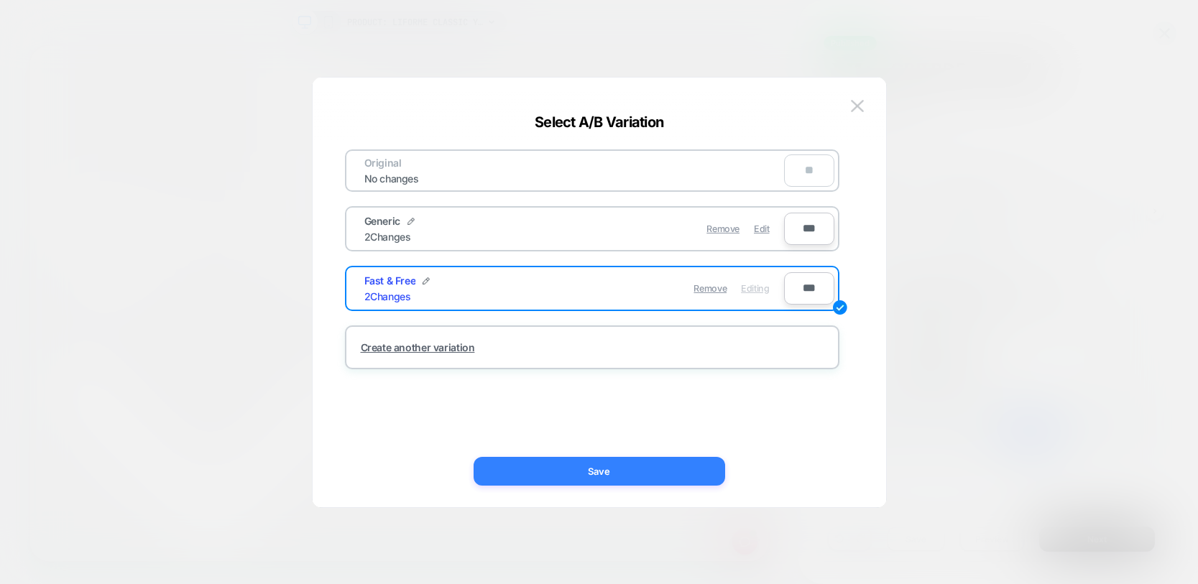
click at [656, 472] on button "Save" at bounding box center [600, 471] width 252 height 29
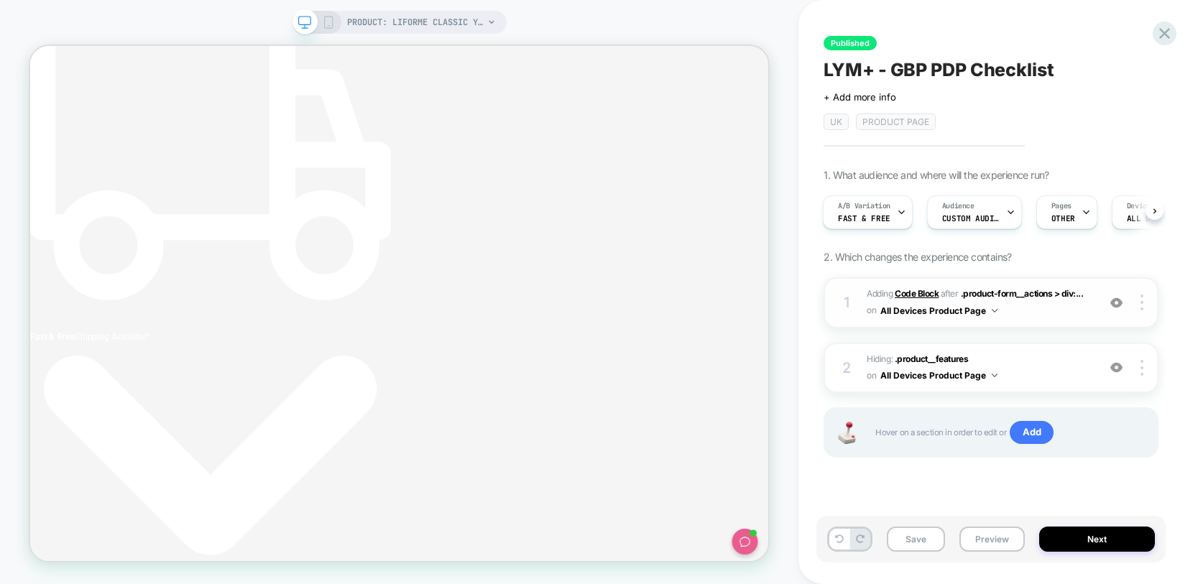
click at [916, 289] on b "Code Block" at bounding box center [917, 293] width 44 height 11
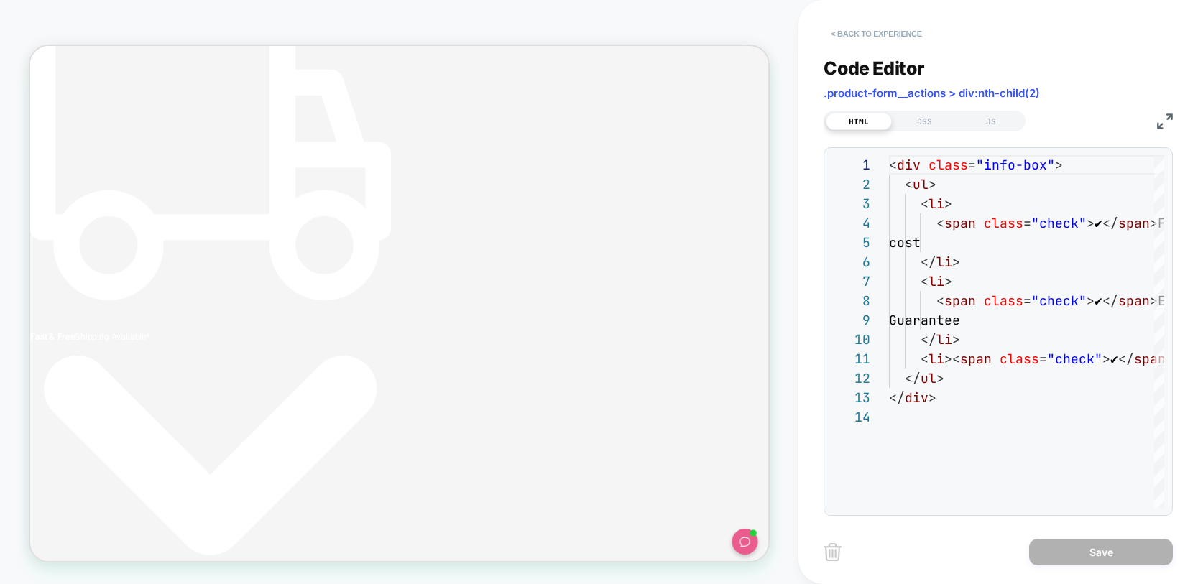
click at [885, 32] on button "< Back to experience" at bounding box center [876, 33] width 105 height 23
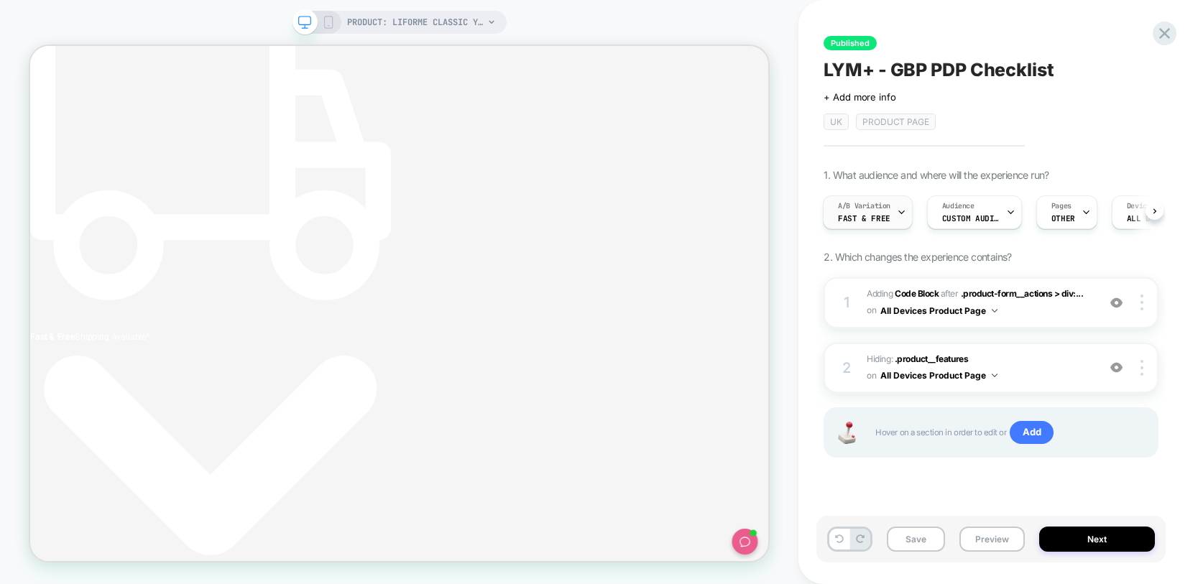
click at [888, 210] on span "A/B Variation" at bounding box center [864, 206] width 52 height 10
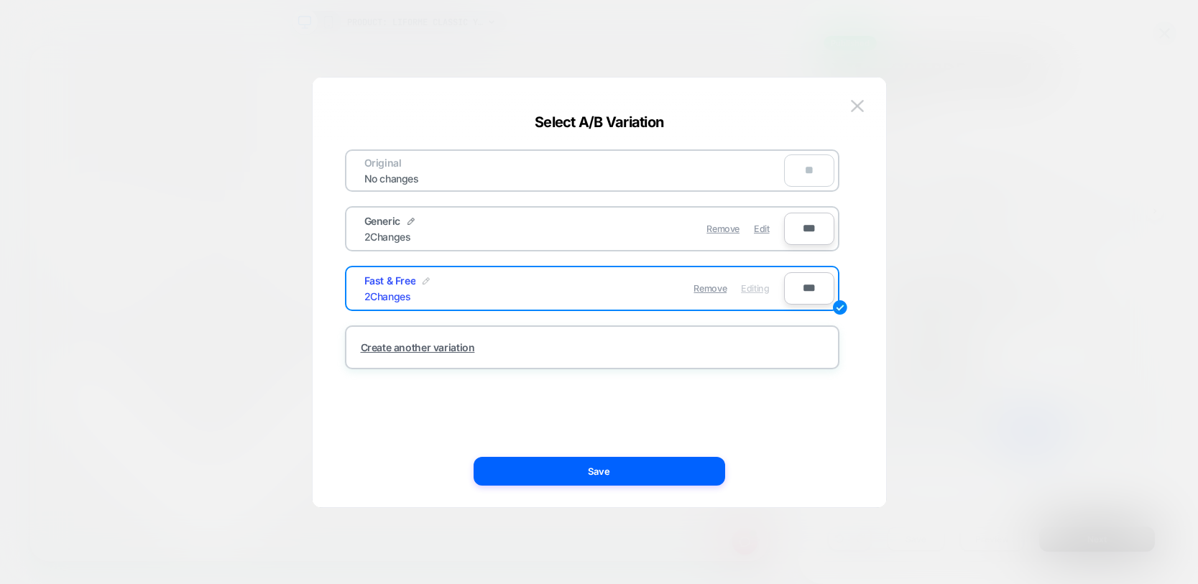
click at [423, 281] on img at bounding box center [426, 280] width 7 height 7
click at [419, 283] on input "**********" at bounding box center [416, 289] width 104 height 28
type input "*******"
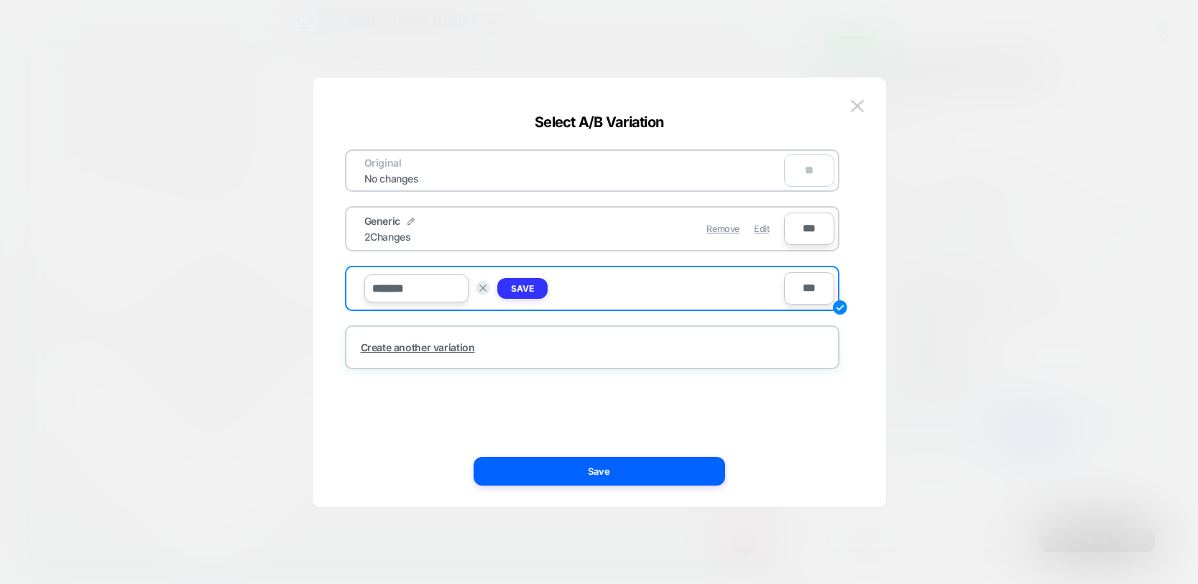
drag, startPoint x: 531, startPoint y: 289, endPoint x: 494, endPoint y: 272, distance: 41.2
click at [531, 290] on strong "Save" at bounding box center [522, 288] width 23 height 11
click at [413, 221] on img at bounding box center [411, 221] width 7 height 7
click at [389, 236] on input "*******" at bounding box center [416, 229] width 104 height 28
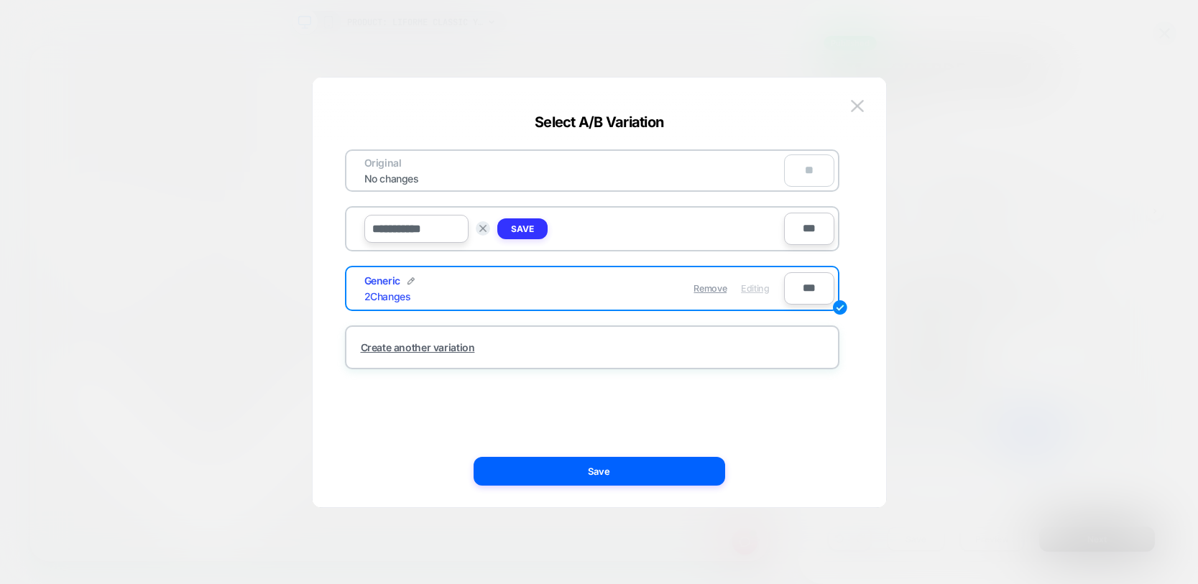
type input "**********"
click at [522, 234] on strong "Save" at bounding box center [522, 229] width 23 height 11
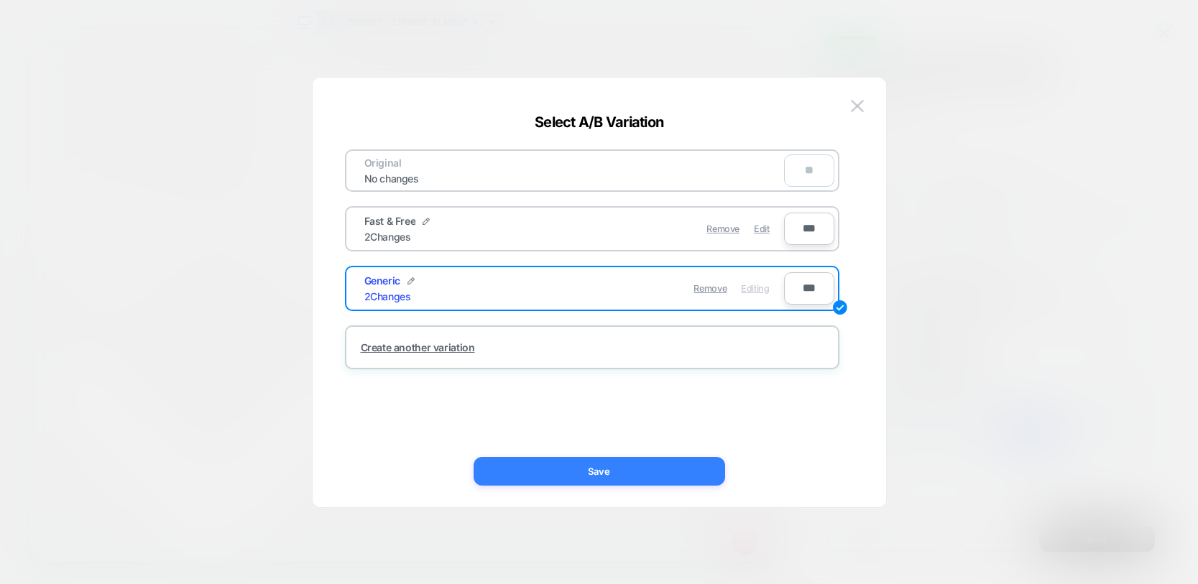
drag, startPoint x: 602, startPoint y: 464, endPoint x: 814, endPoint y: 603, distance: 254.4
click at [602, 464] on button "Save" at bounding box center [600, 471] width 252 height 29
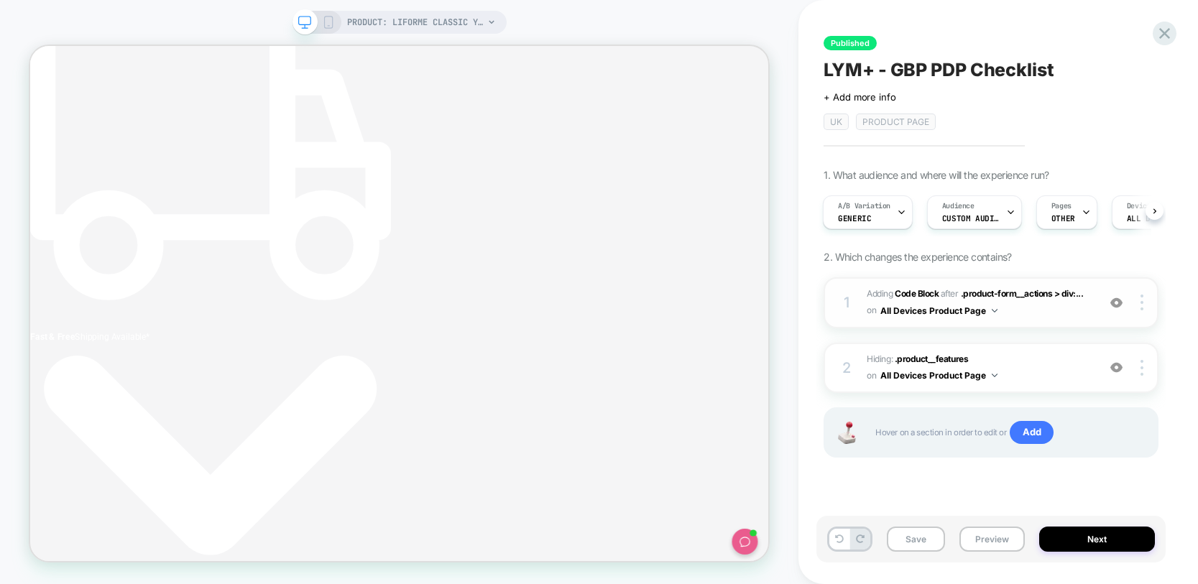
click at [916, 286] on span "Adding Code Block AFTER .product-form__actions > div:... .product-form__actions…" at bounding box center [979, 303] width 224 height 34
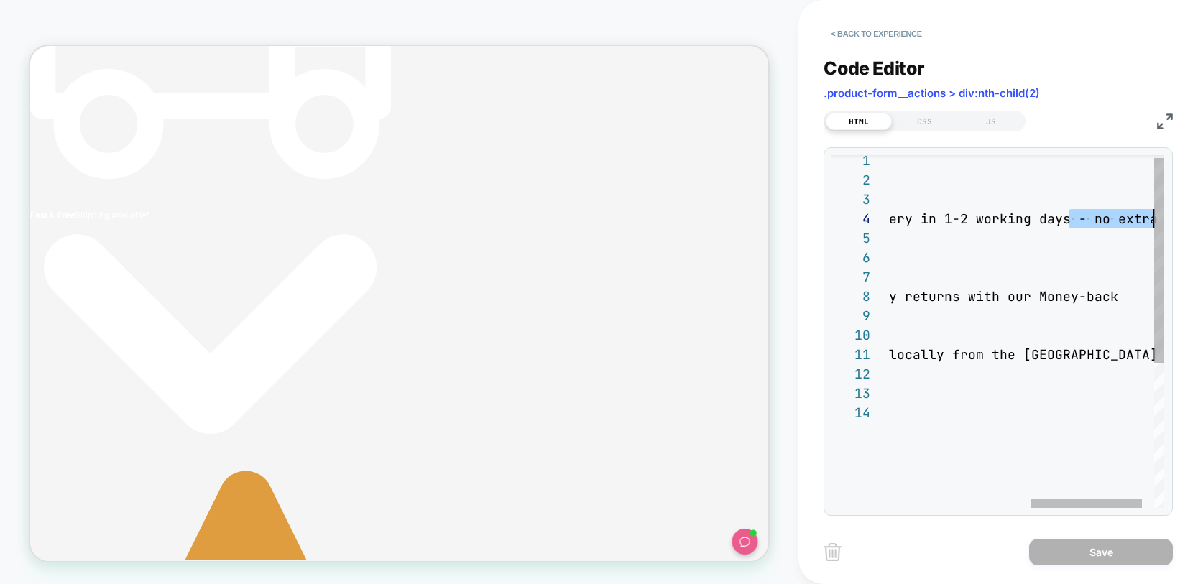
drag, startPoint x: 1136, startPoint y: 221, endPoint x: 1198, endPoint y: 223, distance: 61.9
click at [1195, 223] on div "< div class = "info-box" > < ul > < li > < span class = "check" > ✔ </ span > F…" at bounding box center [868, 453] width 654 height 605
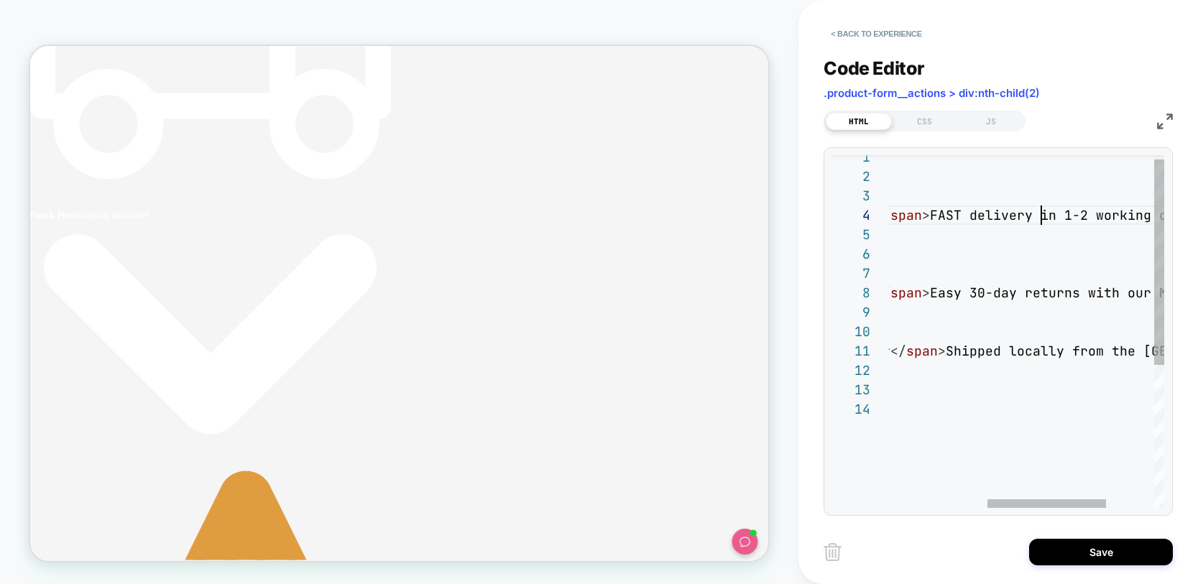
click at [1045, 213] on div "< div class = "info-box" > < ul > < li > < span class = "check" > ✔ </ span > F…" at bounding box center [968, 449] width 615 height 605
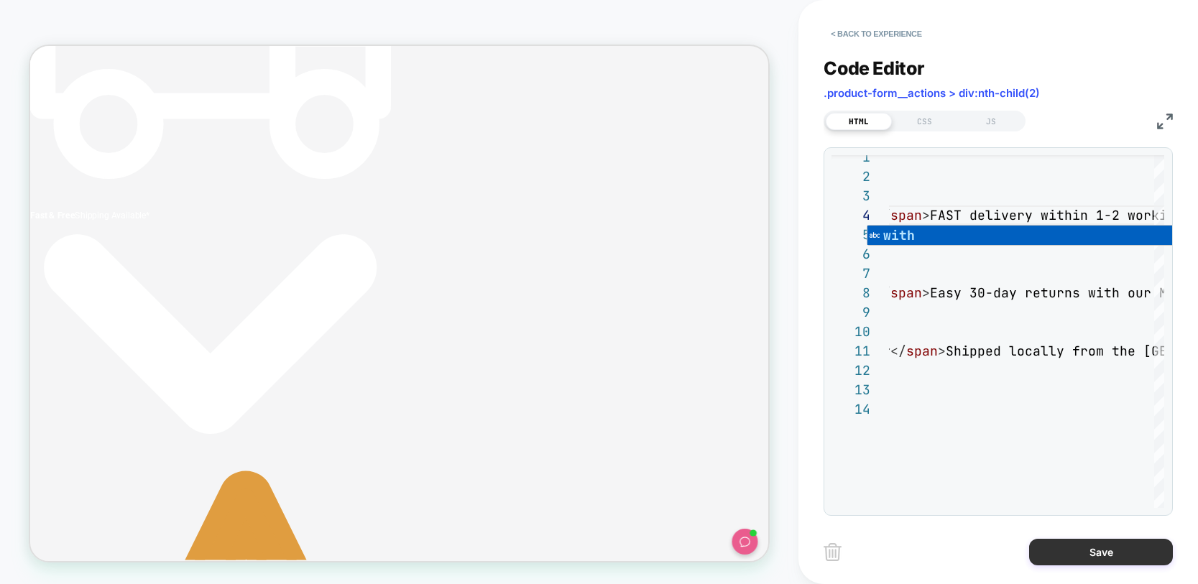
type textarea "**********"
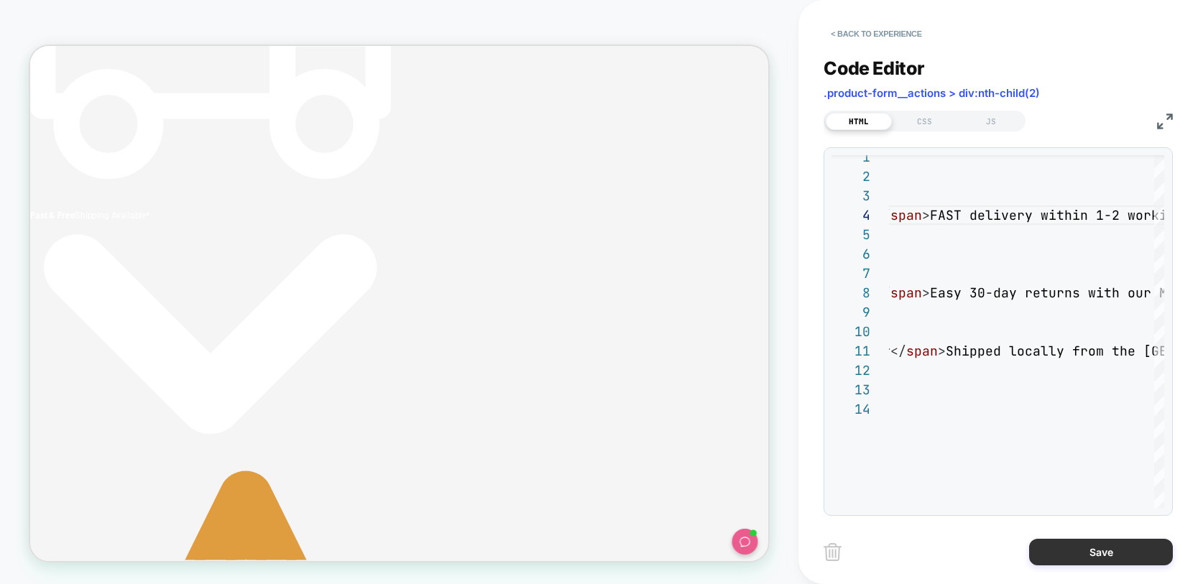
click at [1125, 546] on button "Save" at bounding box center [1101, 552] width 144 height 27
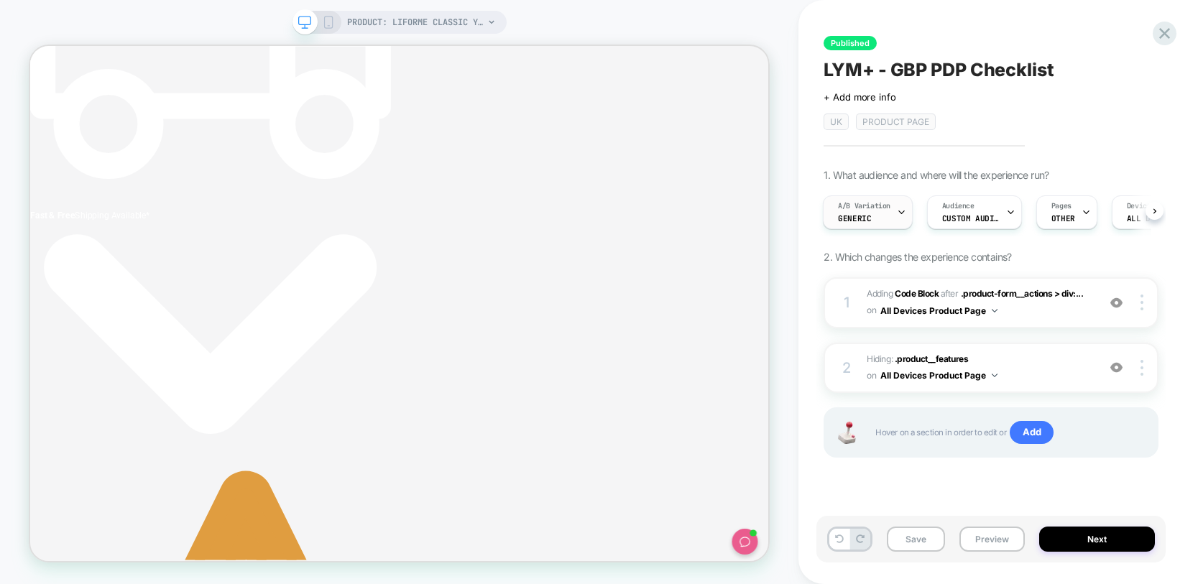
click at [863, 206] on span "A/B Variation" at bounding box center [864, 206] width 52 height 10
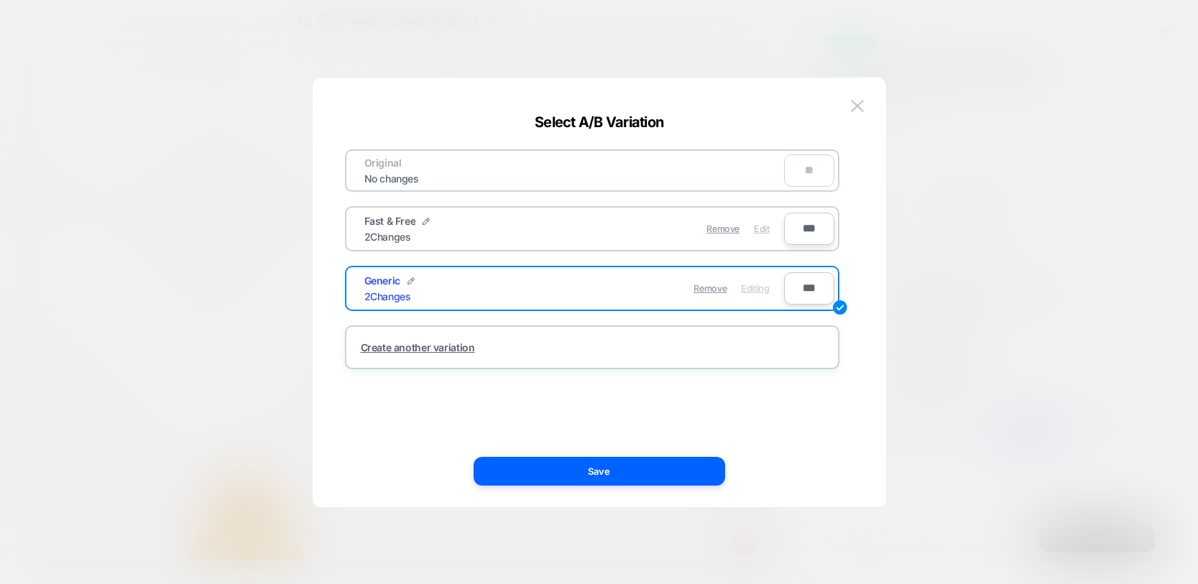
click at [756, 228] on span "Edit" at bounding box center [761, 229] width 15 height 11
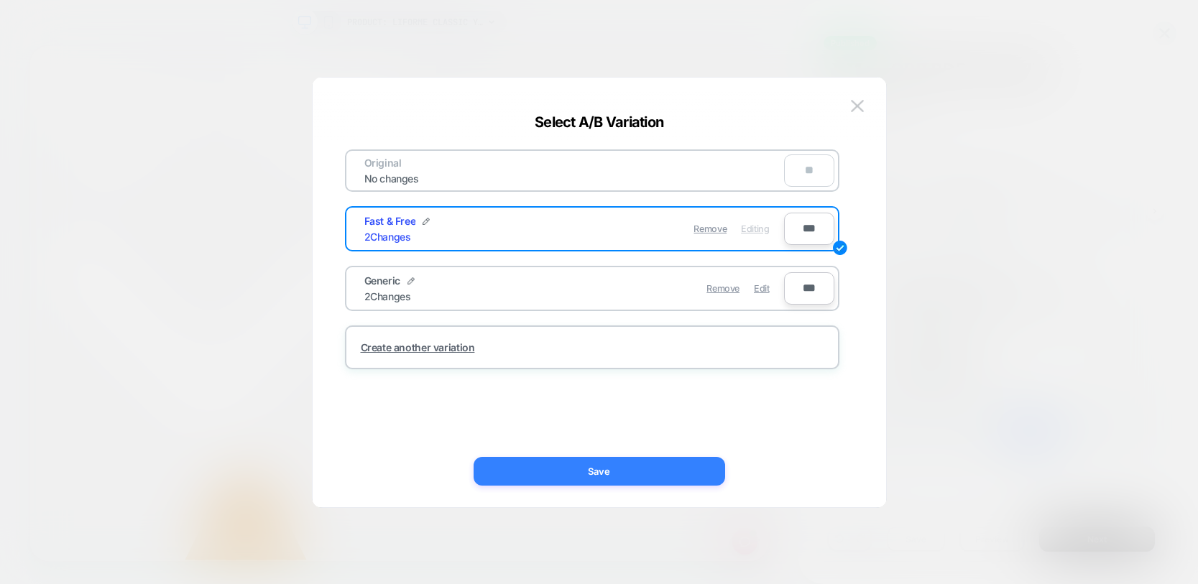
drag, startPoint x: 610, startPoint y: 462, endPoint x: 800, endPoint y: 572, distance: 219.3
click at [610, 462] on button "Save" at bounding box center [600, 471] width 252 height 29
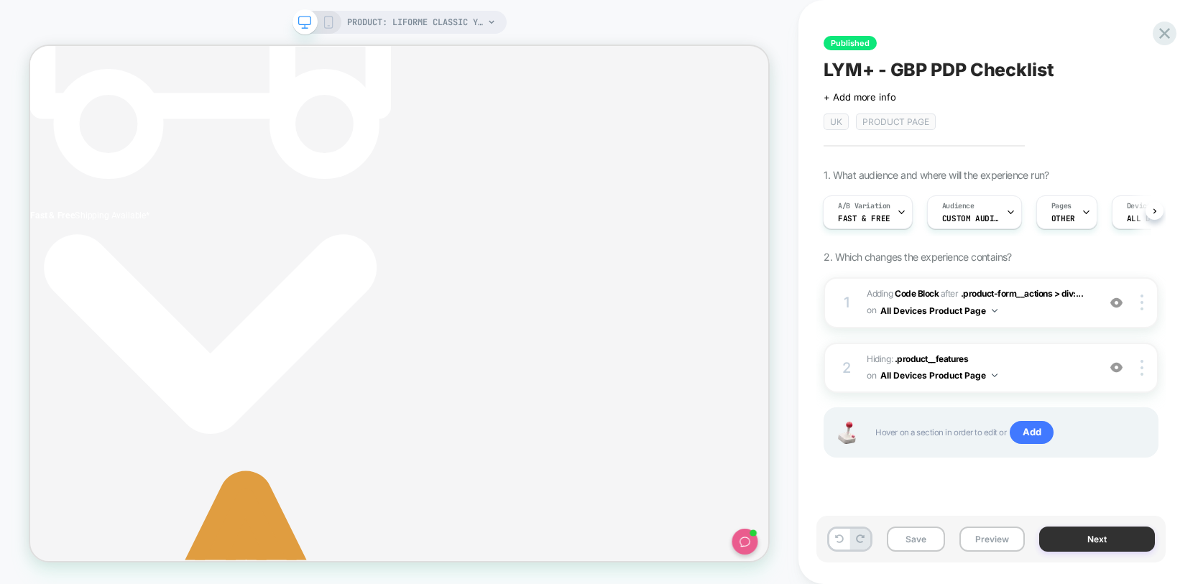
click at [1073, 536] on button "Next" at bounding box center [1097, 539] width 116 height 25
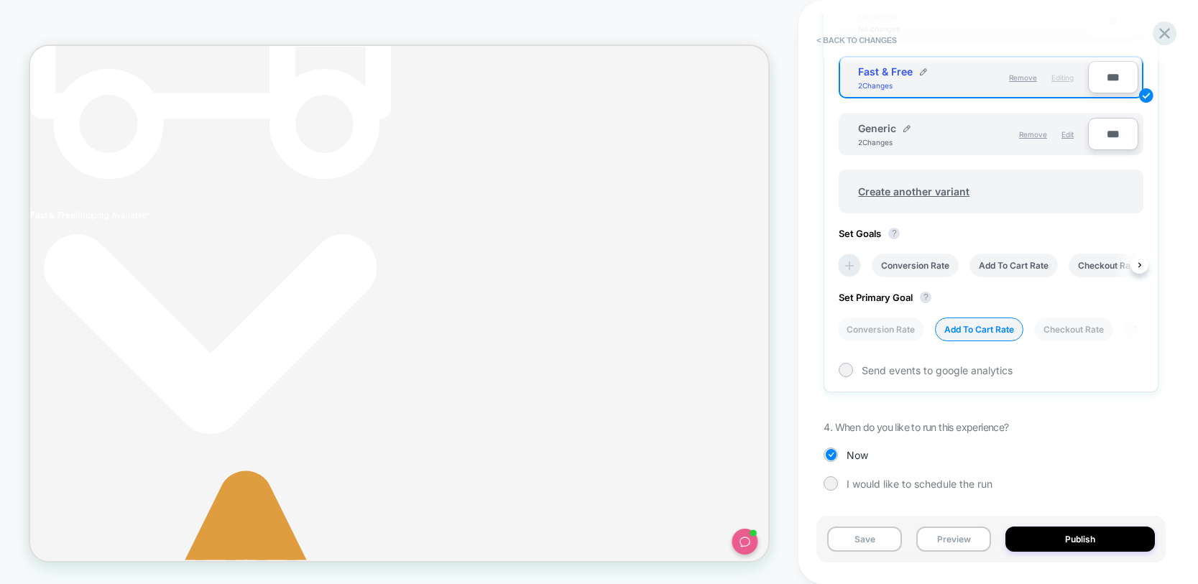
click at [848, 265] on icon at bounding box center [849, 266] width 14 height 14
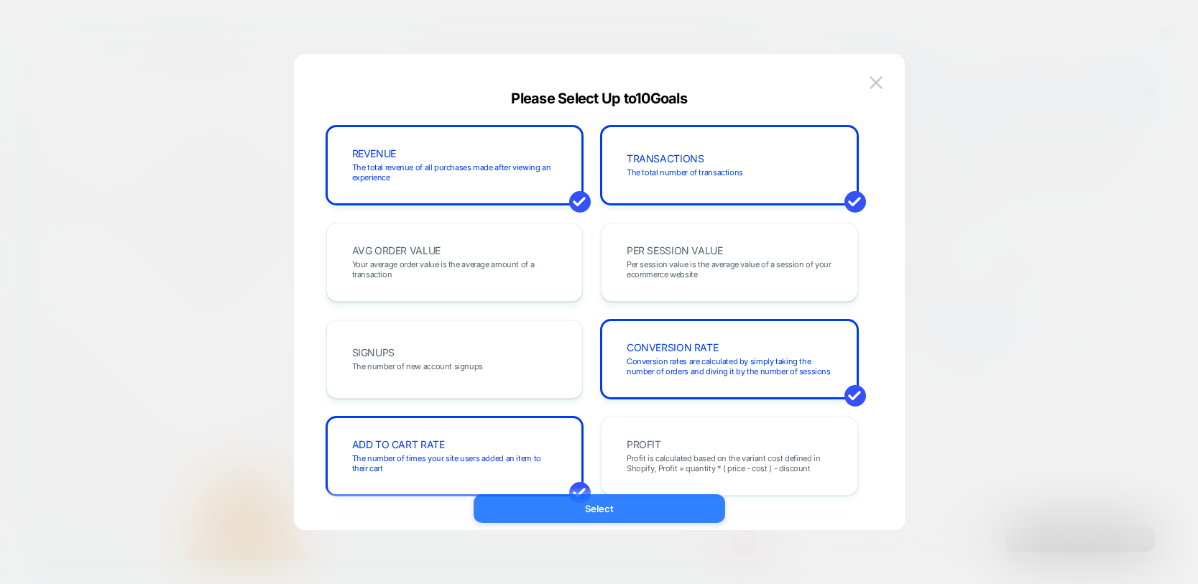
click at [605, 514] on button "Select" at bounding box center [600, 509] width 252 height 29
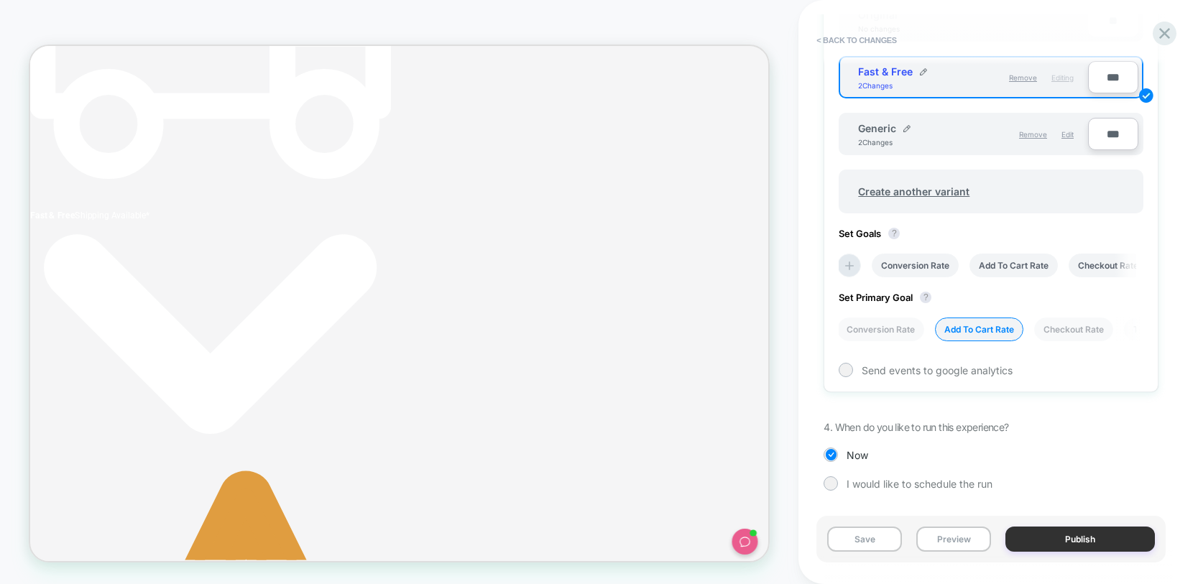
click at [1065, 543] on button "Publish" at bounding box center [1081, 539] width 150 height 25
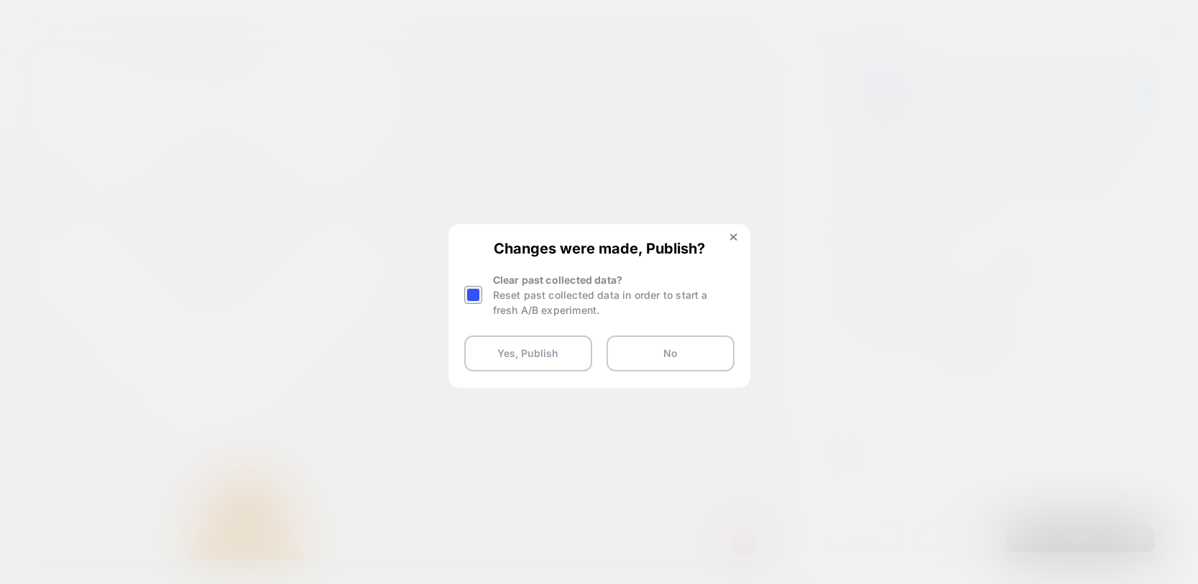
click at [473, 298] on div at bounding box center [473, 295] width 18 height 18
drag, startPoint x: 504, startPoint y: 352, endPoint x: 515, endPoint y: 352, distance: 10.8
click at [504, 352] on button "Yes, Publish" at bounding box center [528, 354] width 128 height 36
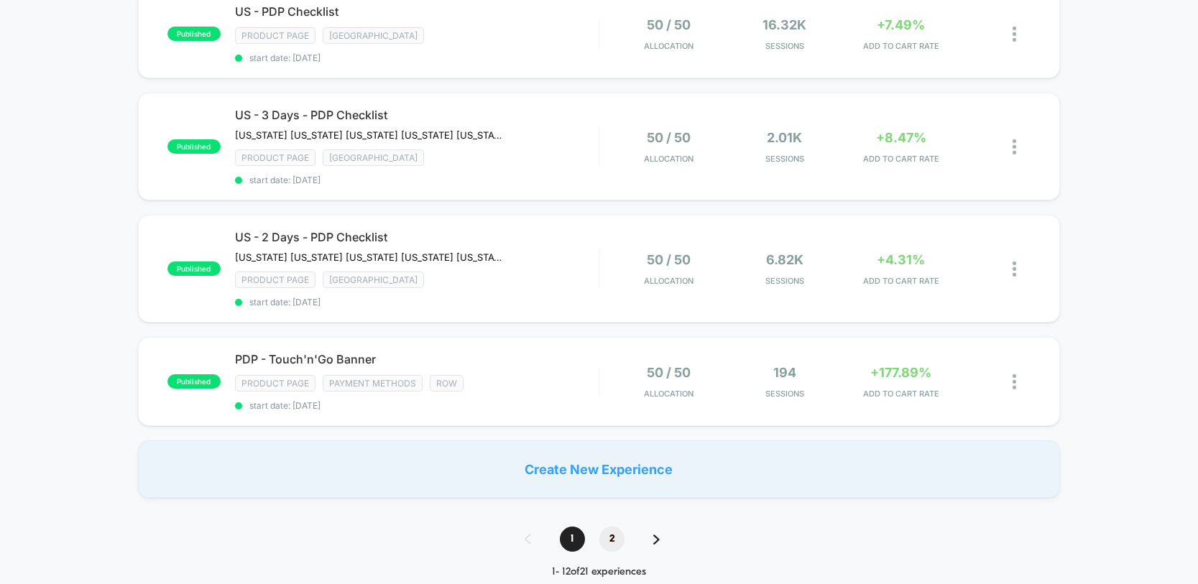
click at [612, 535] on span "2" at bounding box center [612, 539] width 25 height 25
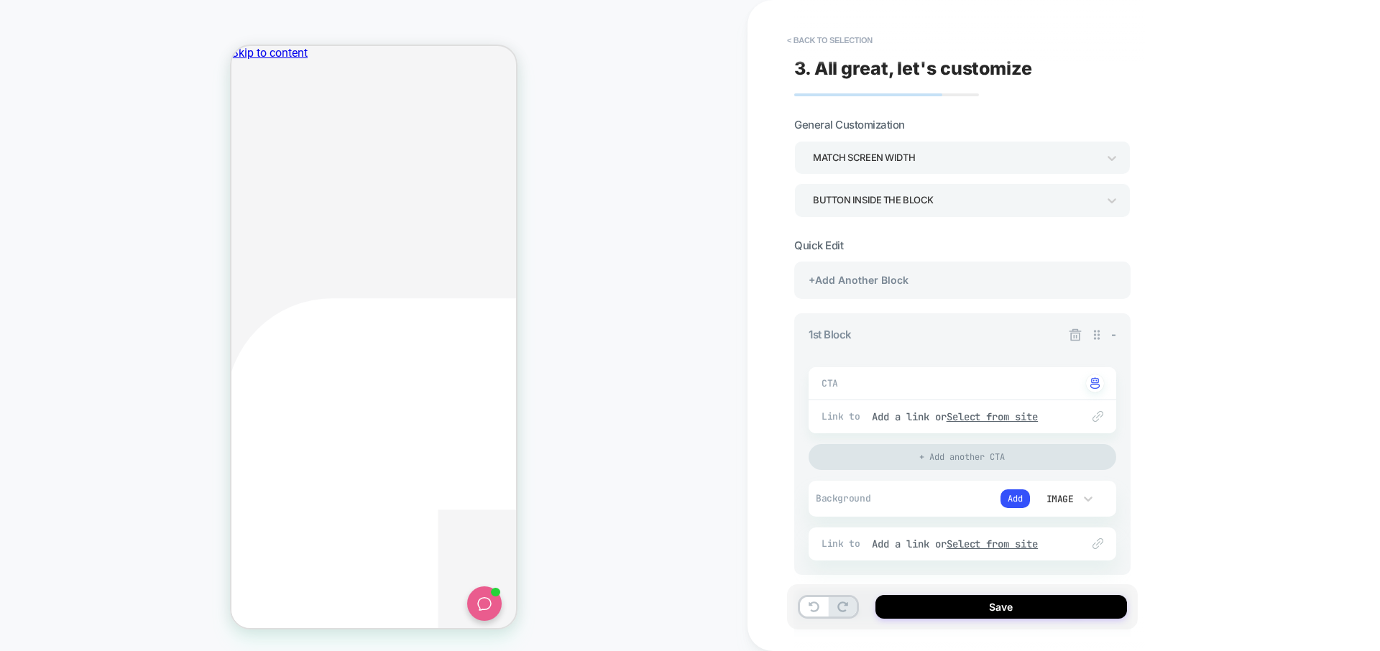
scroll to position [238, 0]
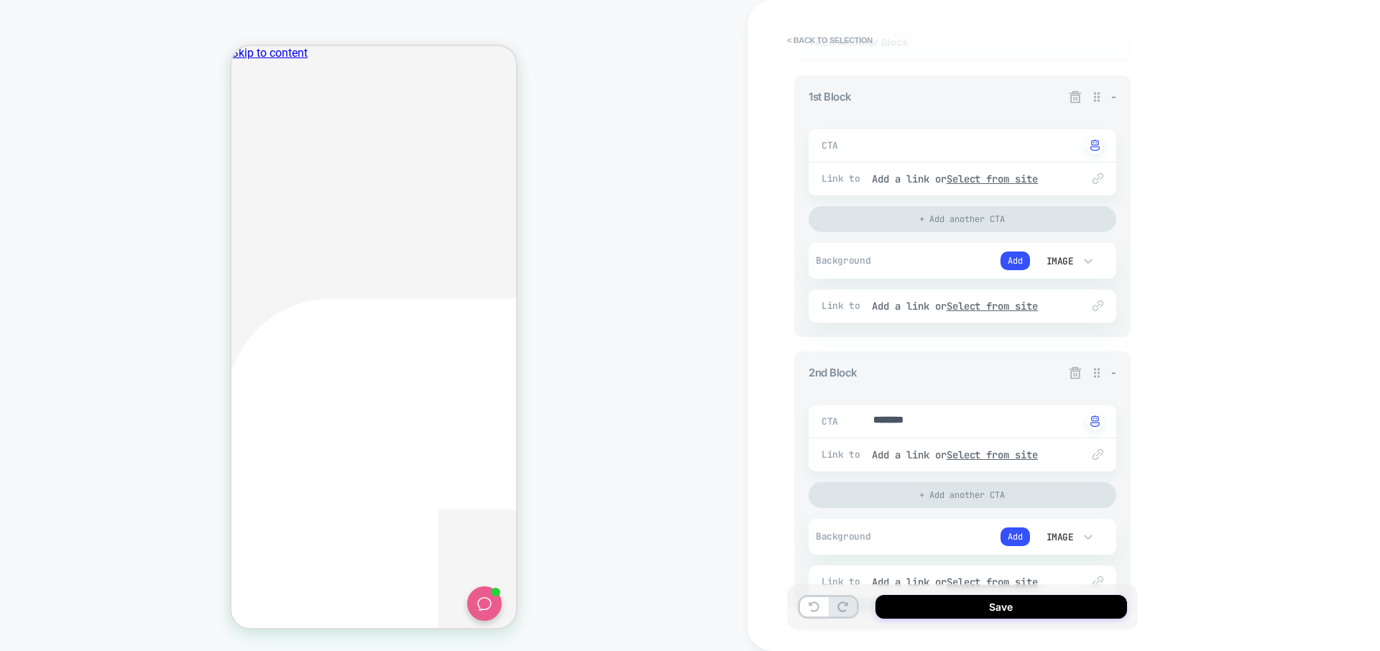
type textarea "*"
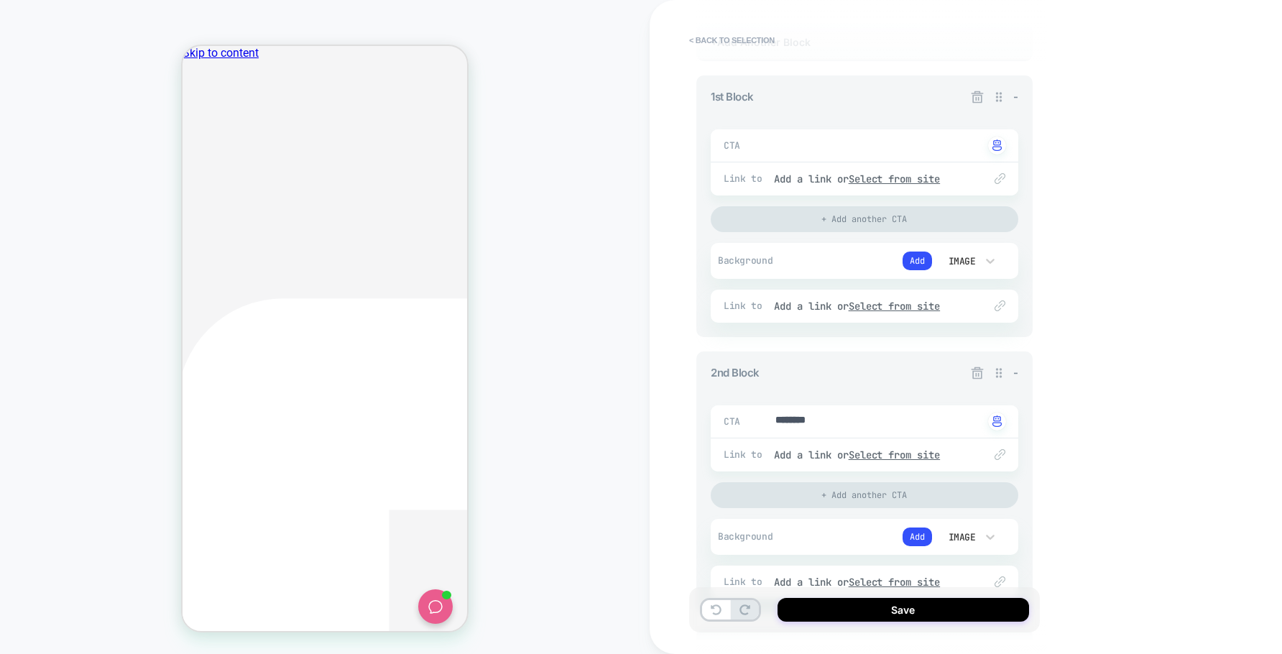
scroll to position [0, 229]
